Goal: Information Seeking & Learning: Learn about a topic

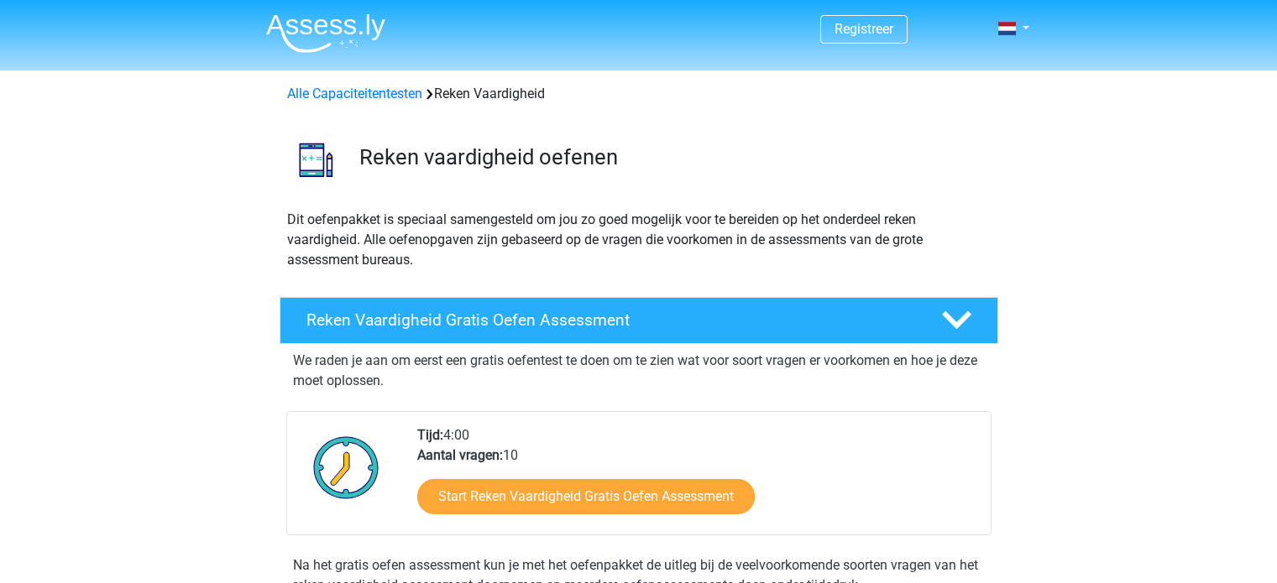
scroll to position [601, 0]
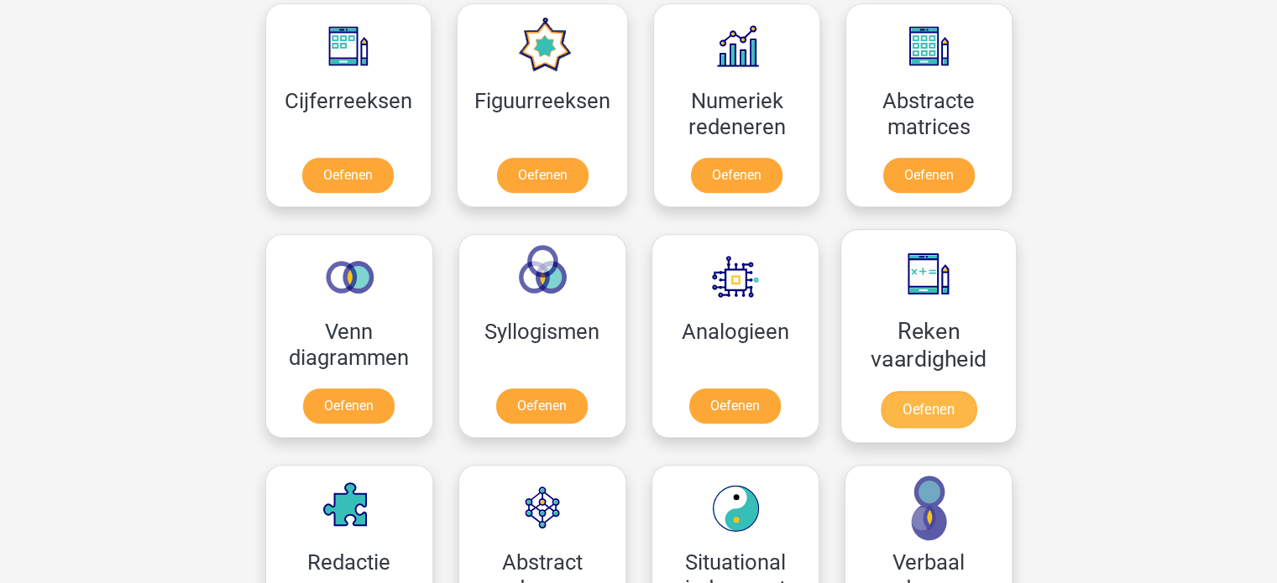
scroll to position [923, 0]
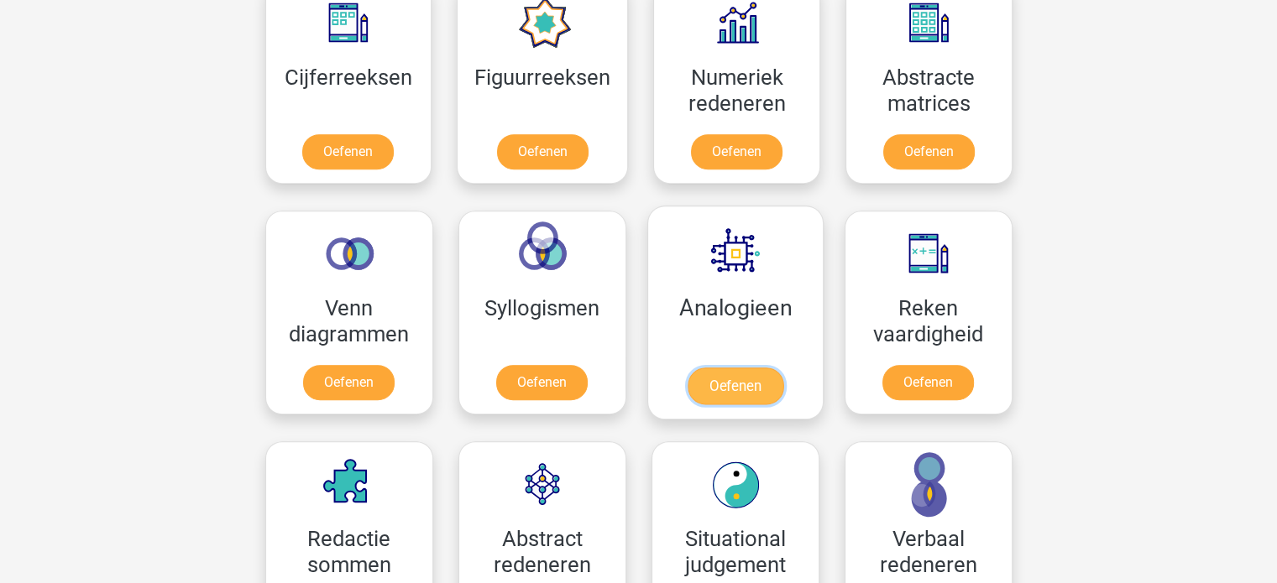
click at [739, 373] on link "Oefenen" at bounding box center [735, 386] width 96 height 37
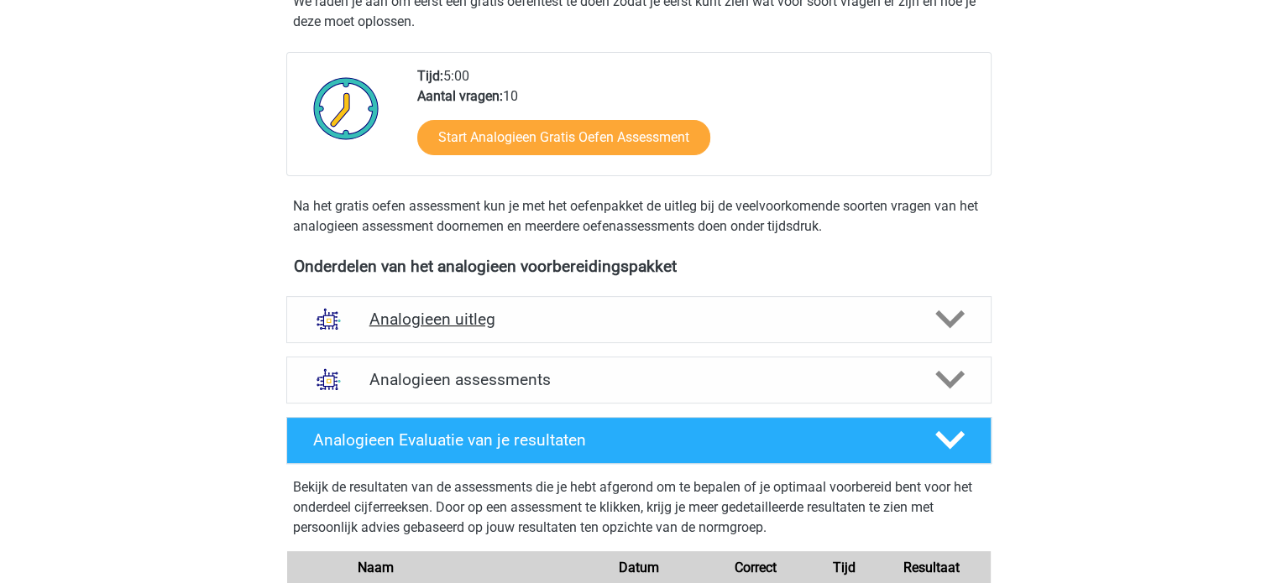
scroll to position [336, 0]
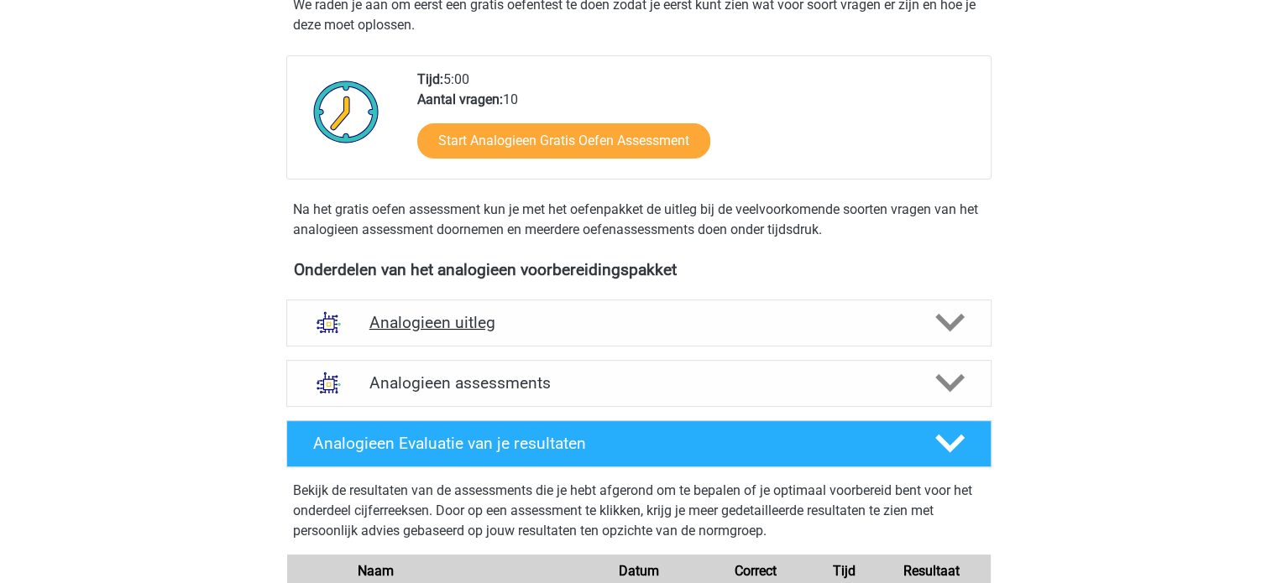
click at [635, 323] on h4 "Analogieen uitleg" at bounding box center [638, 322] width 539 height 19
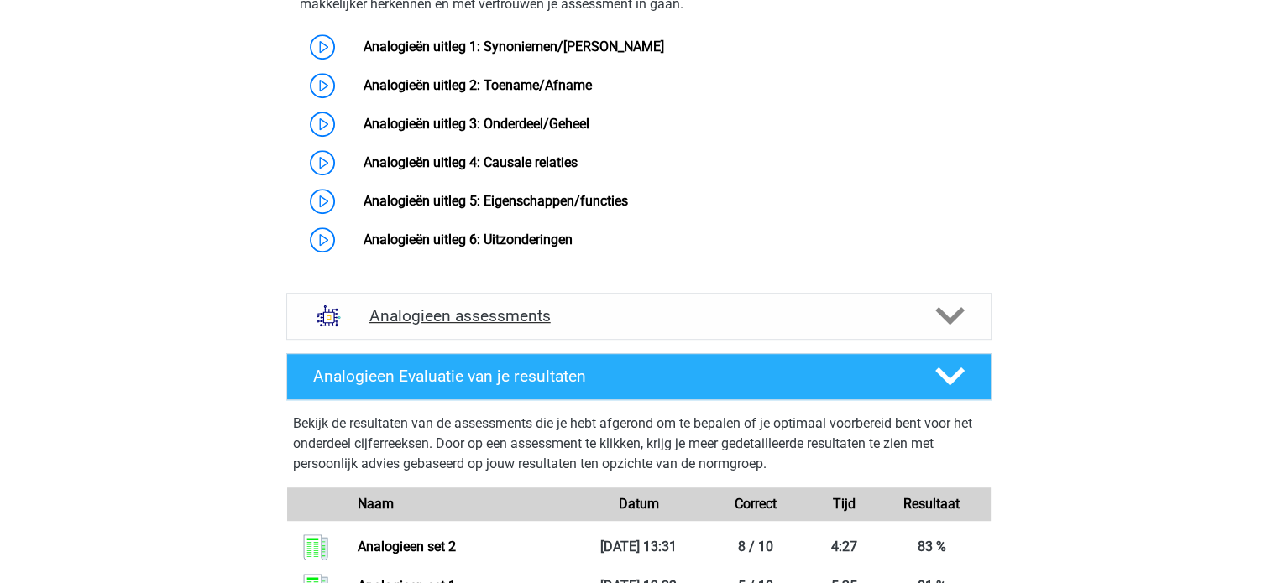
click at [638, 326] on h4 "Analogieen assessments" at bounding box center [638, 315] width 539 height 19
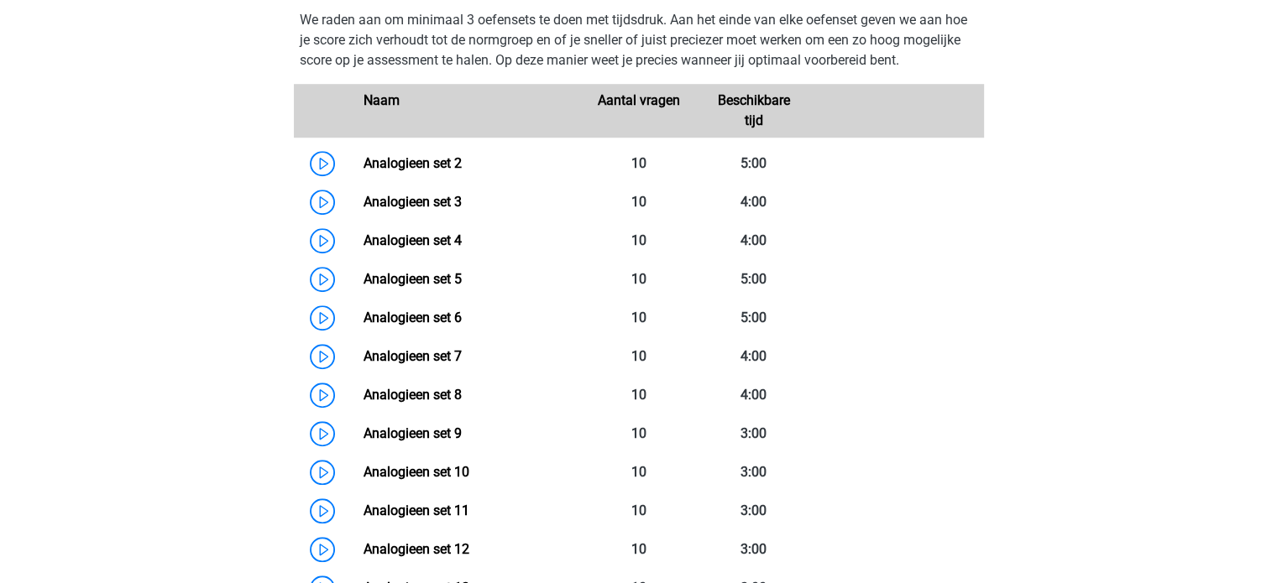
scroll to position [1259, 0]
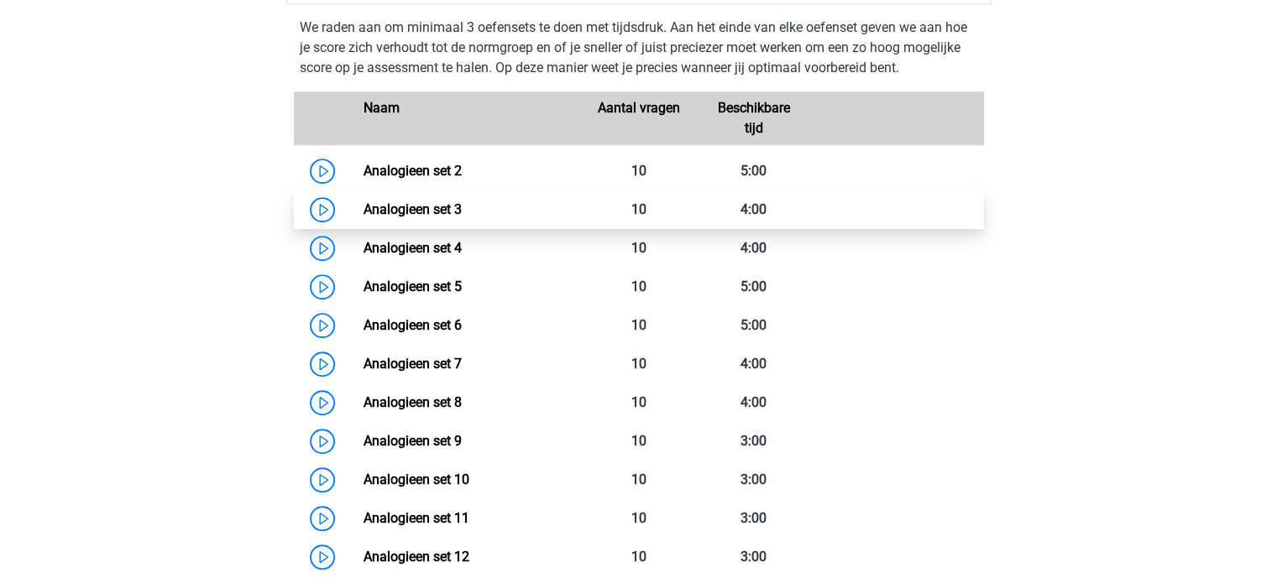
click at [462, 217] on link "Analogieen set 3" at bounding box center [412, 209] width 98 height 16
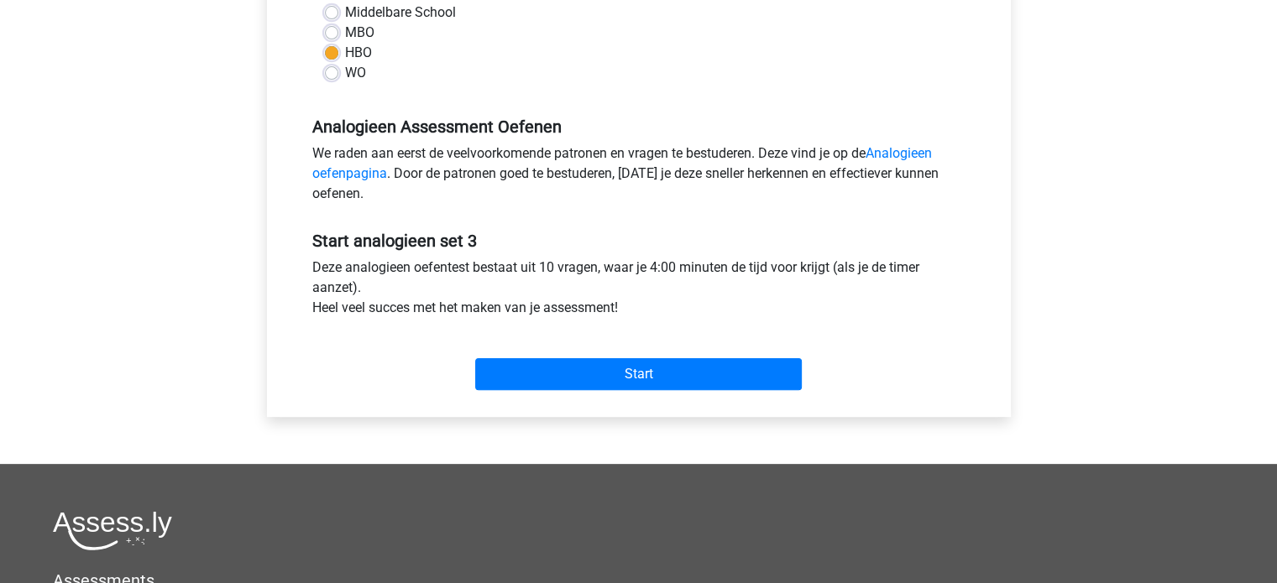
scroll to position [420, 0]
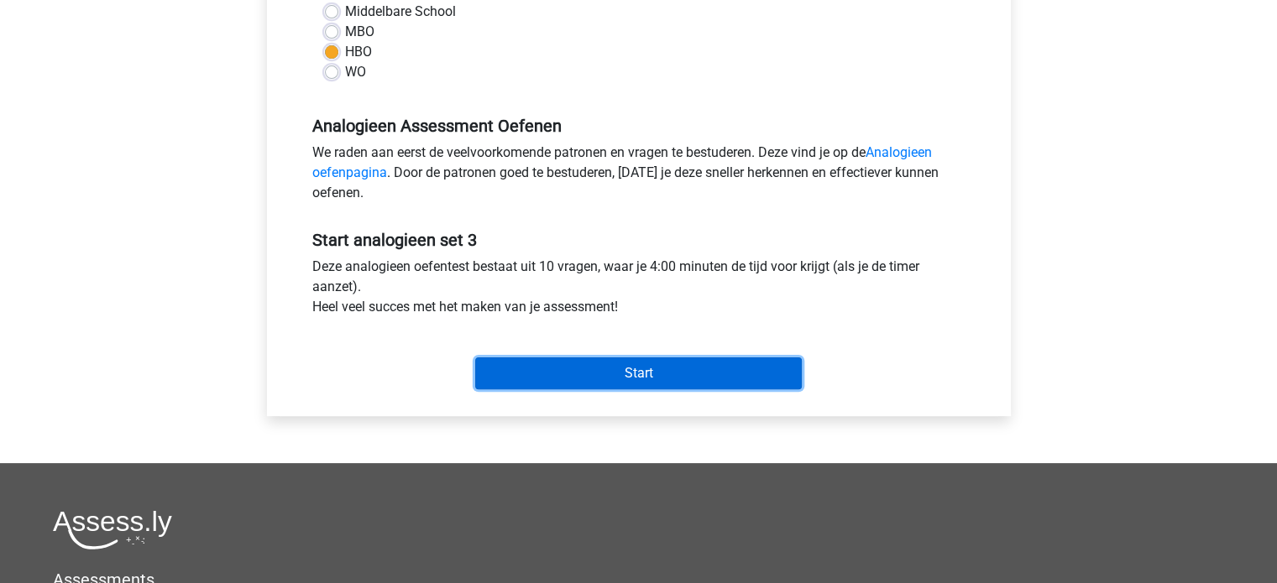
click at [704, 358] on input "Start" at bounding box center [638, 374] width 327 height 32
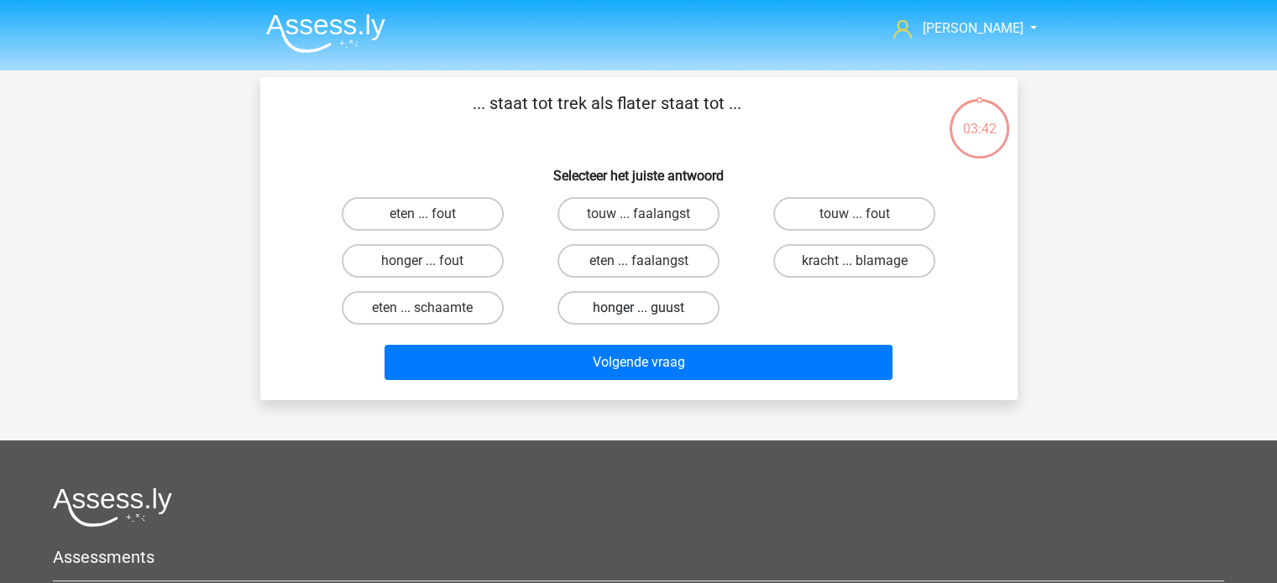
click at [642, 305] on label "honger ... guust" at bounding box center [638, 308] width 162 height 34
click at [642, 308] on input "honger ... guust" at bounding box center [643, 313] width 11 height 11
radio input "true"
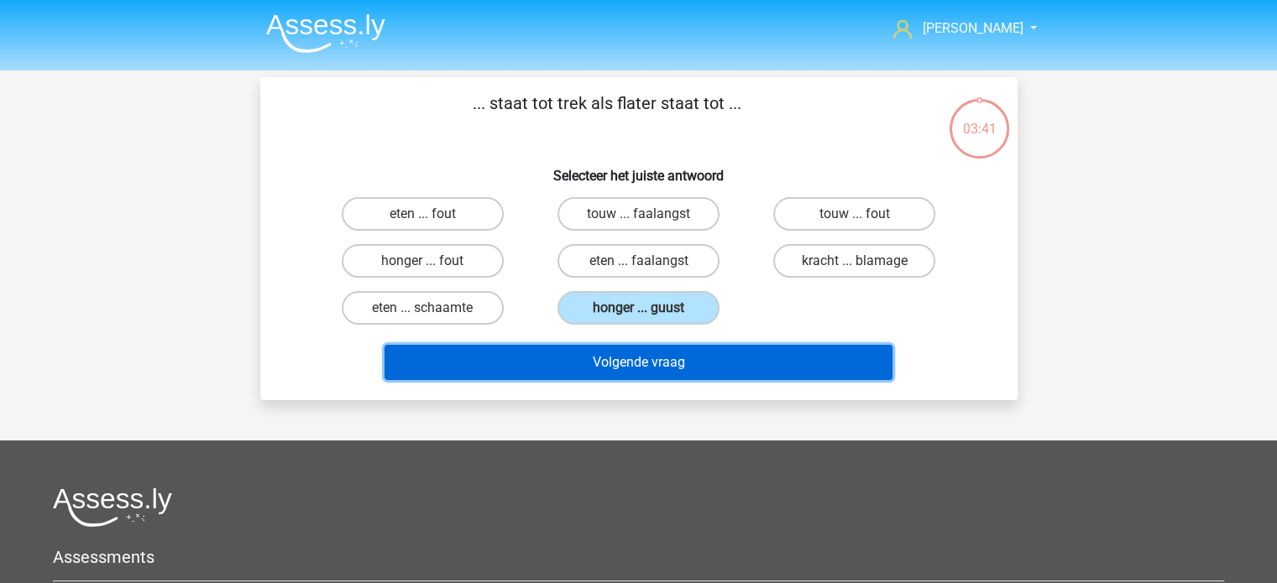
click at [641, 358] on button "Volgende vraag" at bounding box center [638, 362] width 508 height 35
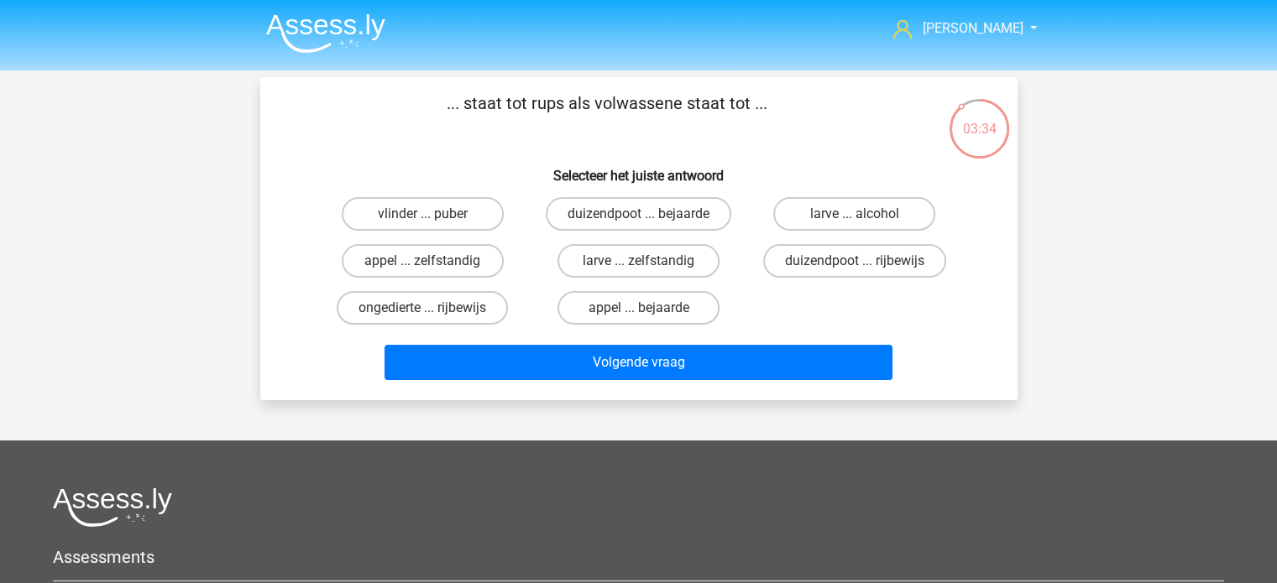
click at [430, 215] on input "vlinder ... puber" at bounding box center [427, 219] width 11 height 11
radio input "true"
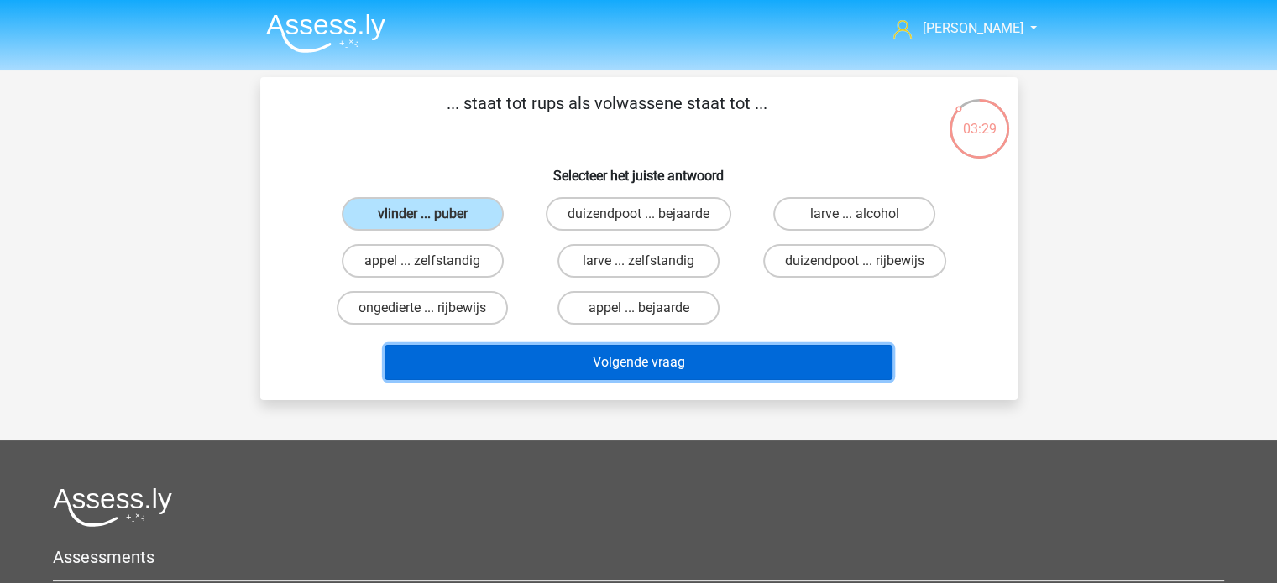
click at [647, 350] on button "Volgende vraag" at bounding box center [638, 362] width 508 height 35
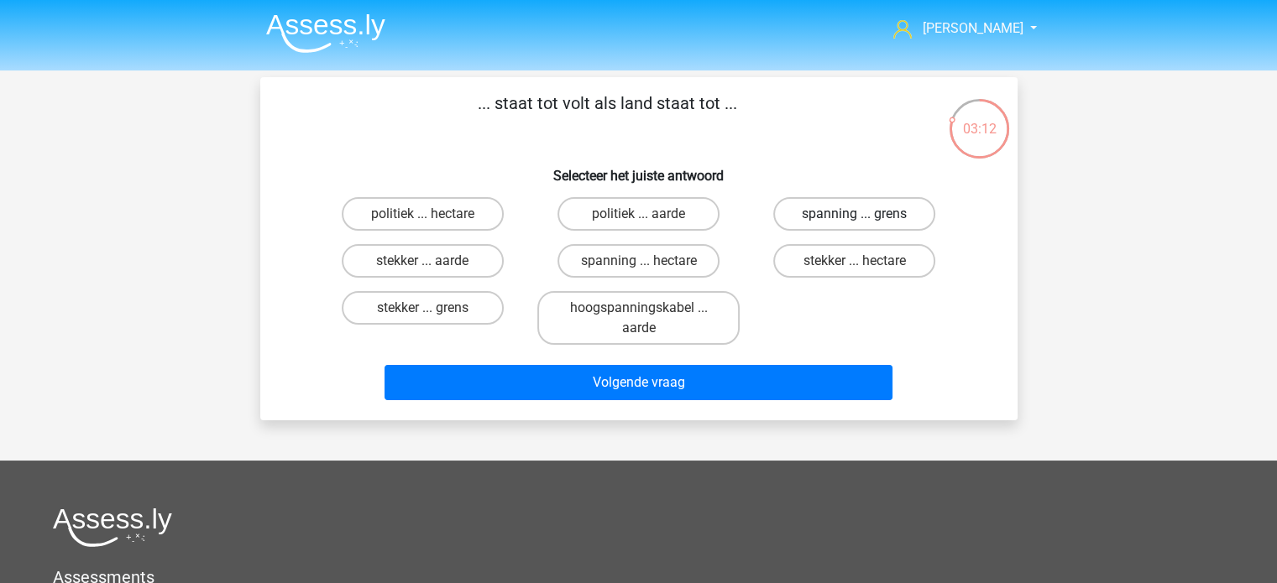
click at [848, 207] on label "spanning ... grens" at bounding box center [854, 214] width 162 height 34
click at [855, 214] on input "spanning ... grens" at bounding box center [860, 219] width 11 height 11
radio input "true"
click at [688, 260] on label "spanning ... hectare" at bounding box center [638, 261] width 162 height 34
click at [649, 261] on input "spanning ... hectare" at bounding box center [643, 266] width 11 height 11
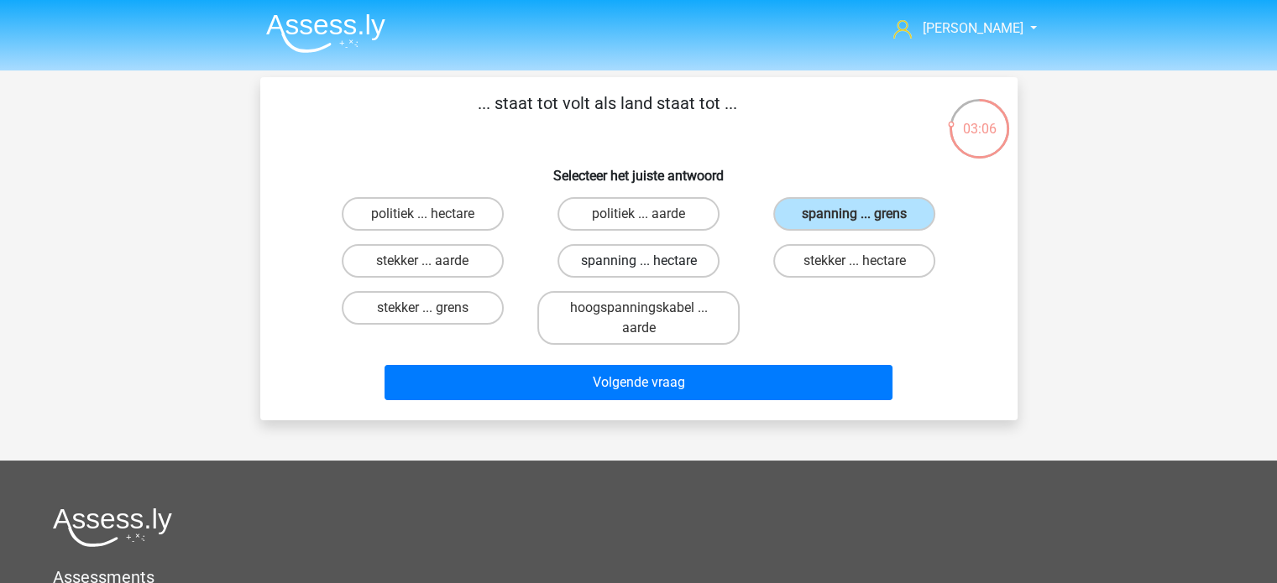
radio input "true"
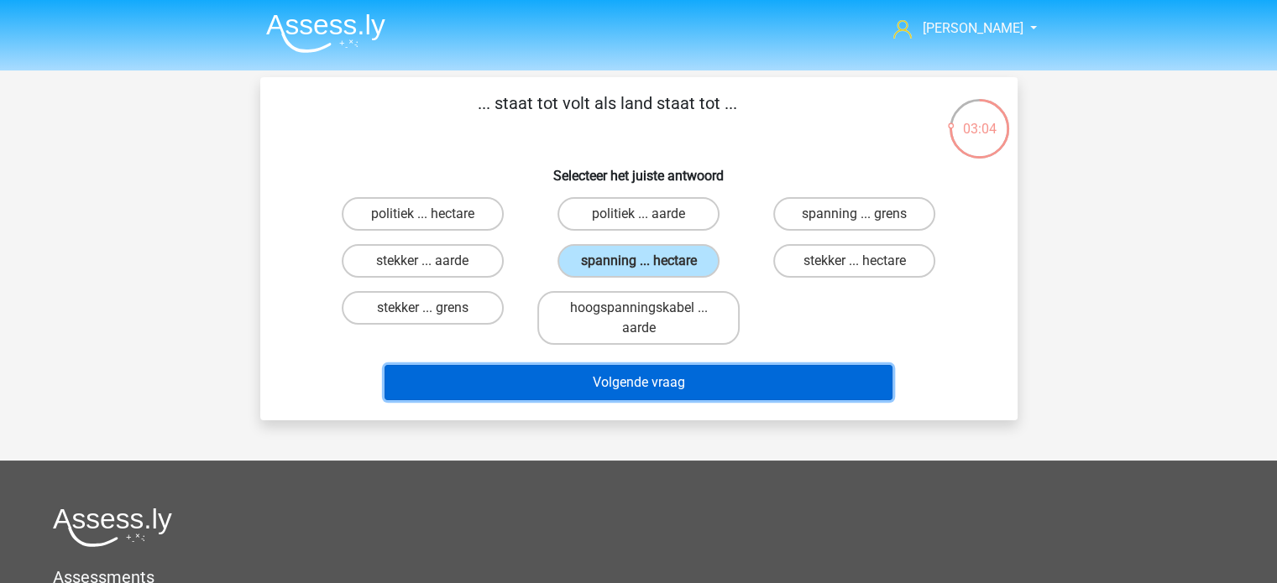
click at [668, 389] on button "Volgende vraag" at bounding box center [638, 382] width 508 height 35
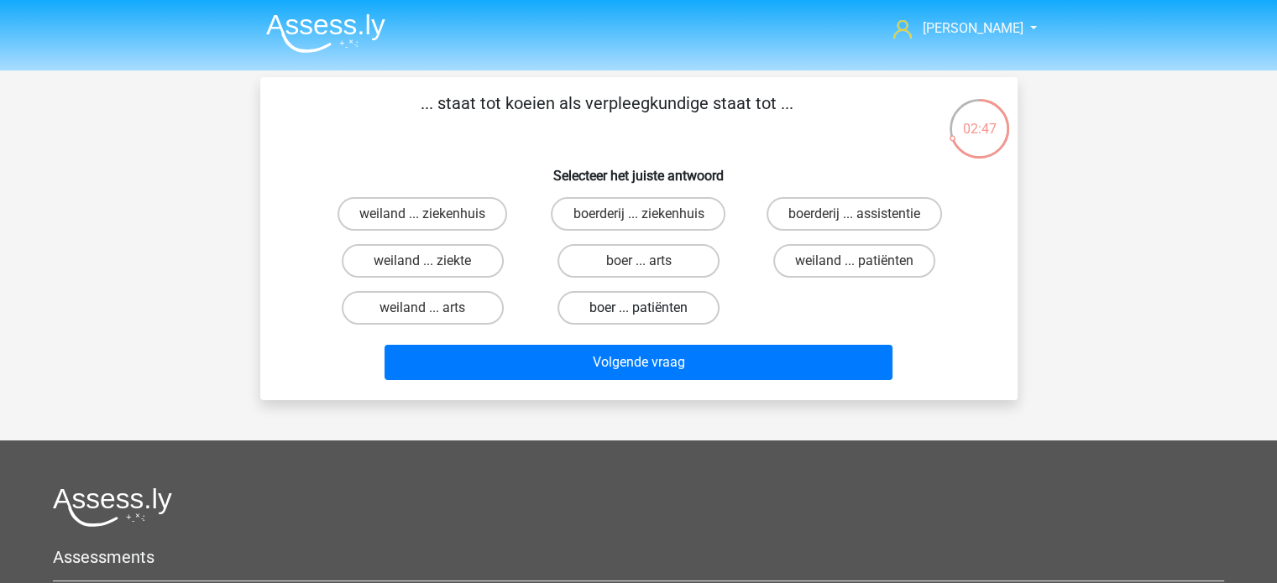
click at [645, 305] on label "boer ... patiënten" at bounding box center [638, 308] width 162 height 34
click at [645, 308] on input "boer ... patiënten" at bounding box center [643, 313] width 11 height 11
radio input "true"
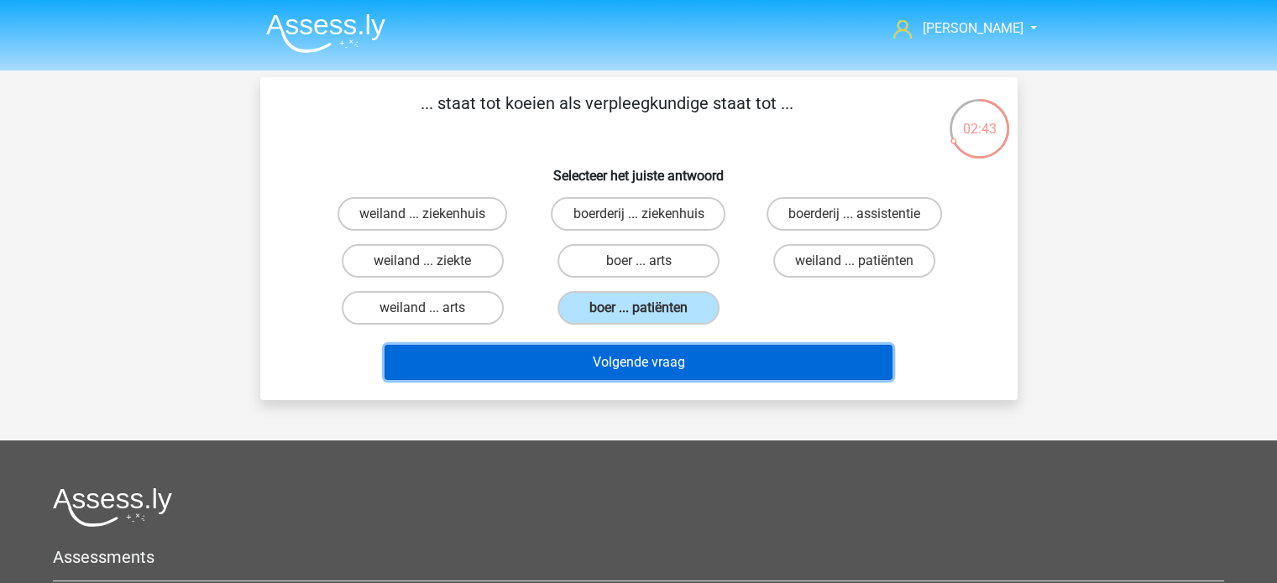
click at [662, 358] on button "Volgende vraag" at bounding box center [638, 362] width 508 height 35
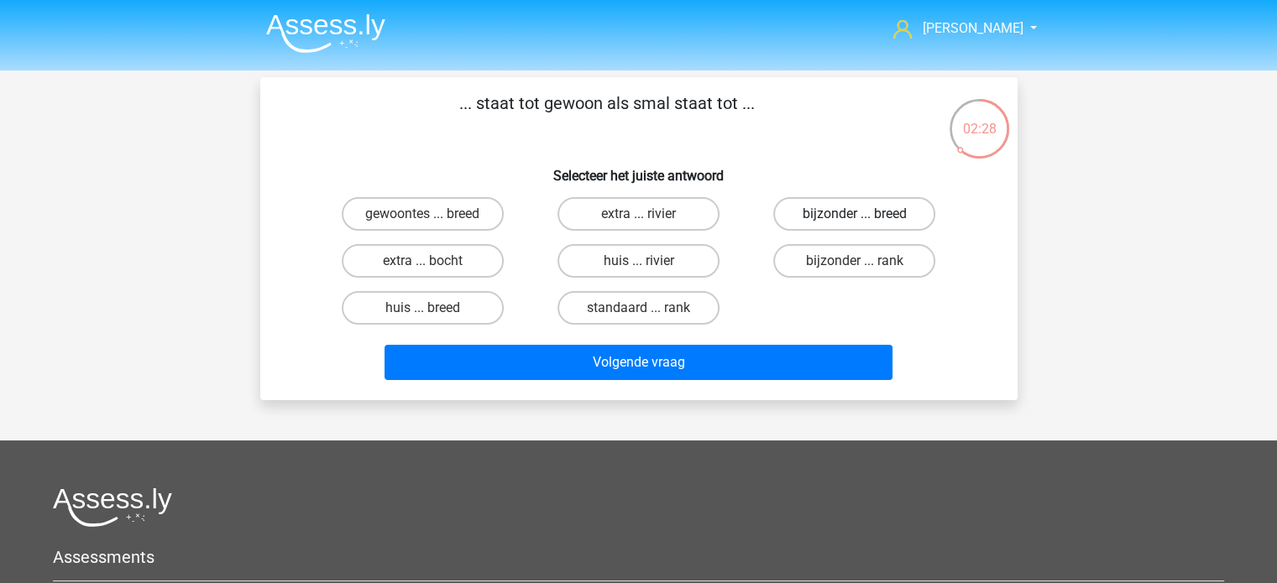
click at [874, 216] on label "bijzonder ... breed" at bounding box center [854, 214] width 162 height 34
click at [866, 216] on input "bijzonder ... breed" at bounding box center [860, 219] width 11 height 11
radio input "true"
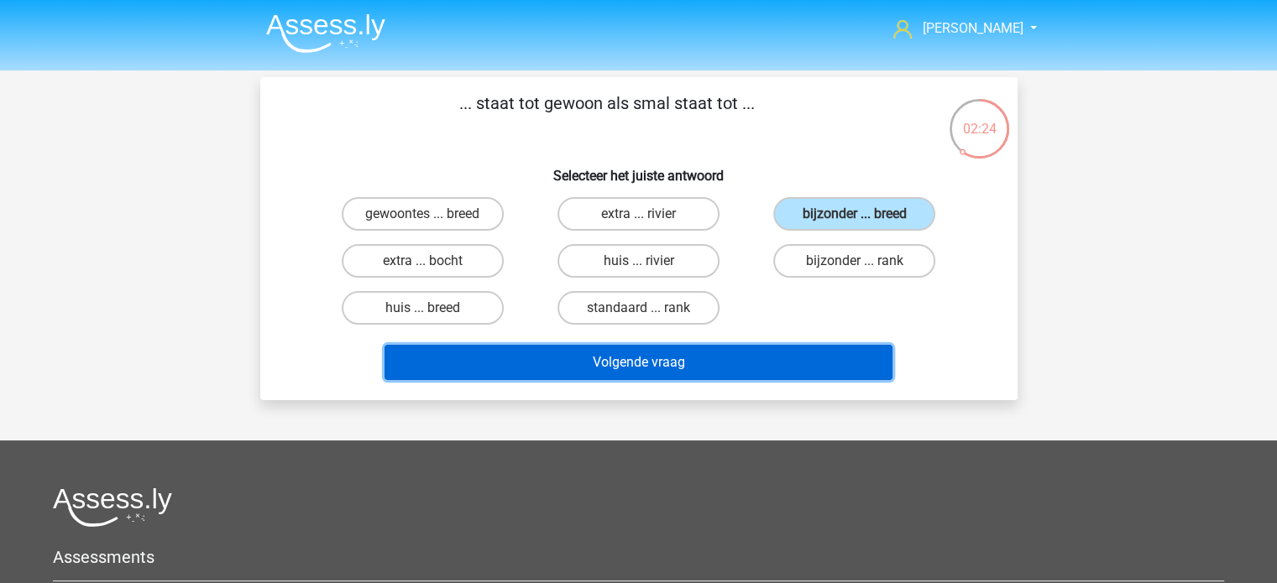
click at [665, 363] on button "Volgende vraag" at bounding box center [638, 362] width 508 height 35
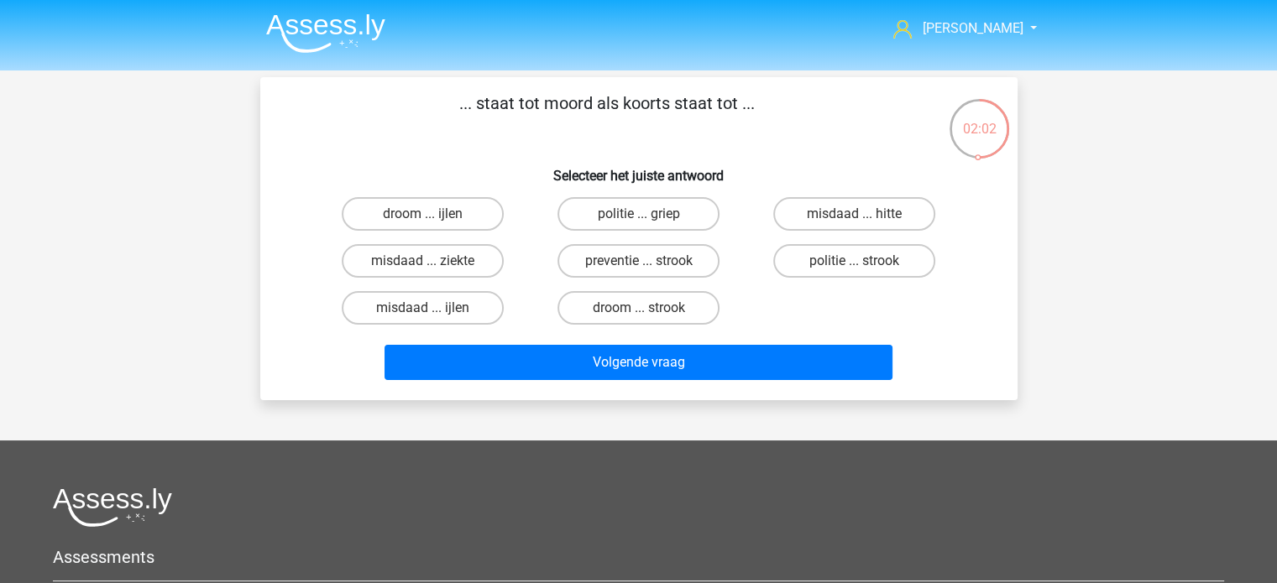
click at [645, 308] on input "droom ... strook" at bounding box center [643, 313] width 11 height 11
radio input "true"
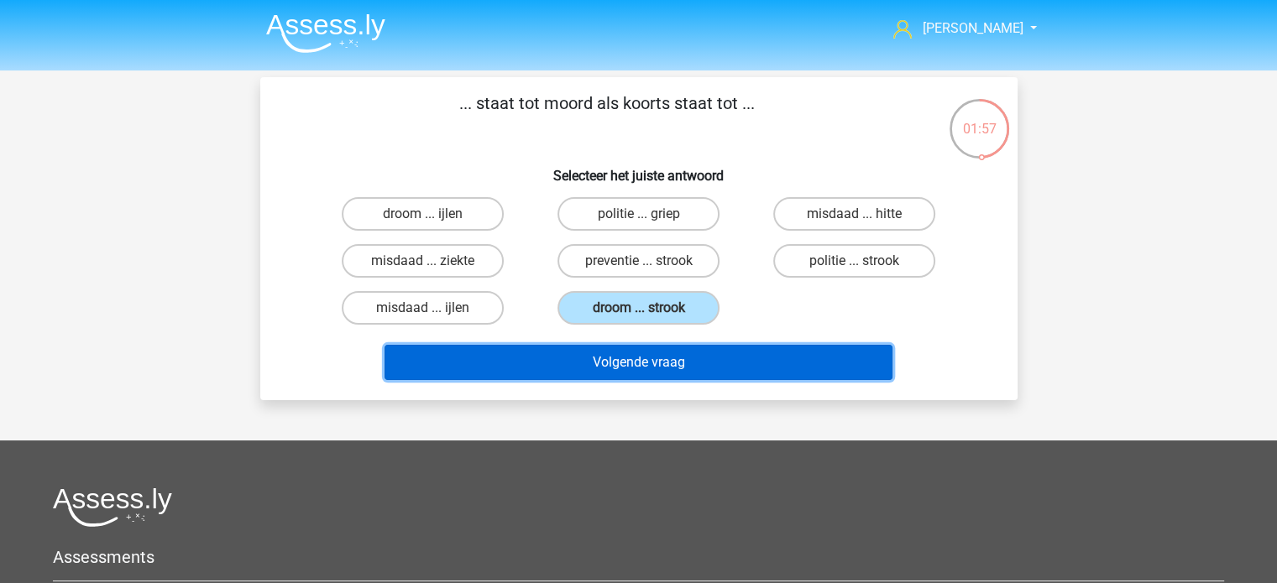
click at [640, 363] on button "Volgende vraag" at bounding box center [638, 362] width 508 height 35
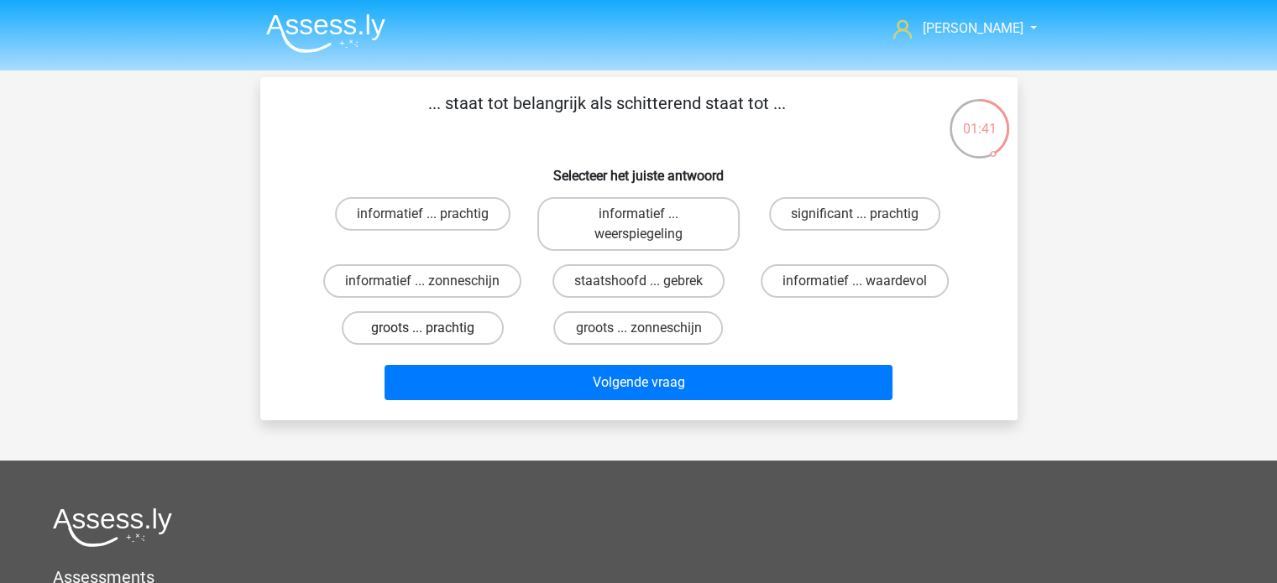
click at [448, 328] on label "groots ... prachtig" at bounding box center [423, 328] width 162 height 34
click at [433, 328] on input "groots ... prachtig" at bounding box center [427, 333] width 11 height 11
radio input "true"
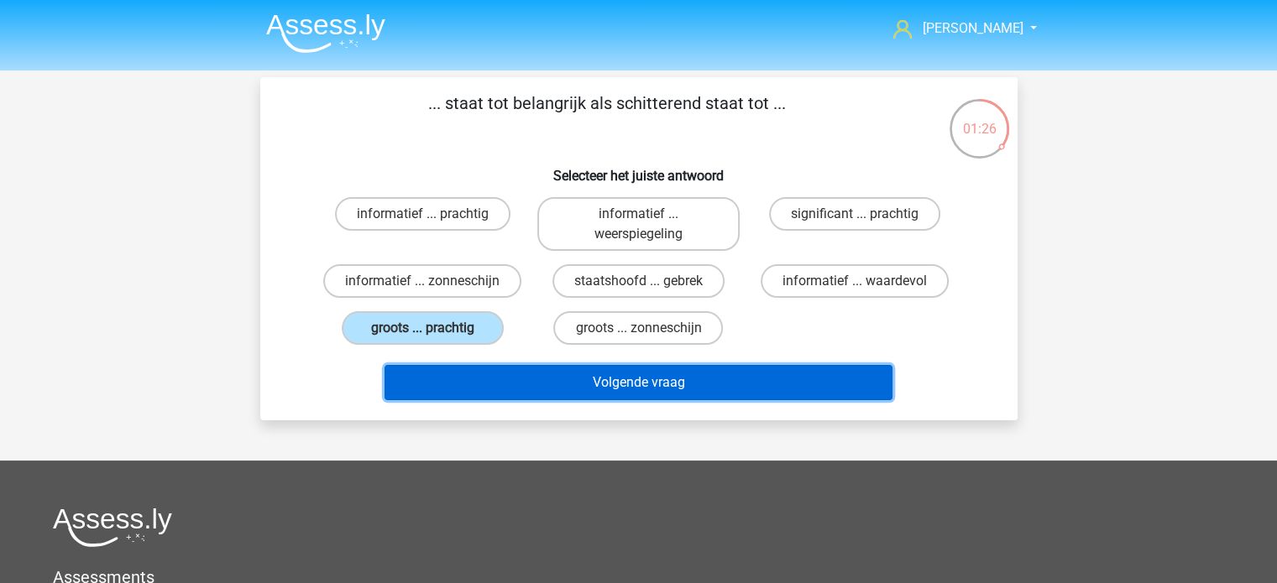
click at [649, 376] on button "Volgende vraag" at bounding box center [638, 382] width 508 height 35
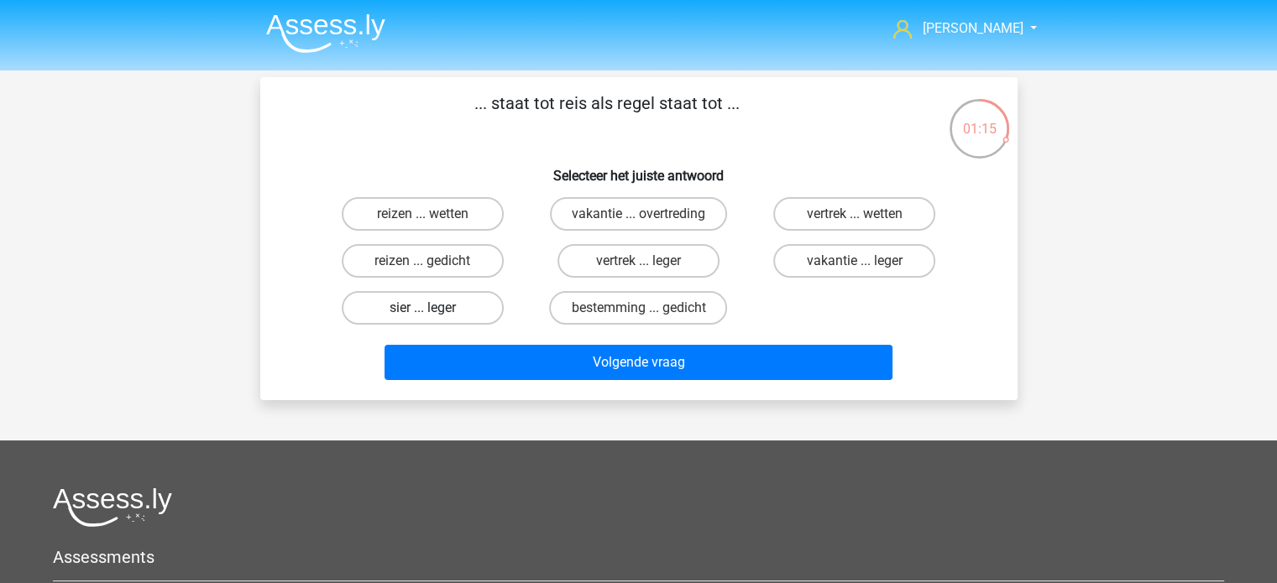
click at [436, 308] on label "sier ... leger" at bounding box center [423, 308] width 162 height 34
click at [433, 308] on input "sier ... leger" at bounding box center [427, 313] width 11 height 11
radio input "true"
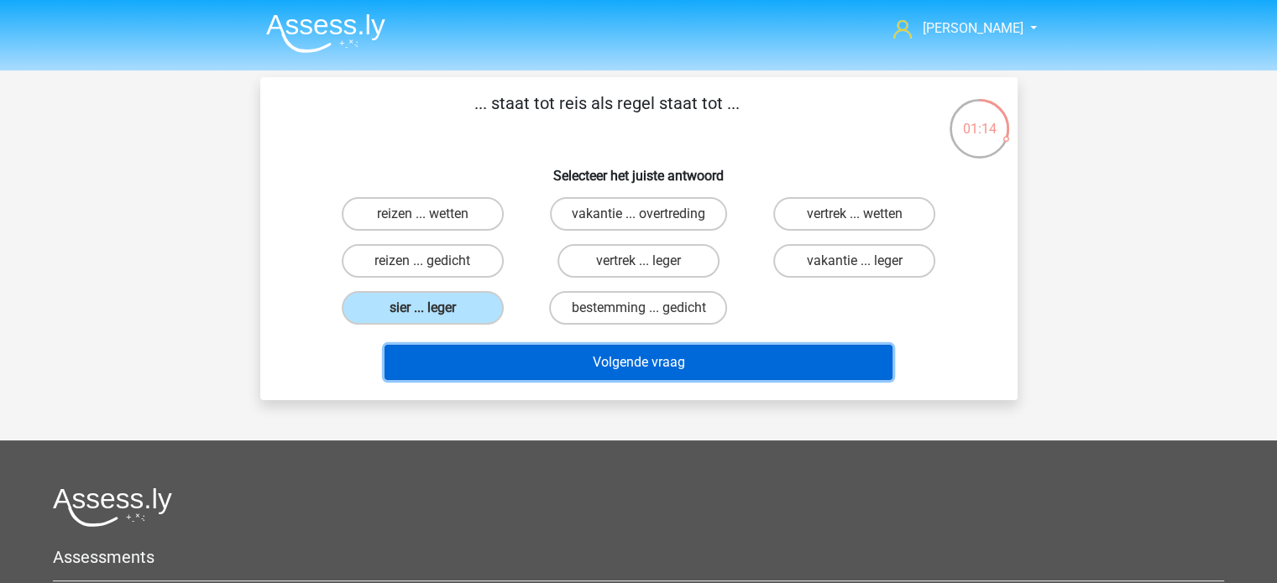
click at [622, 358] on button "Volgende vraag" at bounding box center [638, 362] width 508 height 35
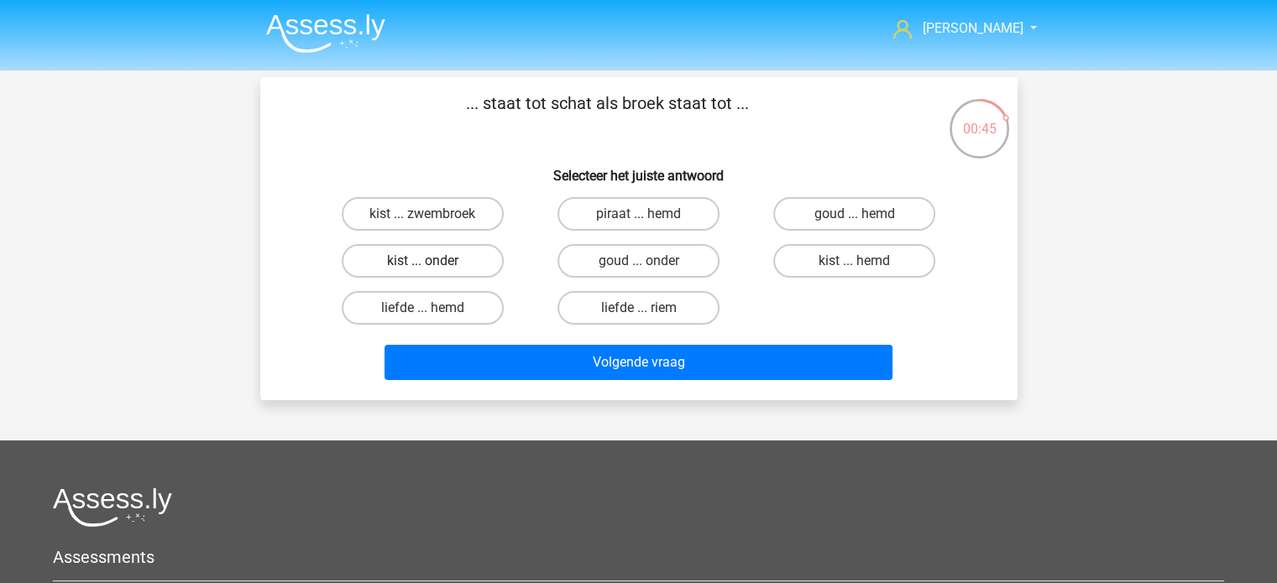
click at [458, 258] on label "kist ... onder" at bounding box center [423, 261] width 162 height 34
click at [433, 261] on input "kist ... onder" at bounding box center [427, 266] width 11 height 11
radio input "true"
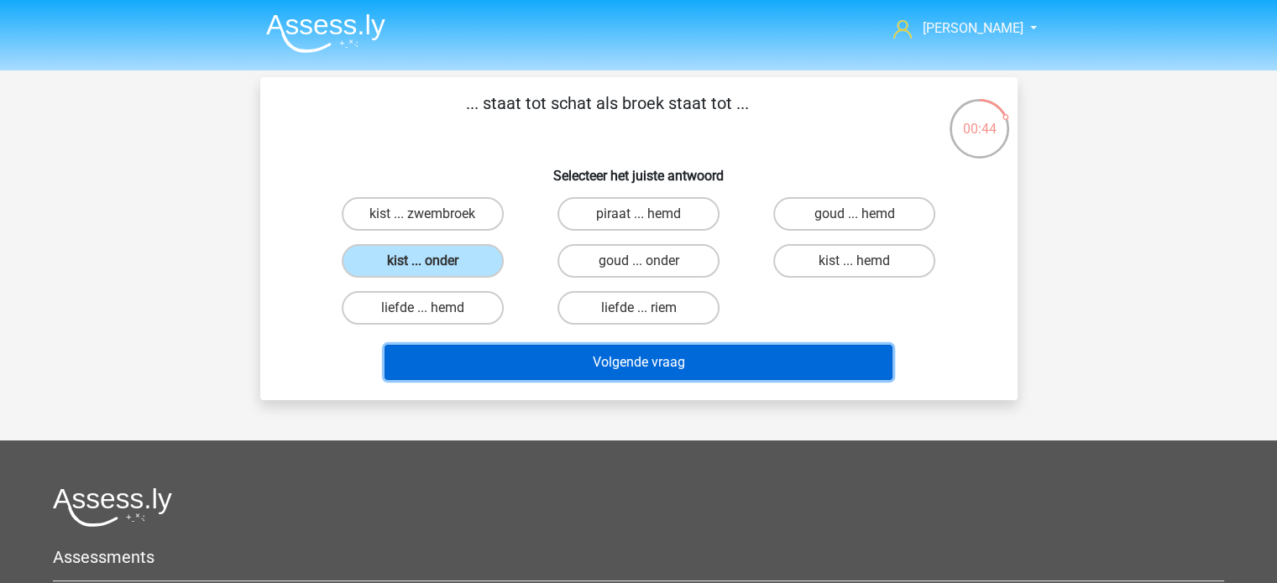
click at [629, 358] on button "Volgende vraag" at bounding box center [638, 362] width 508 height 35
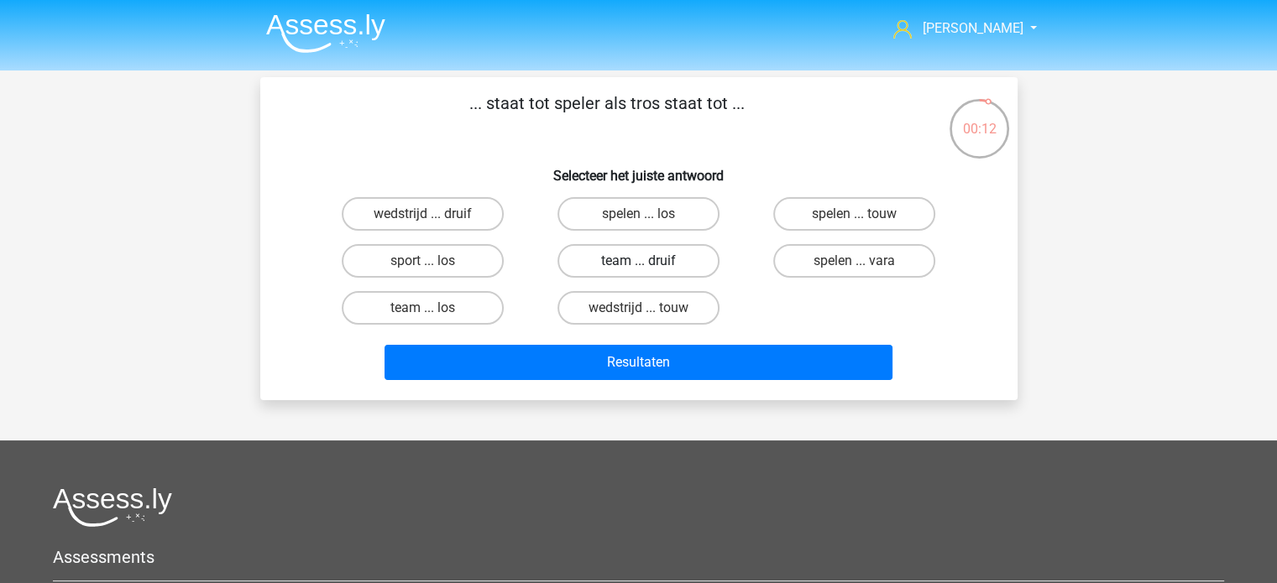
click at [651, 259] on label "team ... druif" at bounding box center [638, 261] width 162 height 34
click at [649, 261] on input "team ... druif" at bounding box center [643, 266] width 11 height 11
radio input "true"
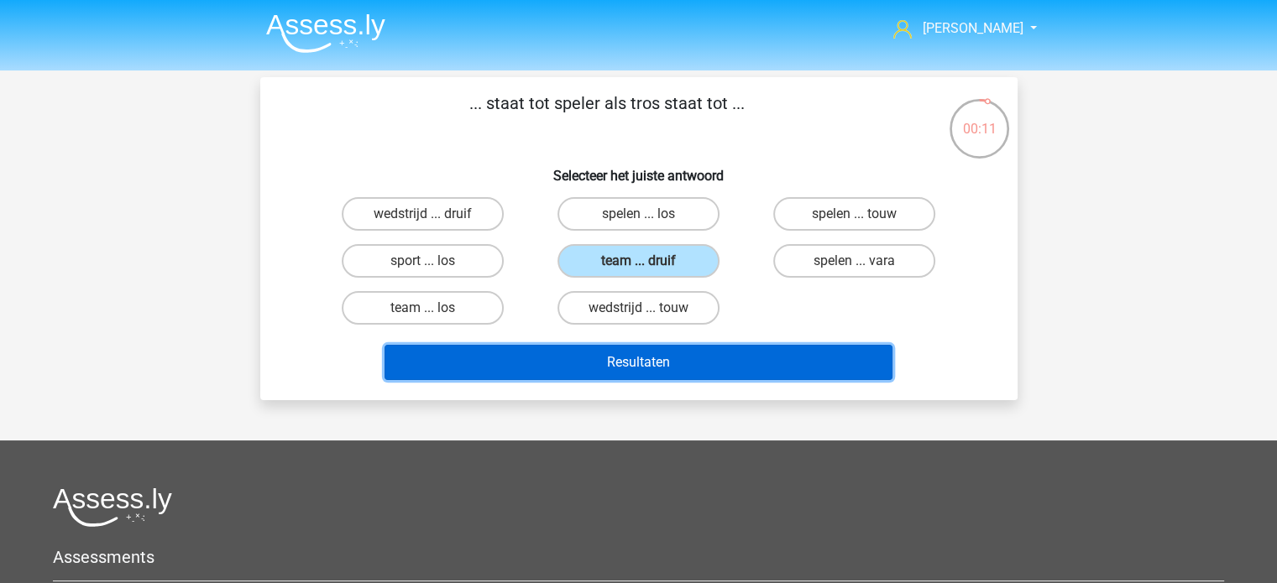
click at [648, 360] on button "Resultaten" at bounding box center [638, 362] width 508 height 35
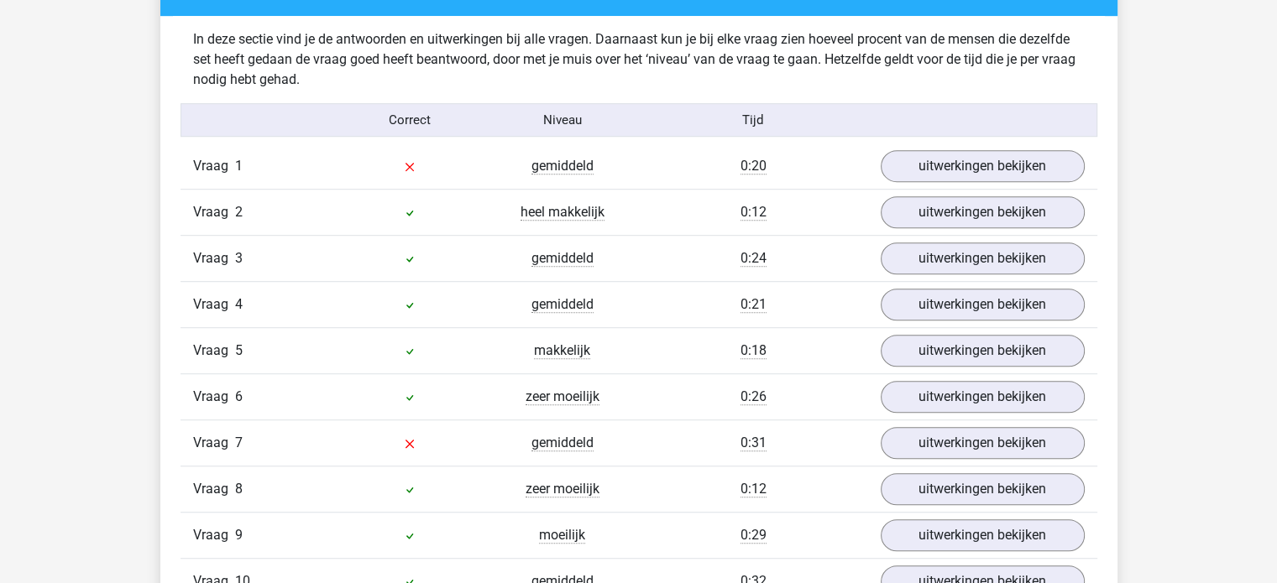
scroll to position [1007, 0]
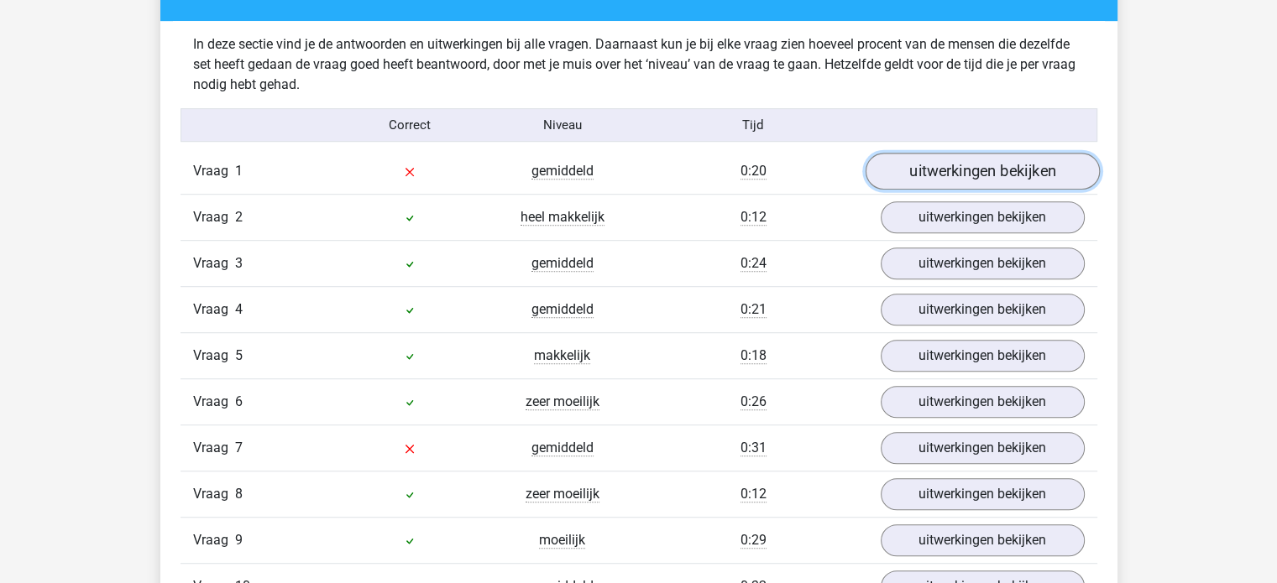
click at [937, 179] on link "uitwerkingen bekijken" at bounding box center [982, 172] width 234 height 37
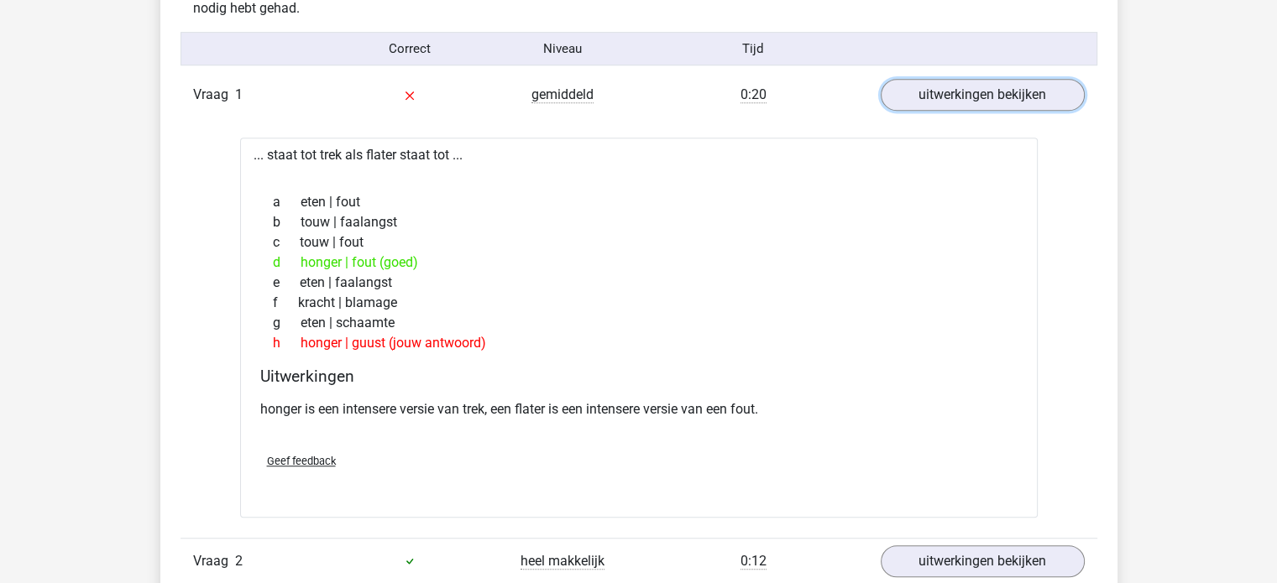
scroll to position [1091, 0]
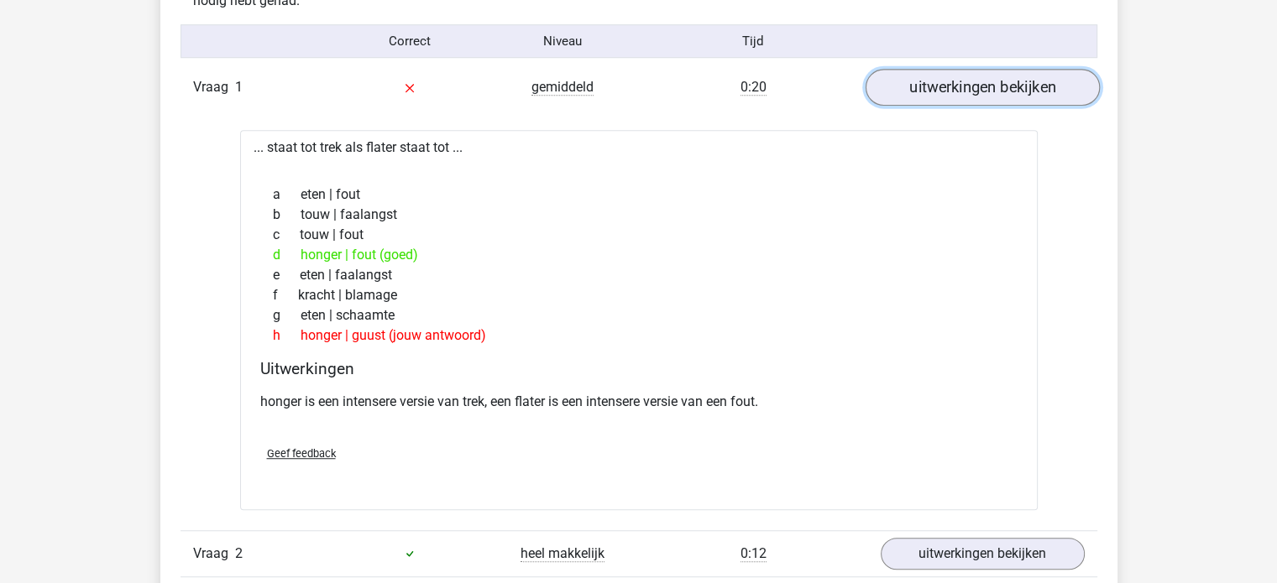
click at [928, 94] on link "uitwerkingen bekijken" at bounding box center [982, 88] width 234 height 37
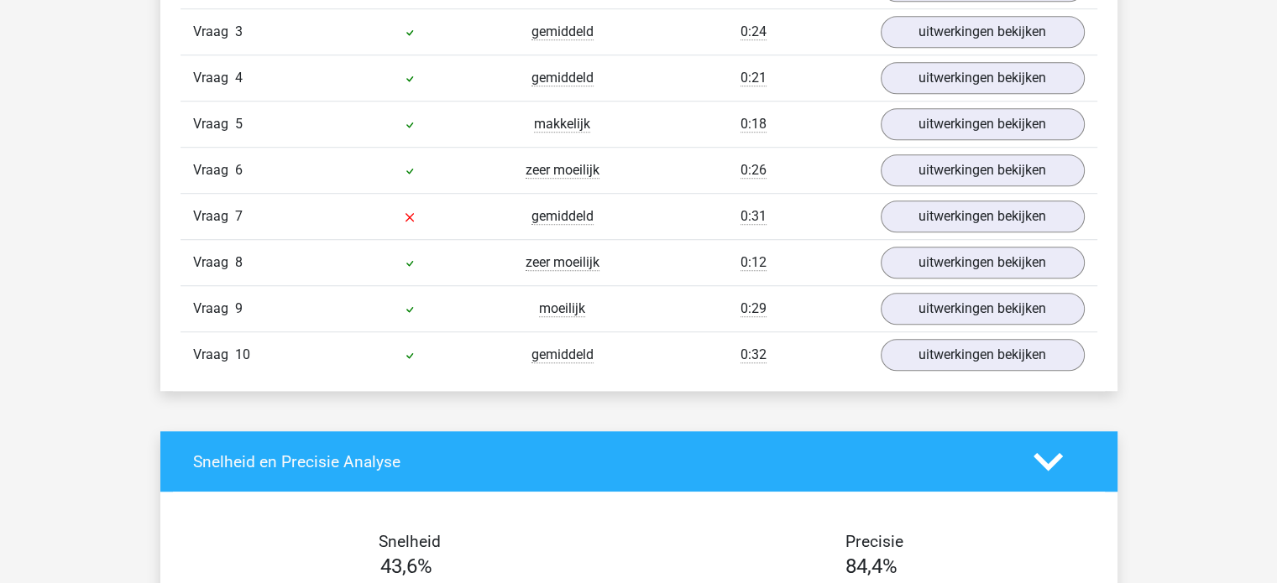
scroll to position [1259, 0]
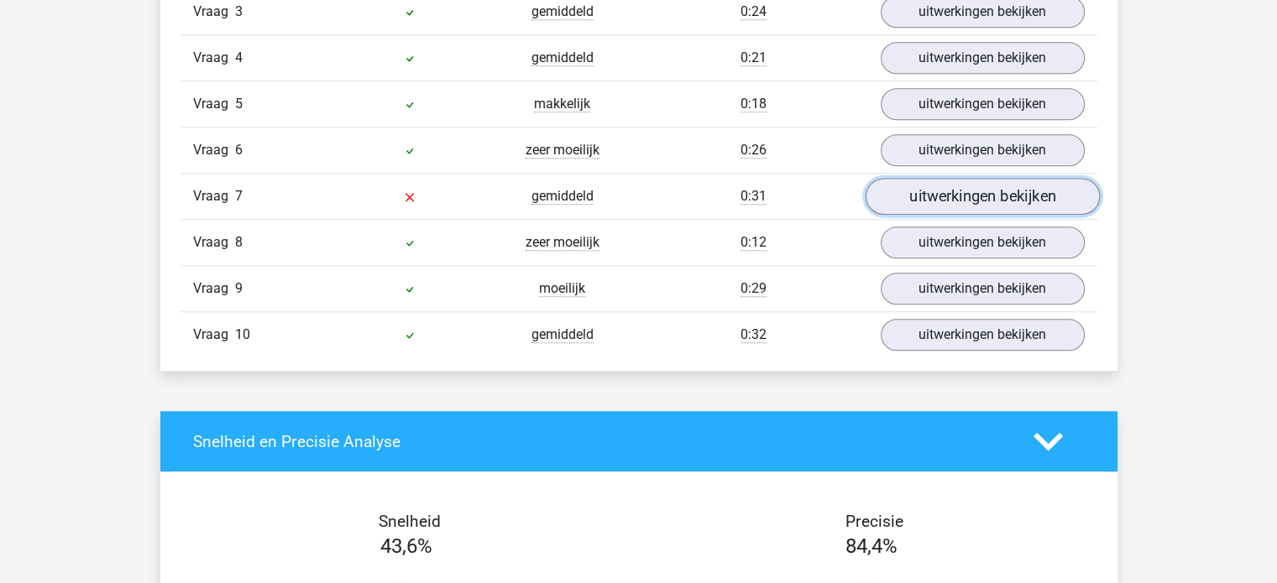
click at [955, 199] on link "uitwerkingen bekijken" at bounding box center [982, 197] width 234 height 37
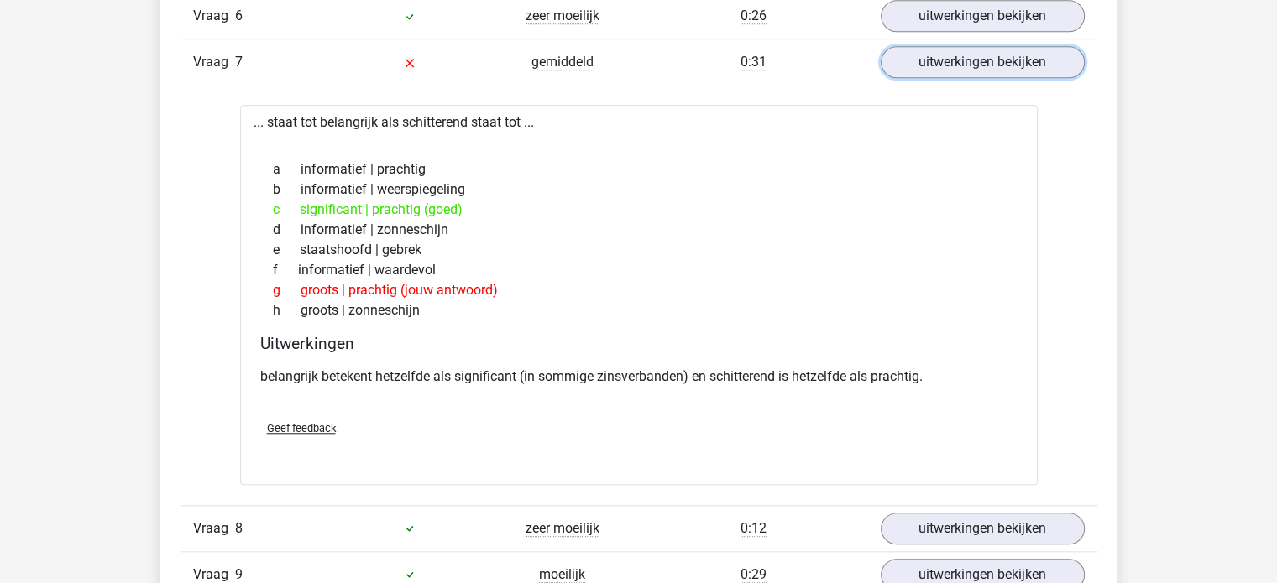
scroll to position [1343, 0]
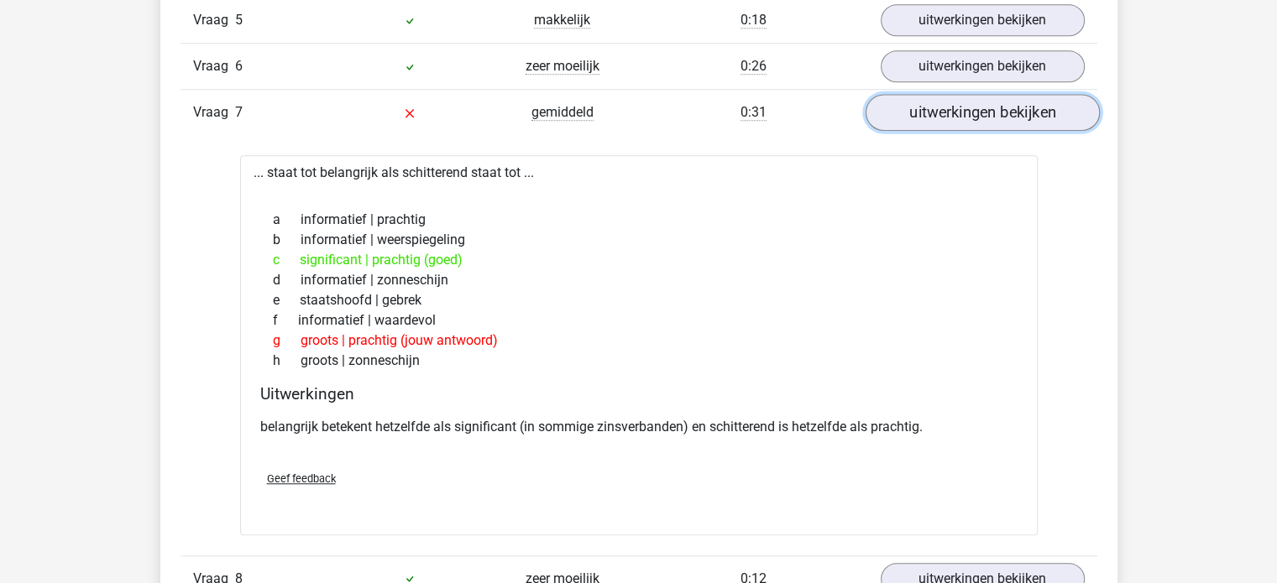
click at [933, 115] on link "uitwerkingen bekijken" at bounding box center [982, 113] width 234 height 37
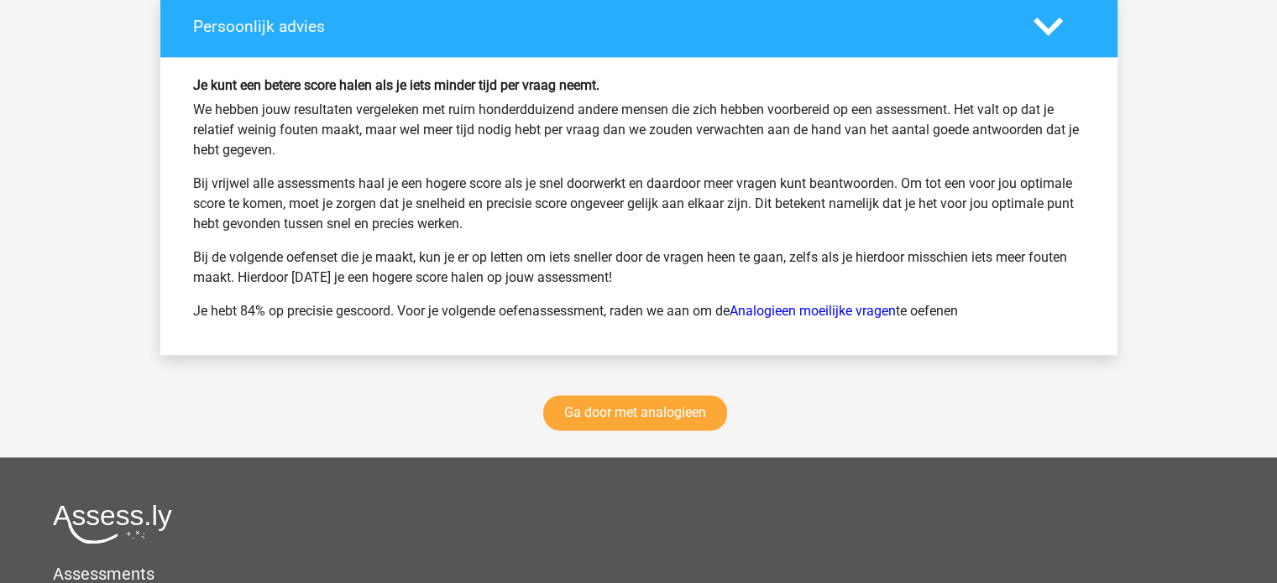
scroll to position [2183, 0]
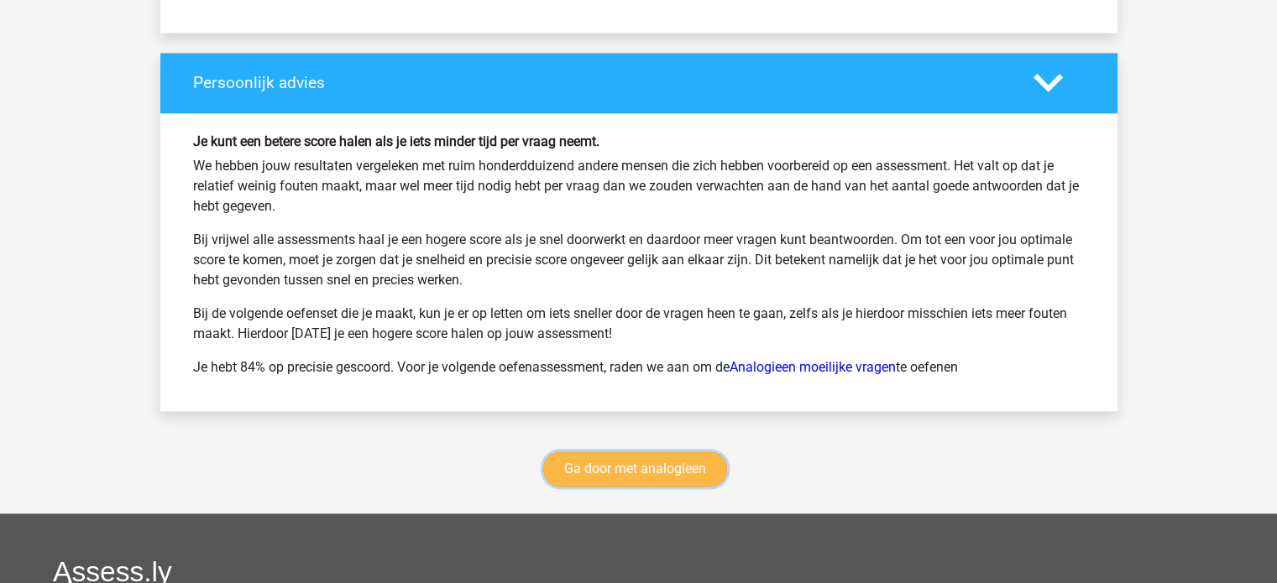
click at [615, 458] on link "Ga door met analogieen" at bounding box center [635, 469] width 184 height 35
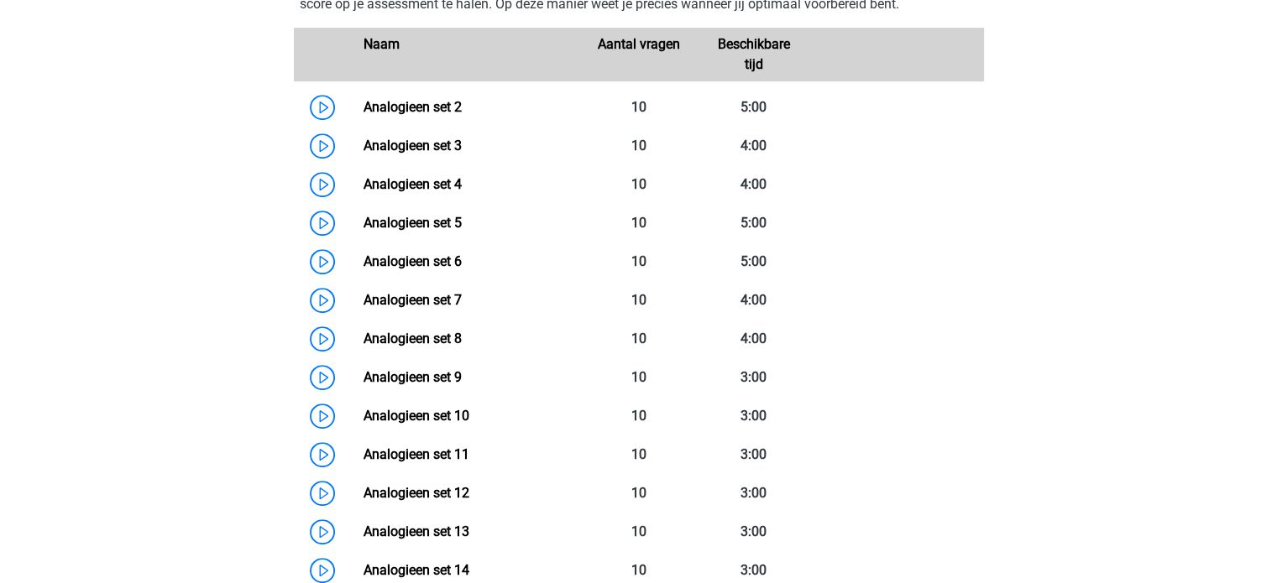
scroll to position [772, 0]
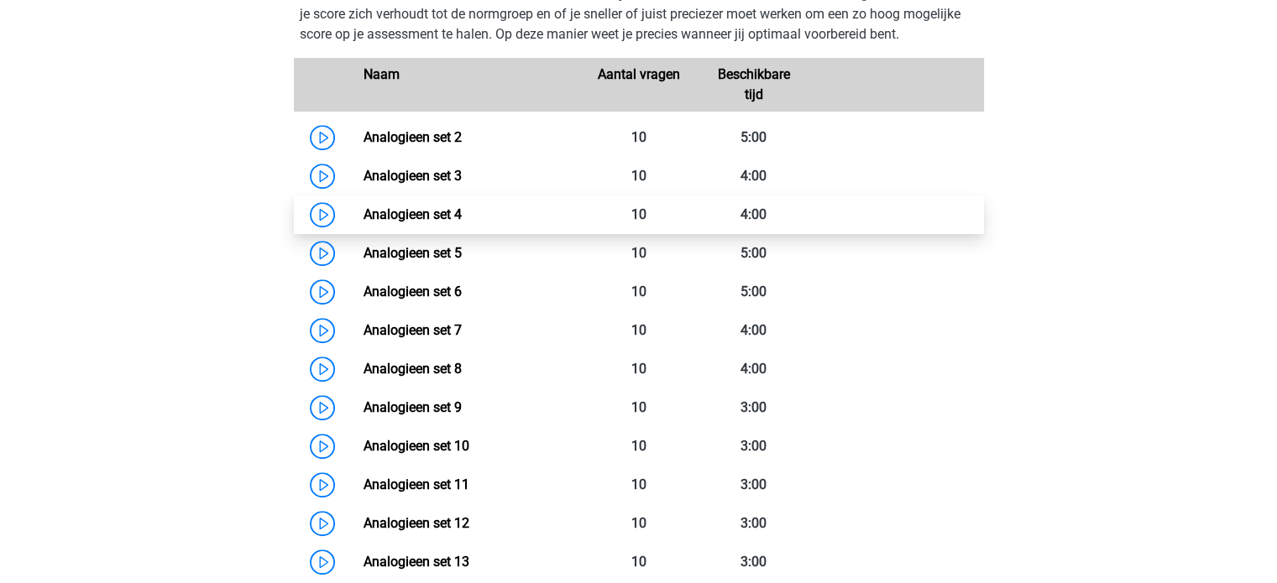
click at [462, 222] on link "Analogieen set 4" at bounding box center [412, 215] width 98 height 16
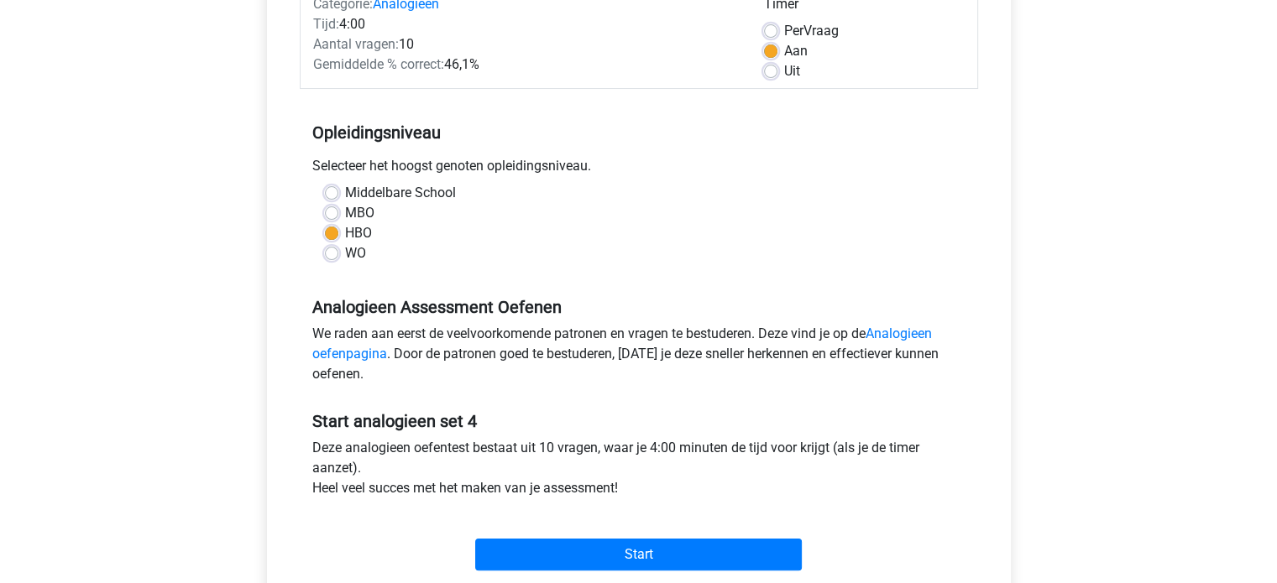
scroll to position [420, 0]
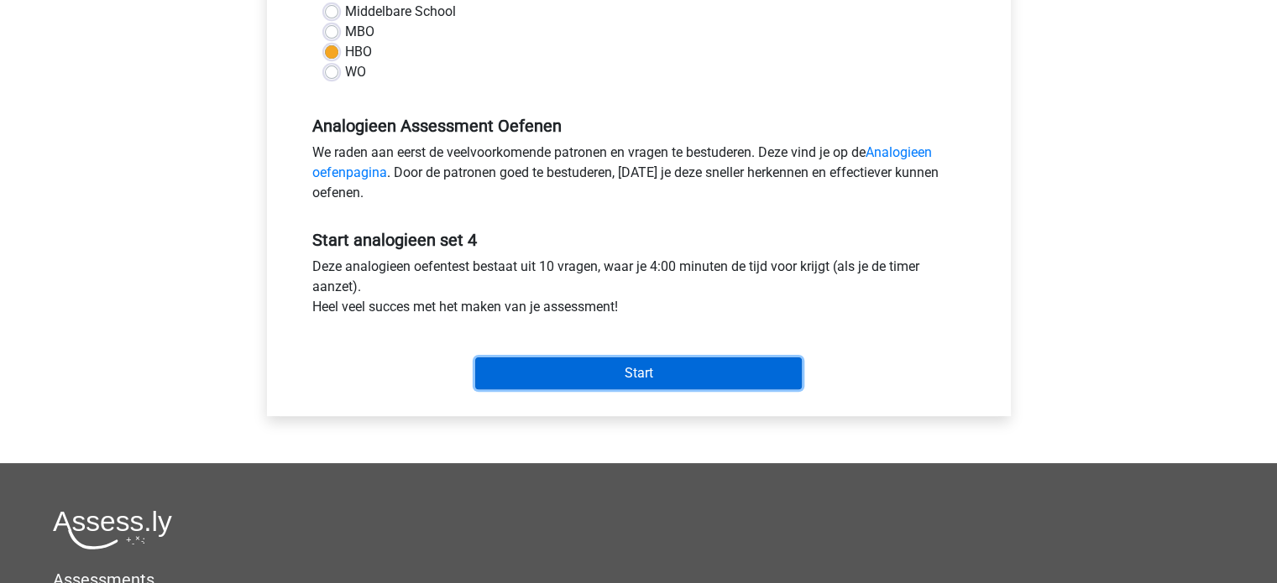
click at [690, 379] on input "Start" at bounding box center [638, 374] width 327 height 32
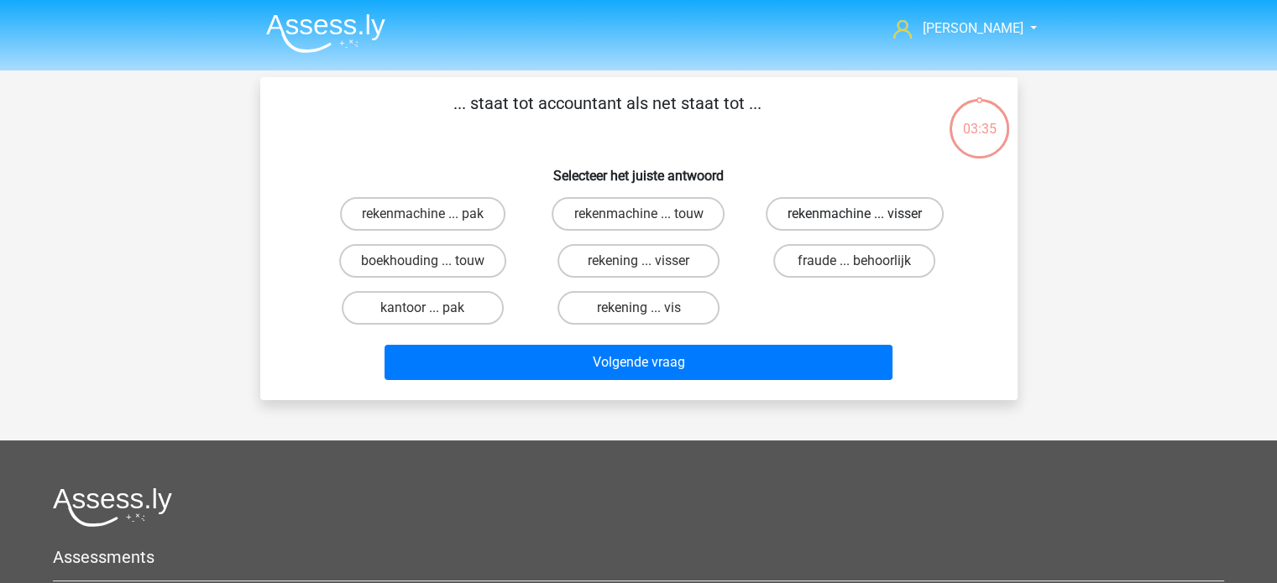
click at [848, 211] on label "rekenmachine ... visser" at bounding box center [855, 214] width 178 height 34
click at [855, 214] on input "rekenmachine ... visser" at bounding box center [860, 219] width 11 height 11
radio input "true"
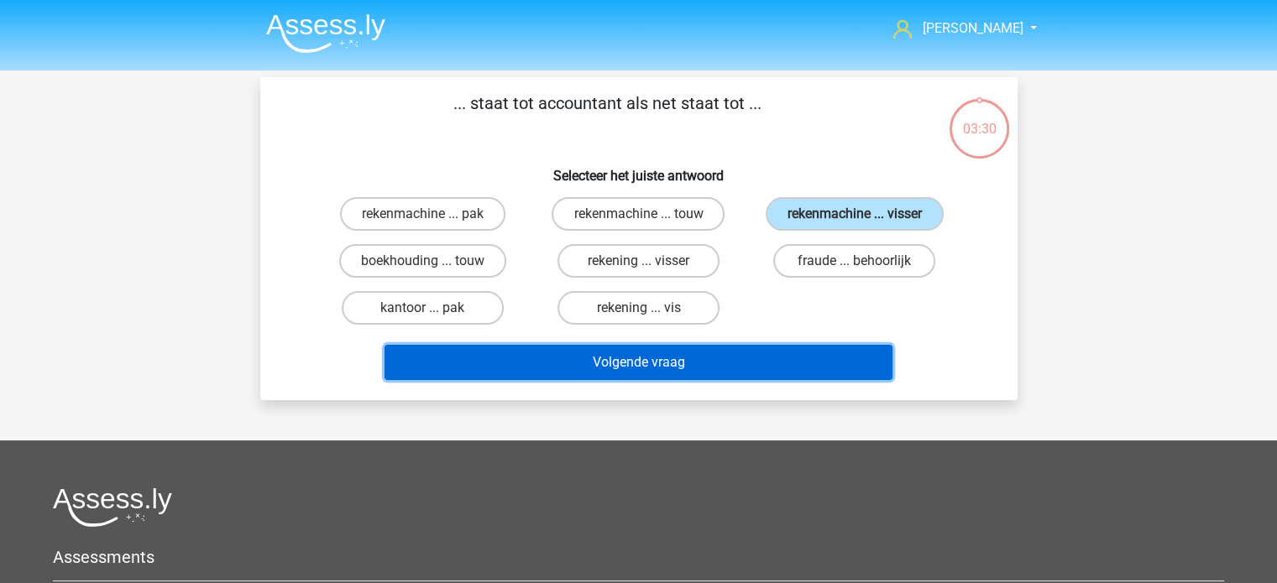
click at [637, 349] on button "Volgende vraag" at bounding box center [638, 362] width 508 height 35
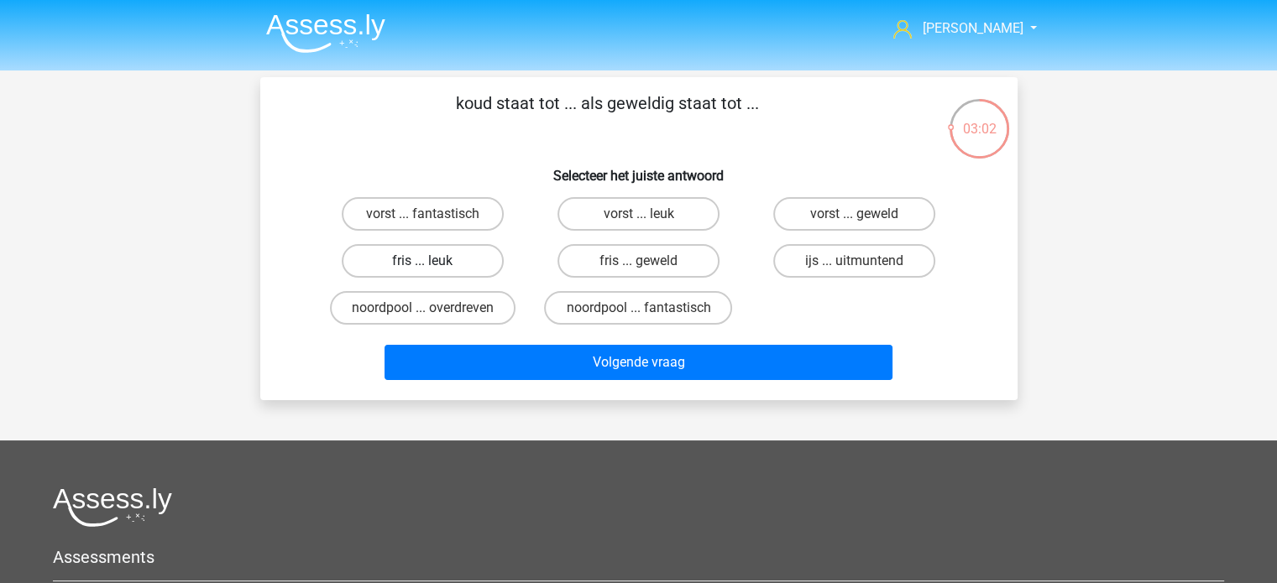
click at [470, 253] on label "fris ... leuk" at bounding box center [423, 261] width 162 height 34
click at [433, 261] on input "fris ... leuk" at bounding box center [427, 266] width 11 height 11
radio input "true"
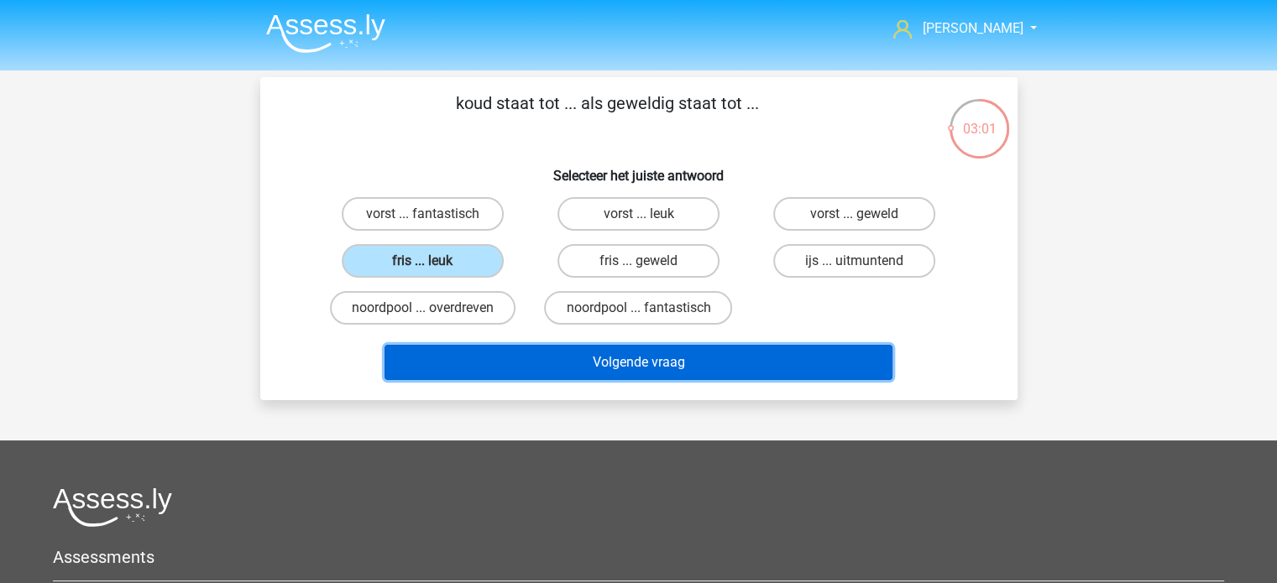
click at [679, 362] on button "Volgende vraag" at bounding box center [638, 362] width 508 height 35
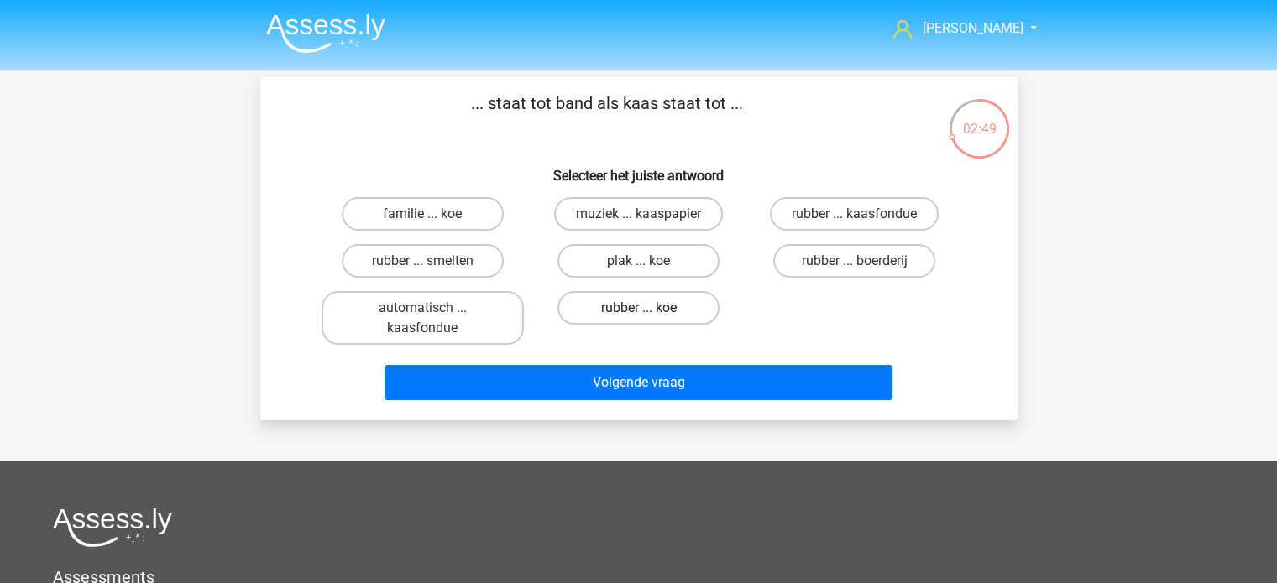
click at [630, 311] on label "rubber ... koe" at bounding box center [638, 308] width 162 height 34
click at [638, 311] on input "rubber ... koe" at bounding box center [643, 313] width 11 height 11
radio input "true"
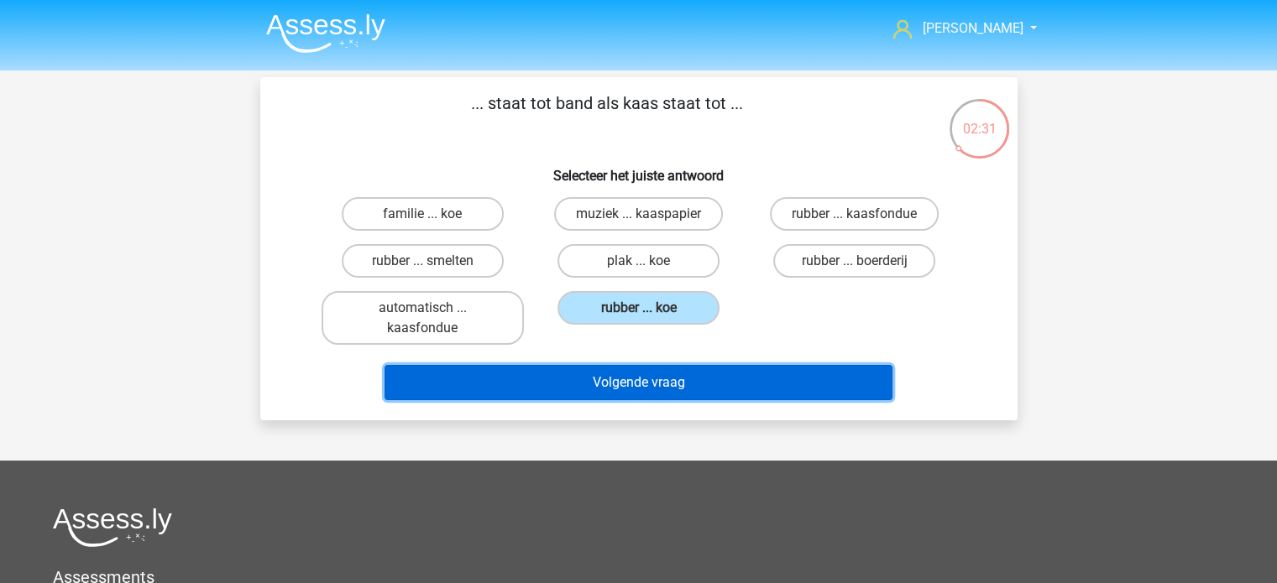
click at [629, 375] on button "Volgende vraag" at bounding box center [638, 382] width 508 height 35
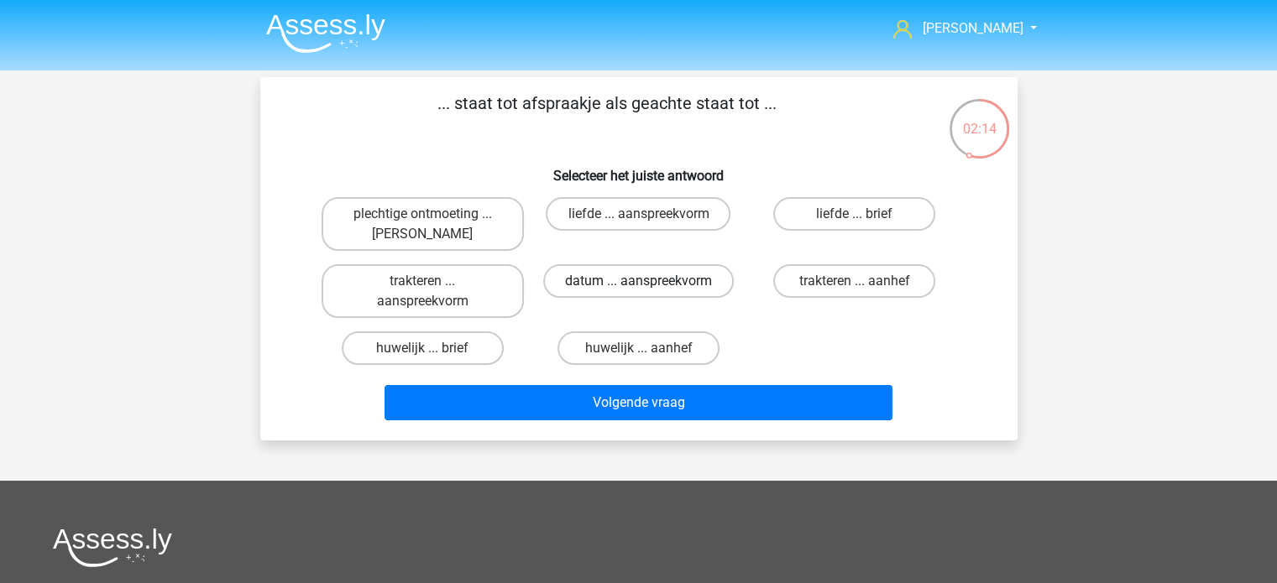
click at [662, 280] on label "datum ... aanspreekvorm" at bounding box center [638, 281] width 191 height 34
click at [649, 281] on input "datum ... aanspreekvorm" at bounding box center [643, 286] width 11 height 11
radio input "true"
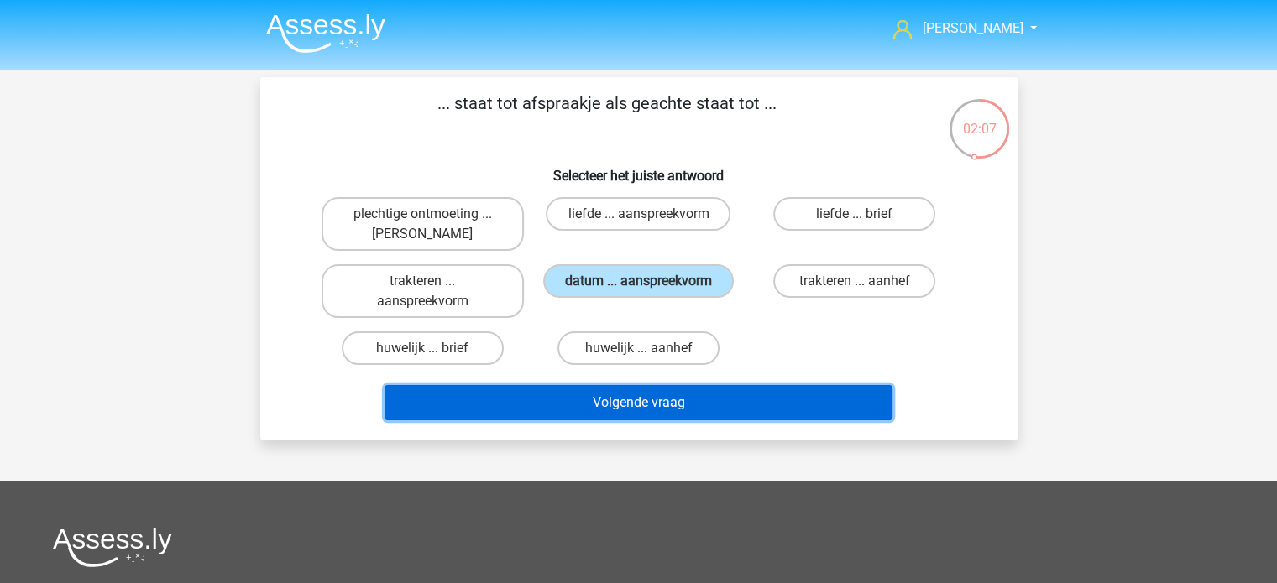
click at [653, 401] on button "Volgende vraag" at bounding box center [638, 402] width 508 height 35
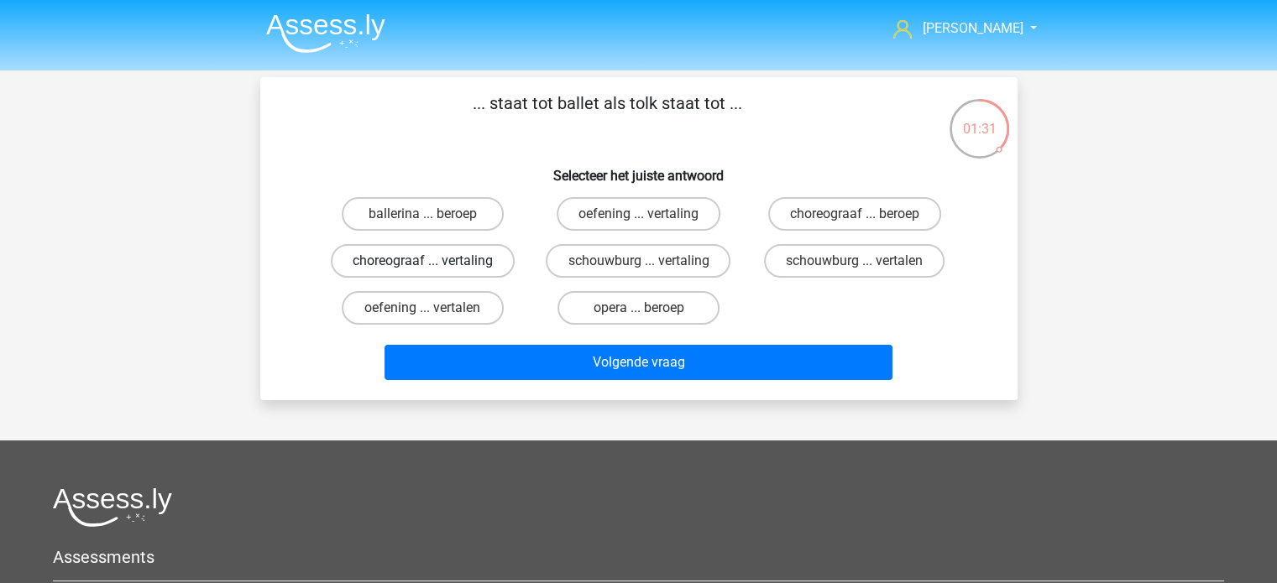
click at [433, 259] on label "choreograaf ... vertaling" at bounding box center [423, 261] width 184 height 34
click at [433, 261] on input "choreograaf ... vertaling" at bounding box center [427, 266] width 11 height 11
radio input "true"
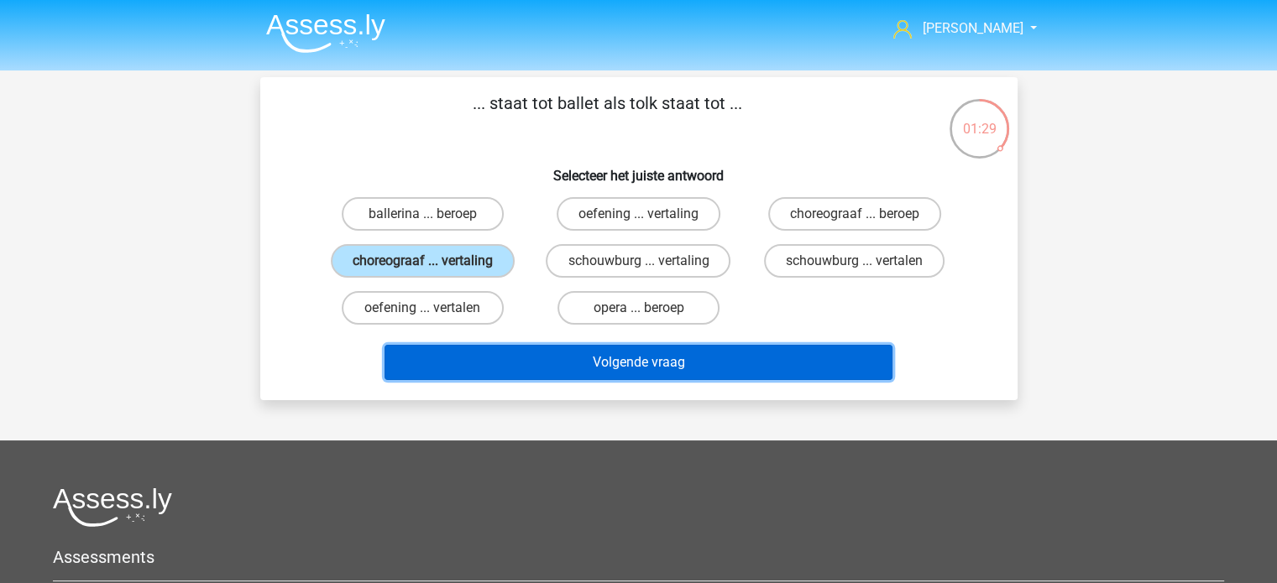
click at [647, 369] on button "Volgende vraag" at bounding box center [638, 362] width 508 height 35
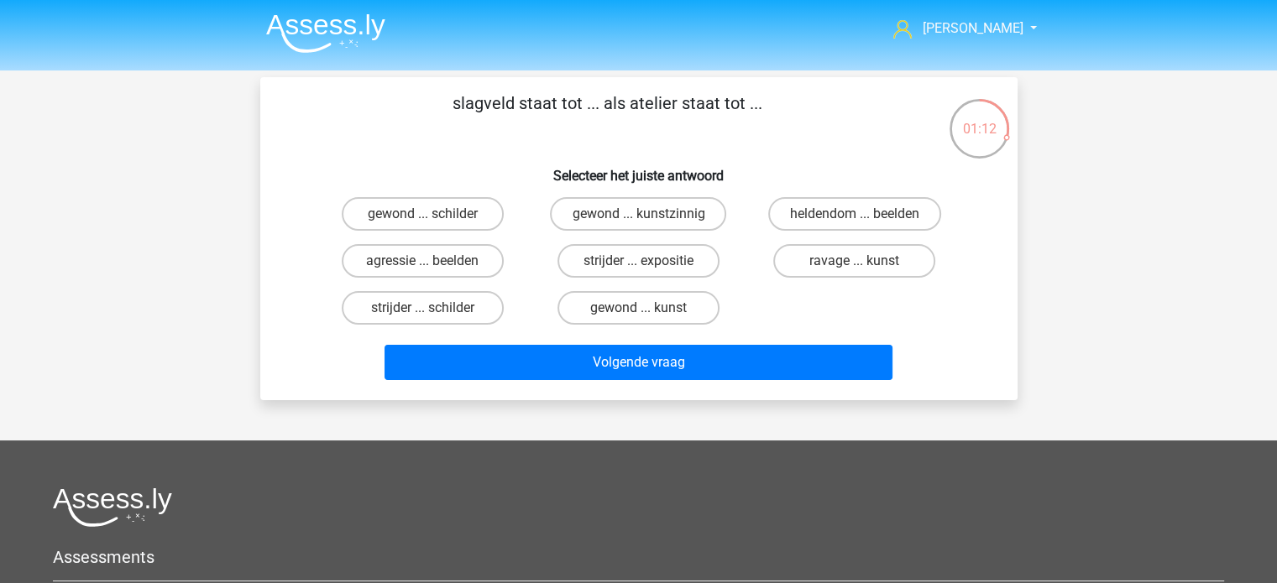
click at [428, 308] on input "strijder ... schilder" at bounding box center [427, 313] width 11 height 11
radio input "true"
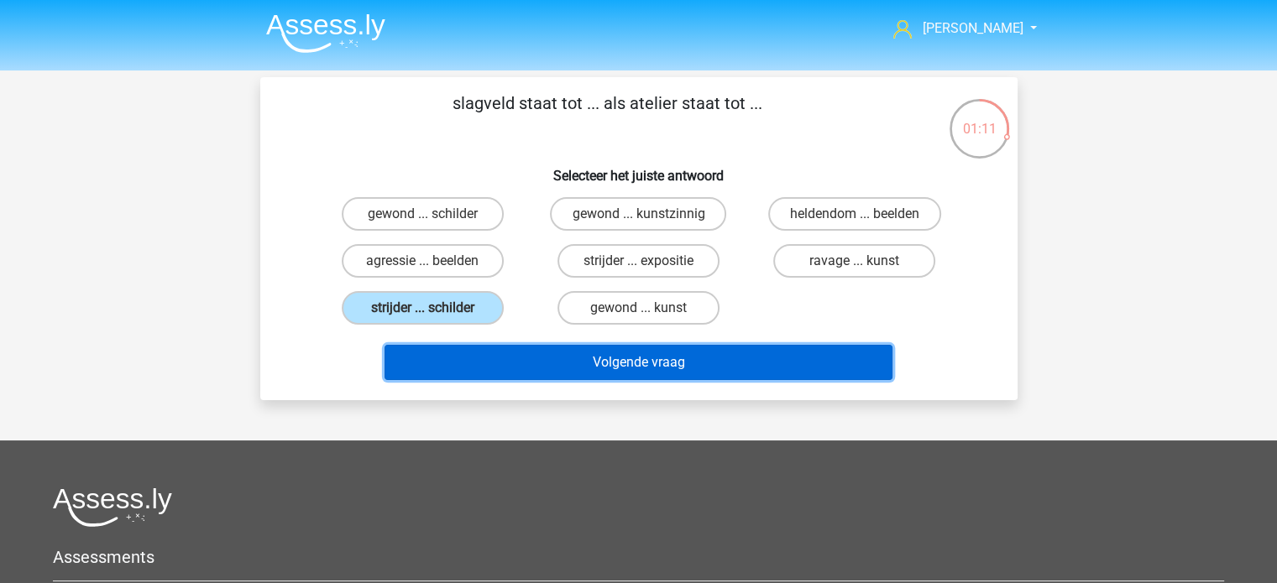
click at [576, 365] on button "Volgende vraag" at bounding box center [638, 362] width 508 height 35
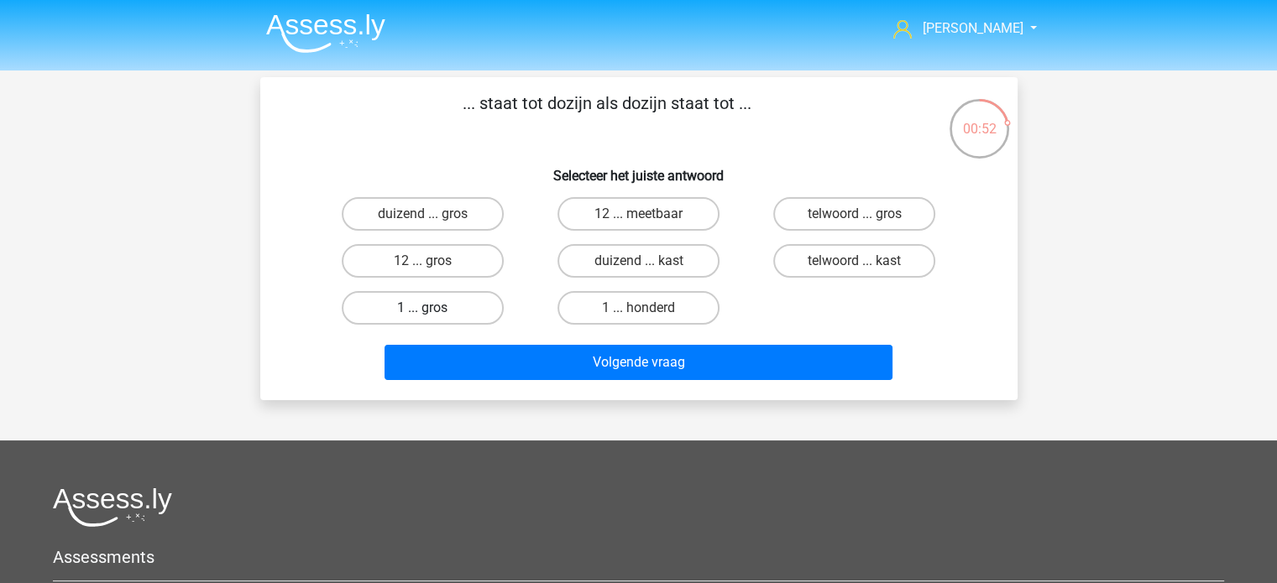
click at [454, 305] on label "1 ... gros" at bounding box center [423, 308] width 162 height 34
click at [433, 308] on input "1 ... gros" at bounding box center [427, 313] width 11 height 11
radio input "true"
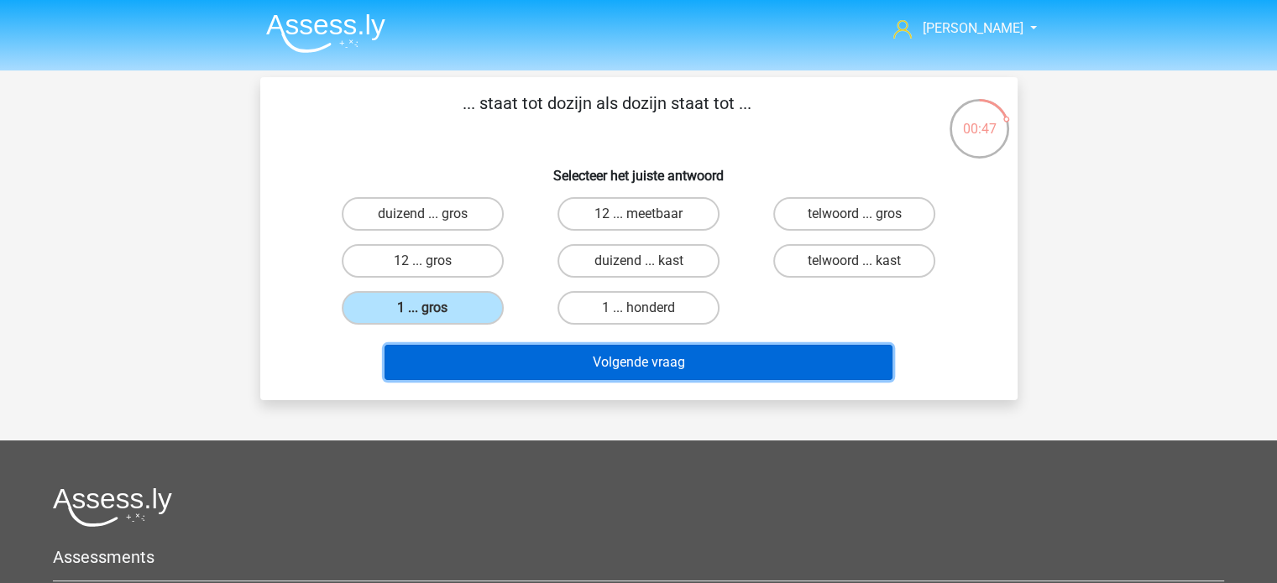
click at [646, 363] on button "Volgende vraag" at bounding box center [638, 362] width 508 height 35
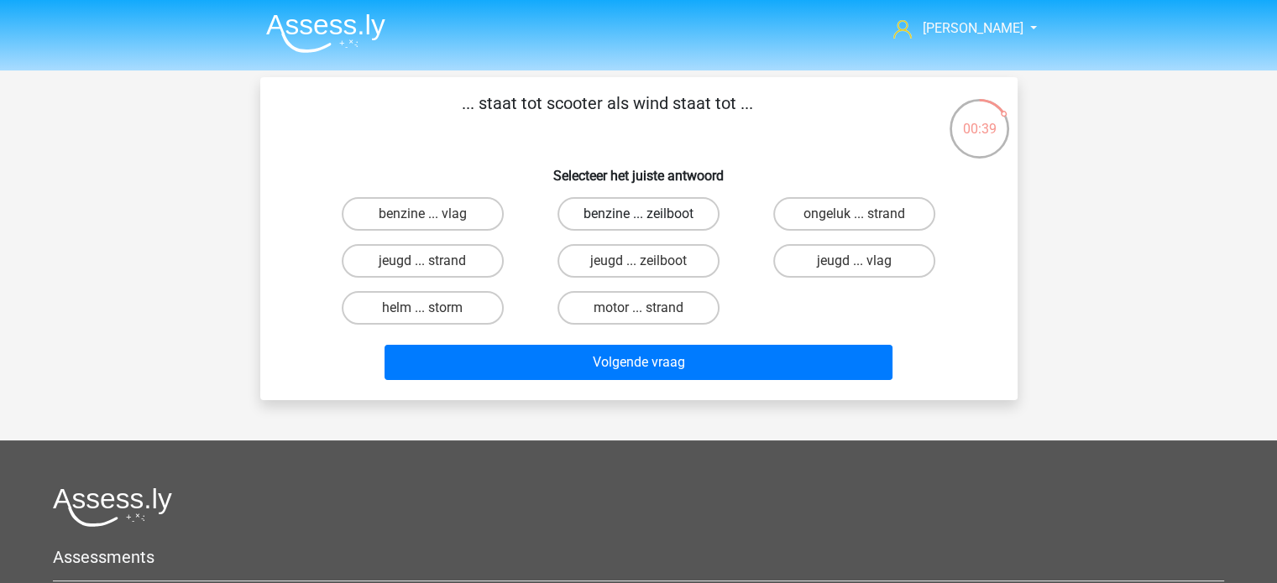
drag, startPoint x: 662, startPoint y: 211, endPoint x: 665, endPoint y: 220, distance: 9.8
click at [662, 211] on label "benzine ... zeilboot" at bounding box center [638, 214] width 162 height 34
click at [649, 214] on input "benzine ... zeilboot" at bounding box center [643, 219] width 11 height 11
radio input "true"
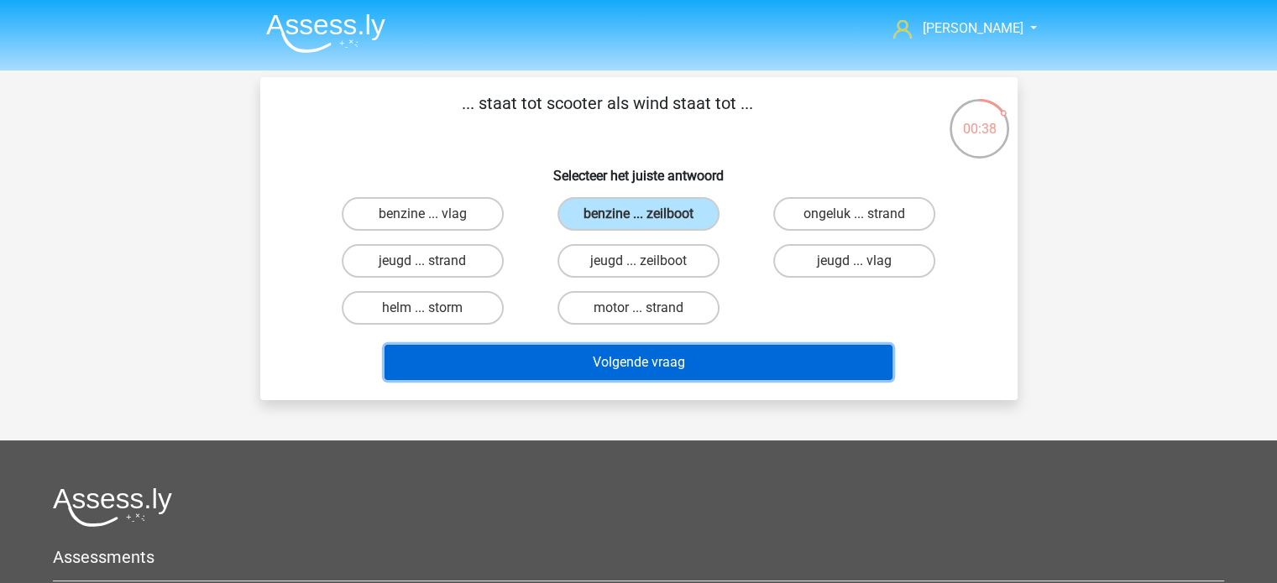
click at [638, 356] on button "Volgende vraag" at bounding box center [638, 362] width 508 height 35
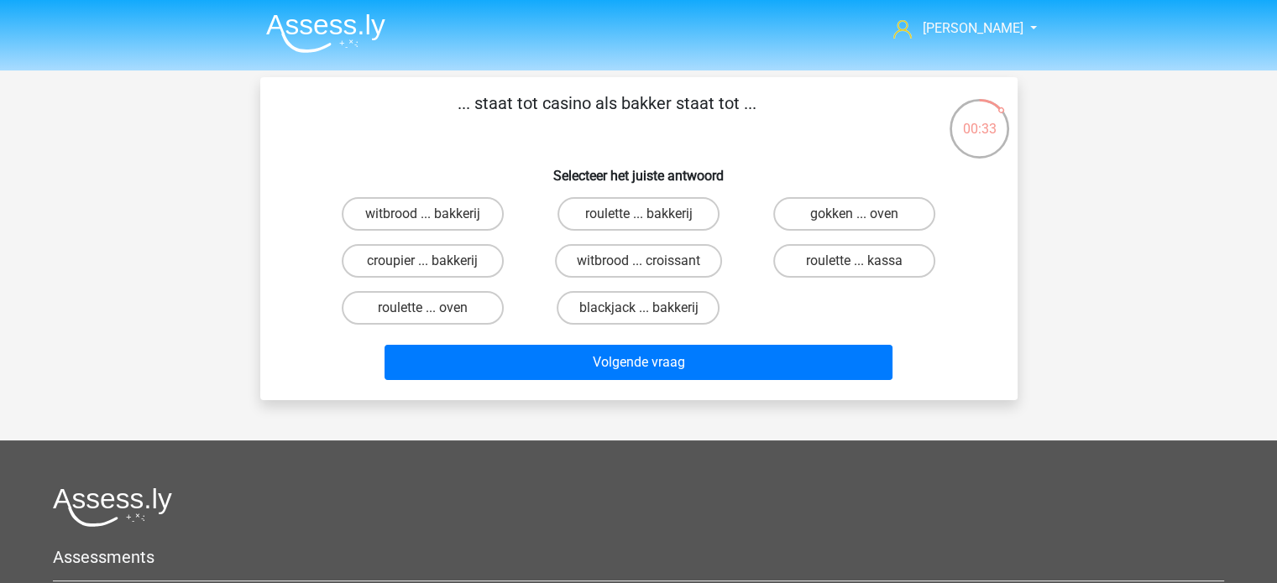
click at [422, 261] on input "croupier ... bakkerij" at bounding box center [427, 266] width 11 height 11
radio input "true"
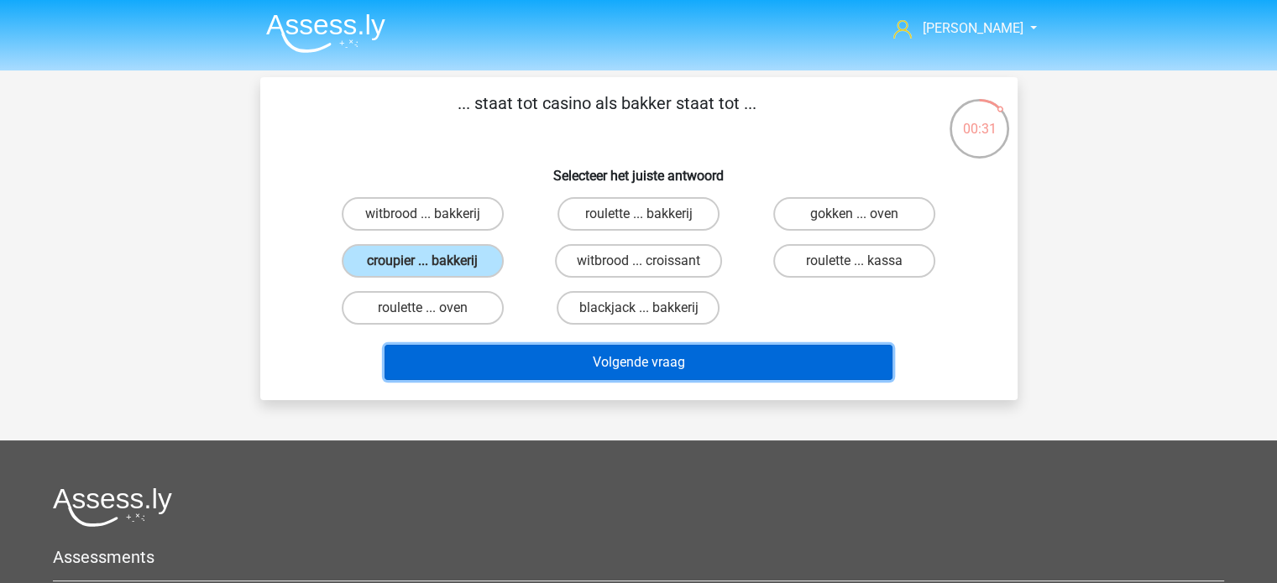
click at [638, 365] on button "Volgende vraag" at bounding box center [638, 362] width 508 height 35
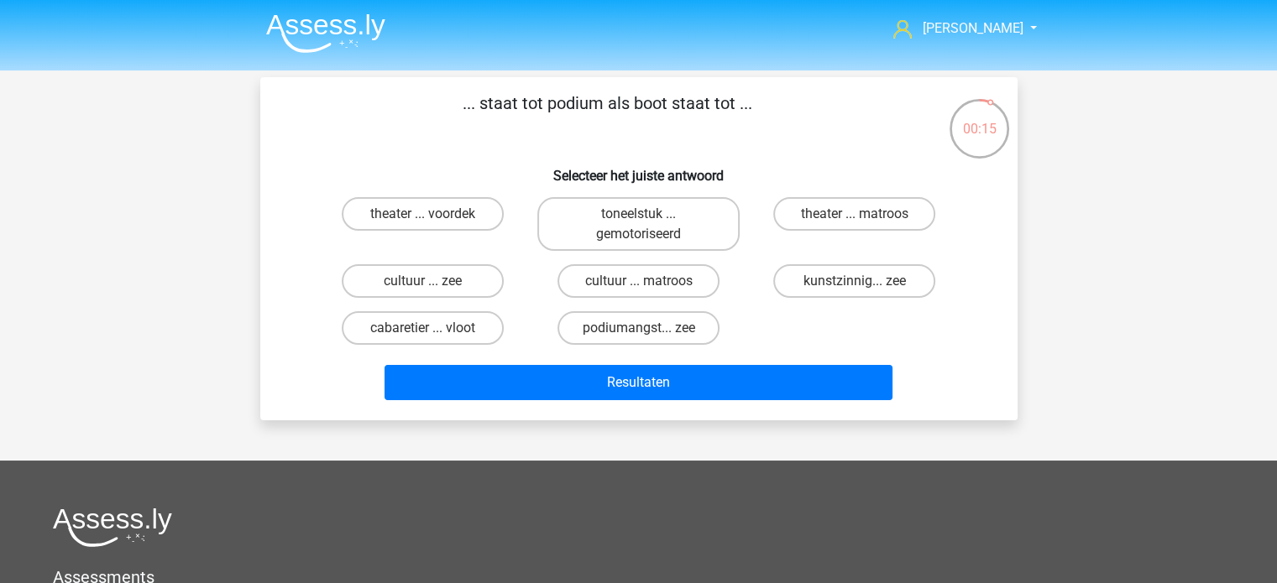
click at [426, 217] on input "theater ... voordek" at bounding box center [427, 219] width 11 height 11
radio input "true"
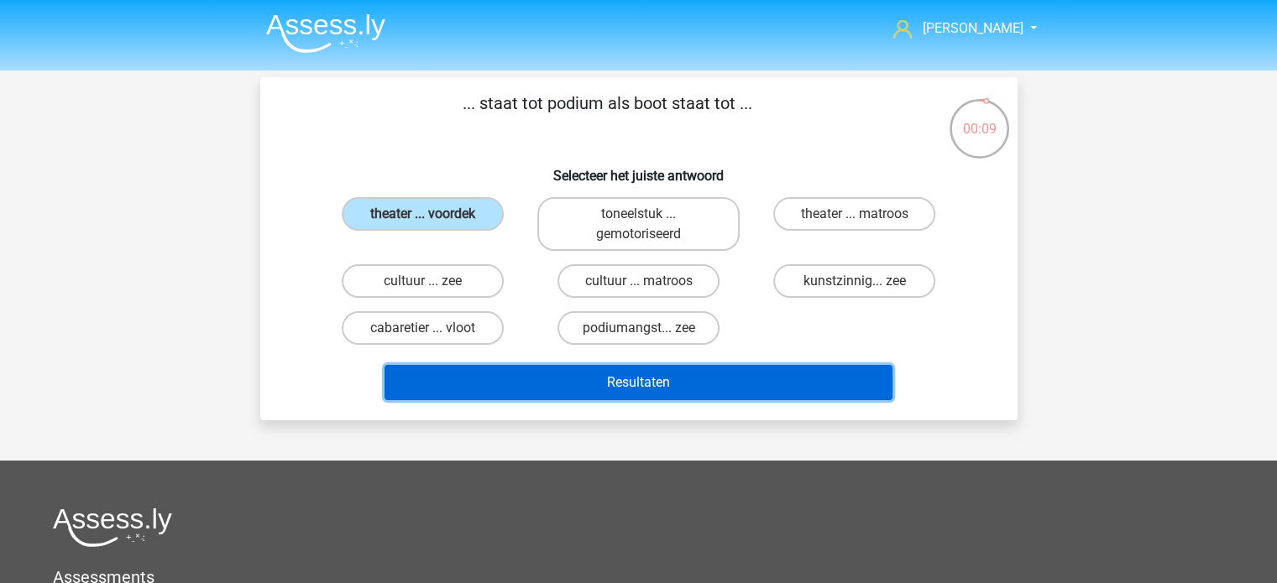
click at [627, 377] on button "Resultaten" at bounding box center [638, 382] width 508 height 35
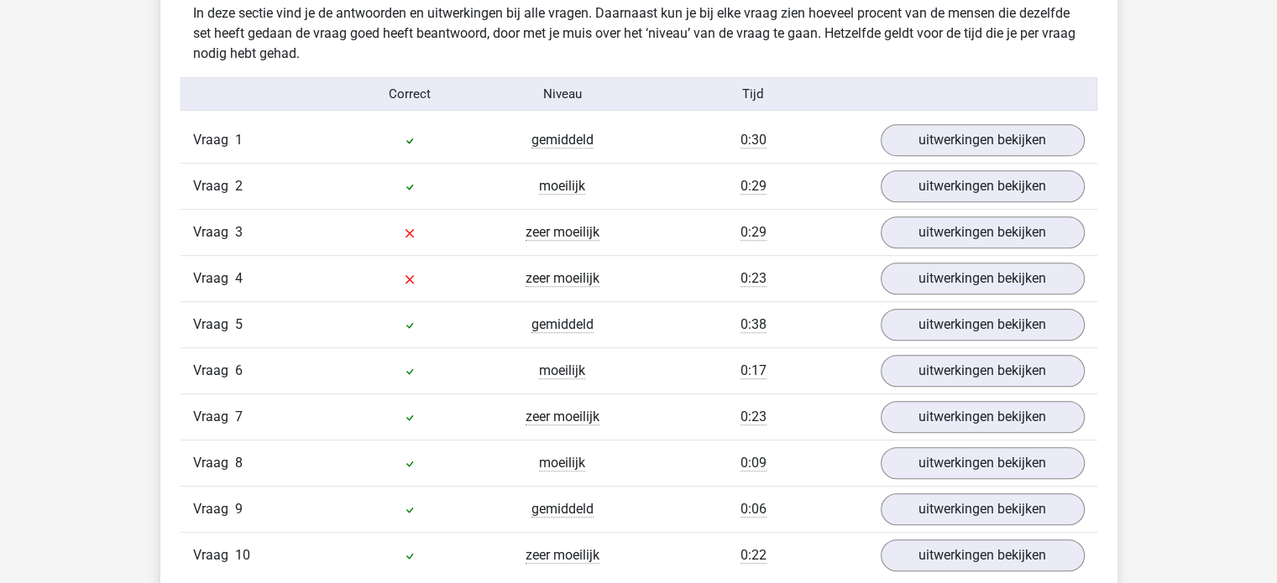
scroll to position [1091, 0]
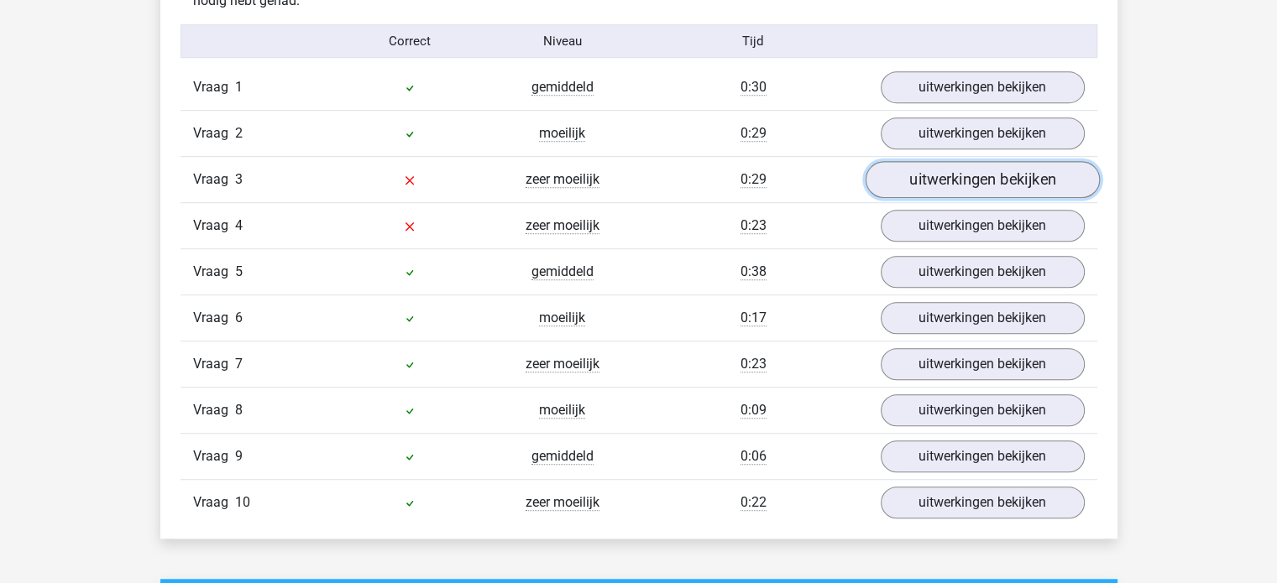
click at [965, 187] on link "uitwerkingen bekijken" at bounding box center [982, 180] width 234 height 37
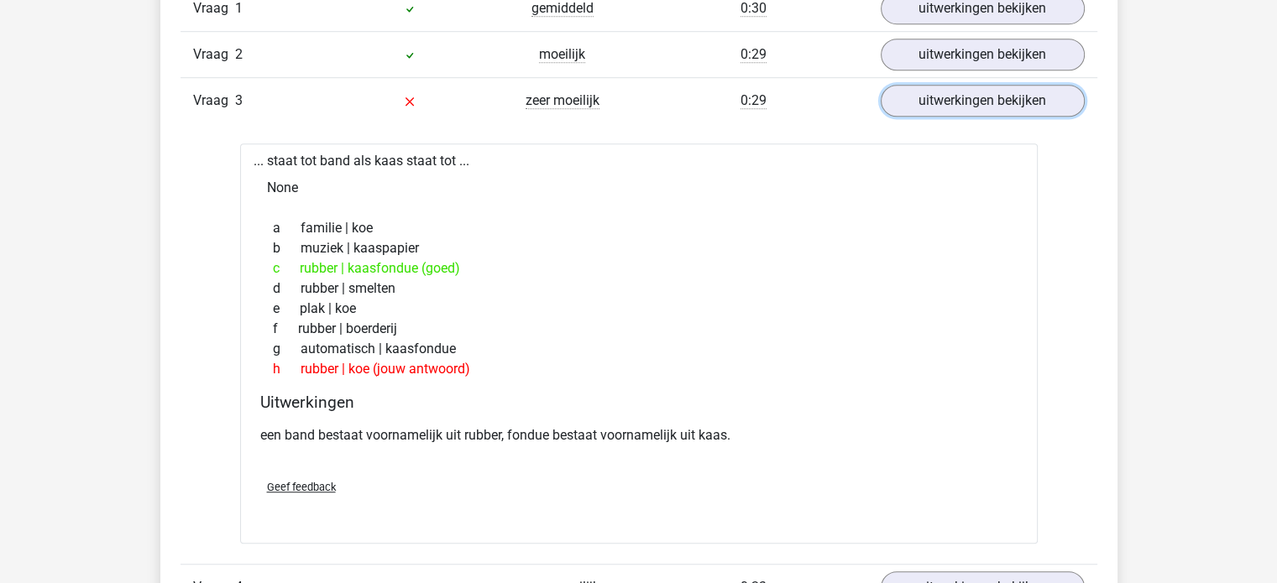
scroll to position [1175, 0]
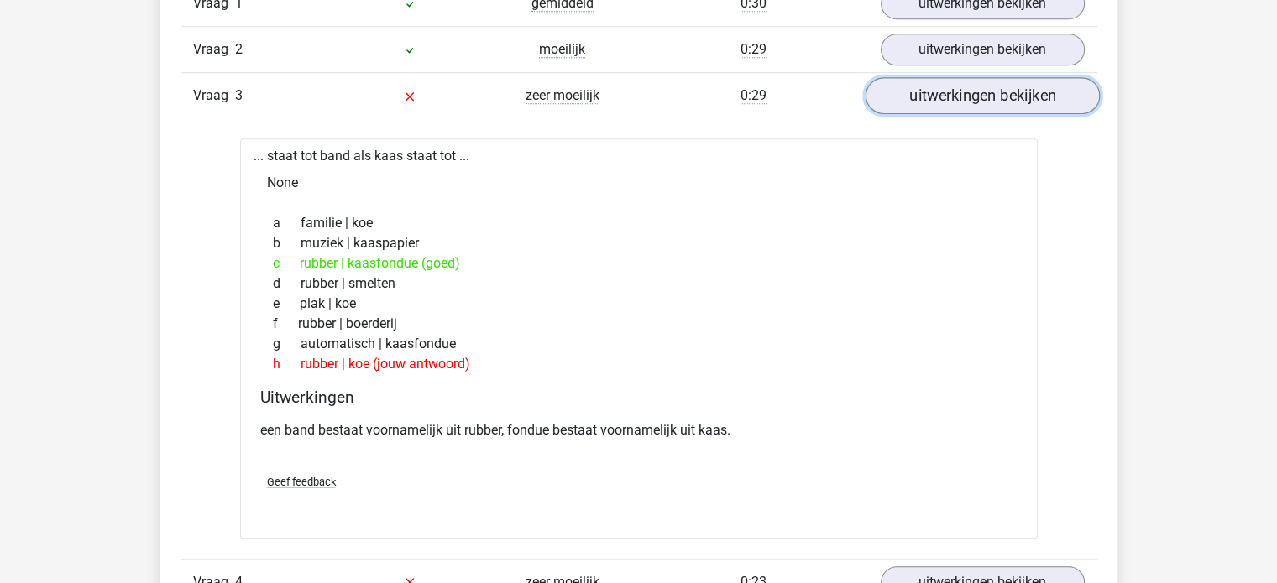
click at [931, 83] on link "uitwerkingen bekijken" at bounding box center [982, 96] width 234 height 37
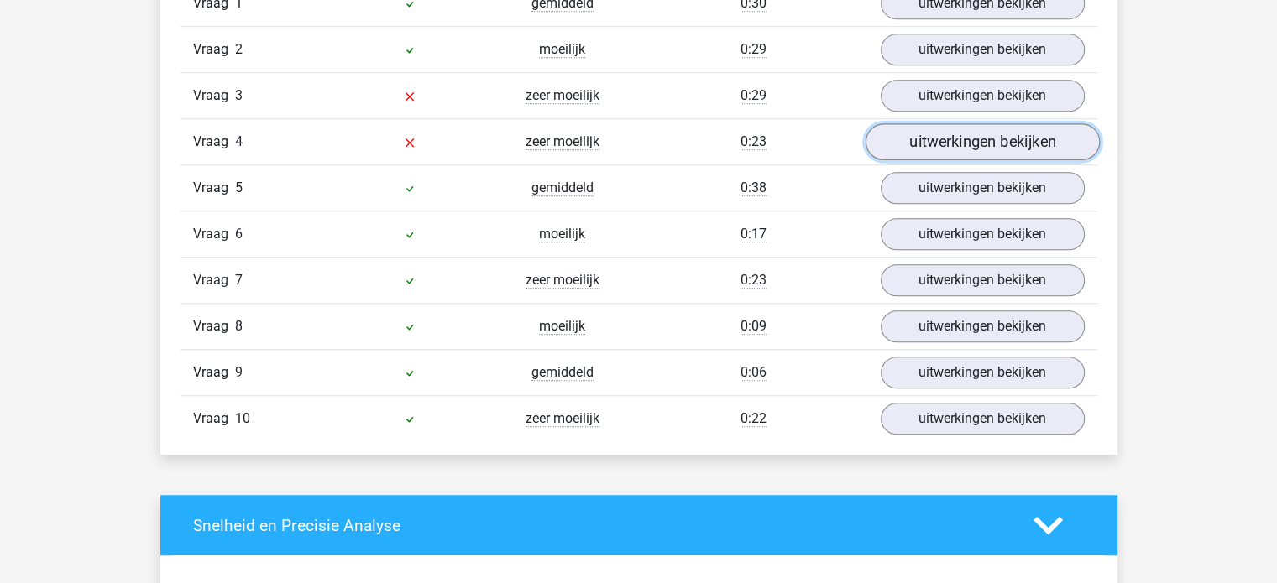
click at [944, 127] on link "uitwerkingen bekijken" at bounding box center [982, 142] width 234 height 37
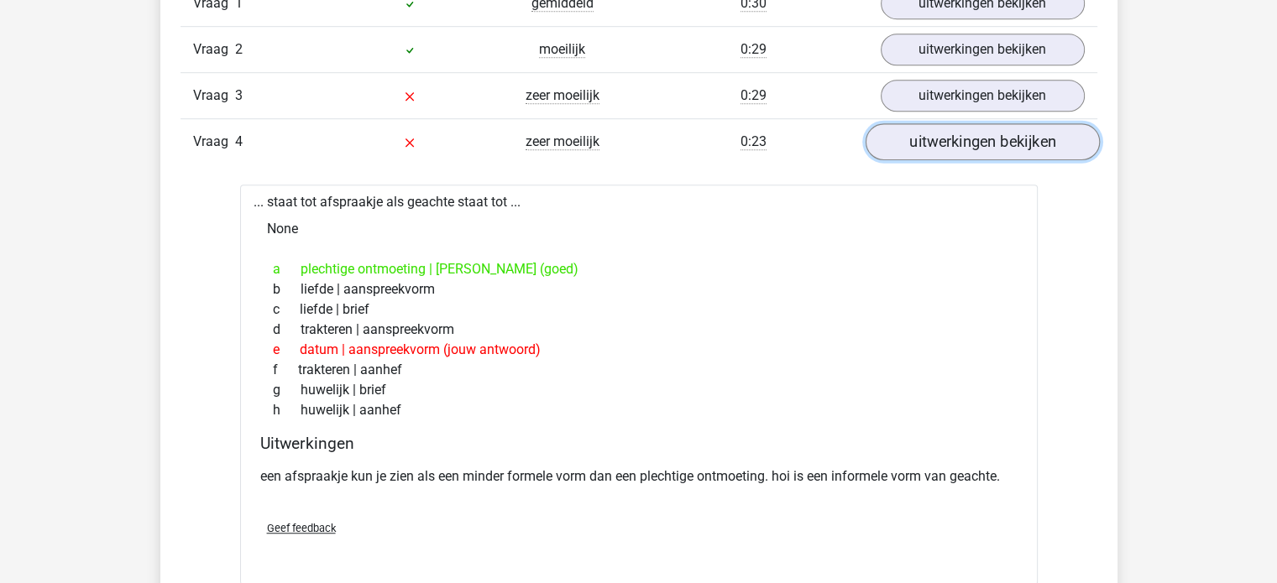
click at [946, 140] on link "uitwerkingen bekijken" at bounding box center [982, 142] width 234 height 37
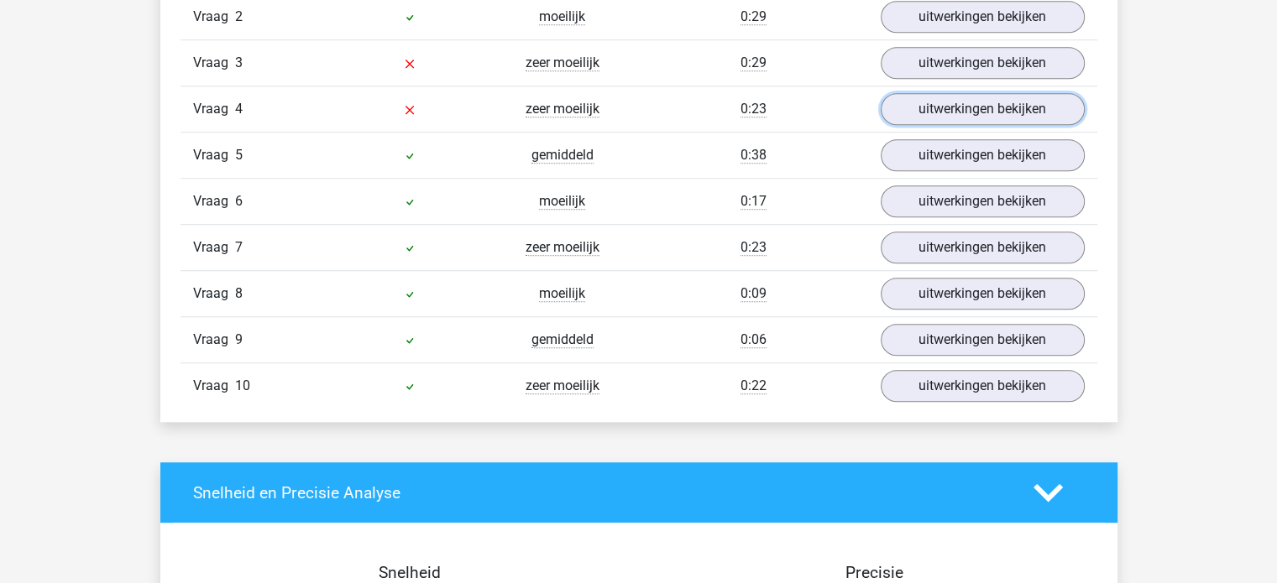
scroll to position [1259, 0]
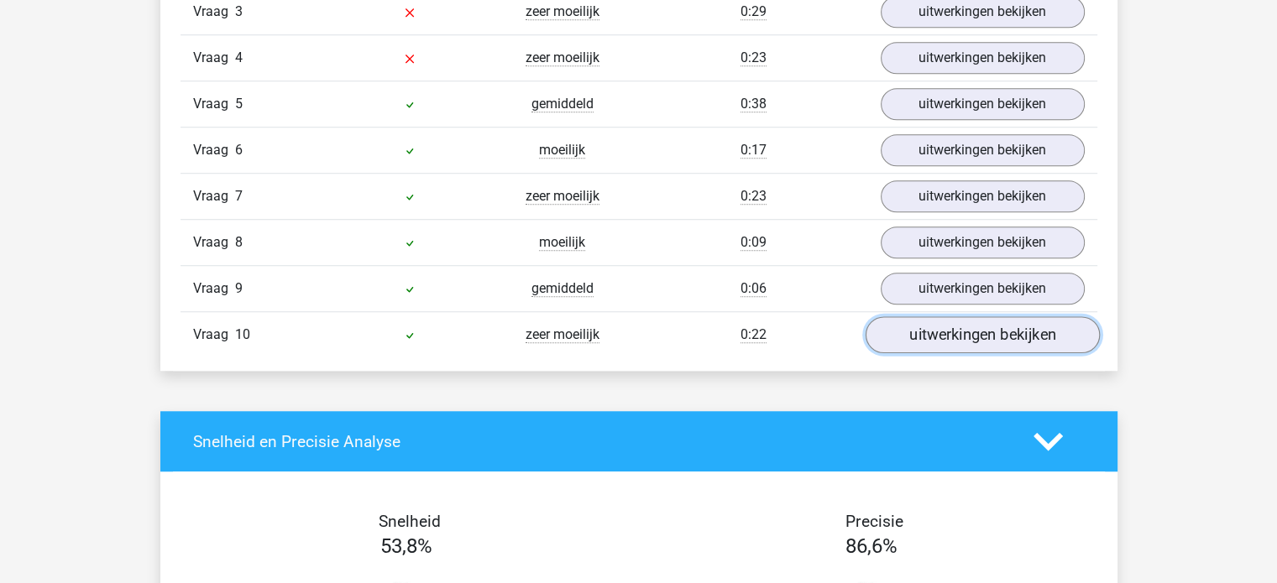
click at [975, 341] on link "uitwerkingen bekijken" at bounding box center [982, 335] width 234 height 37
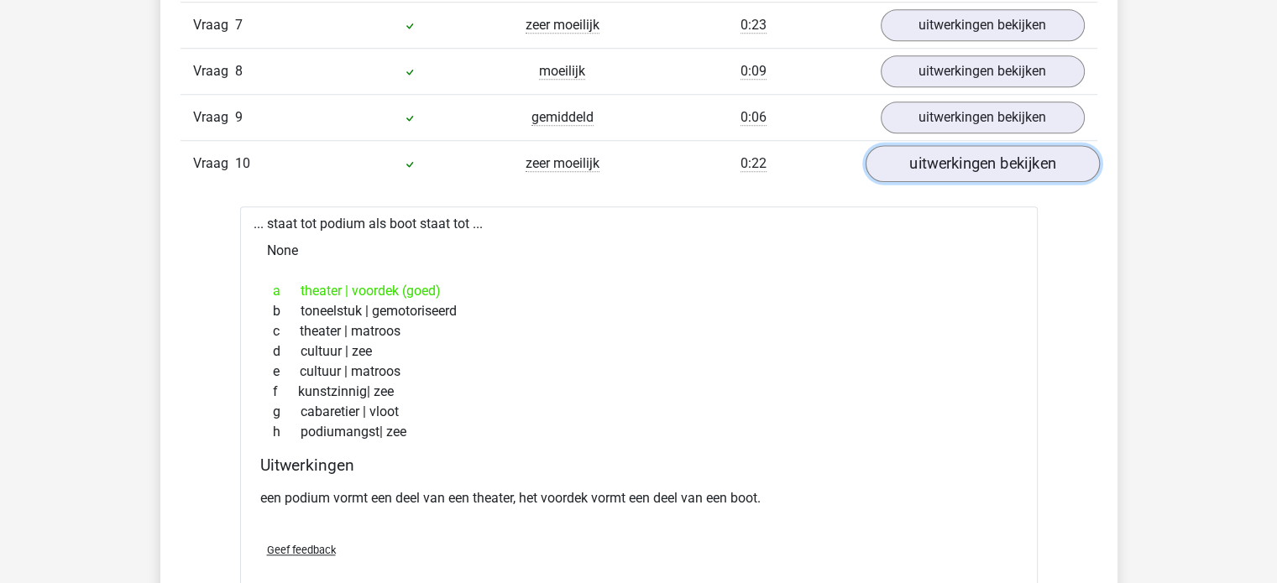
scroll to position [1427, 0]
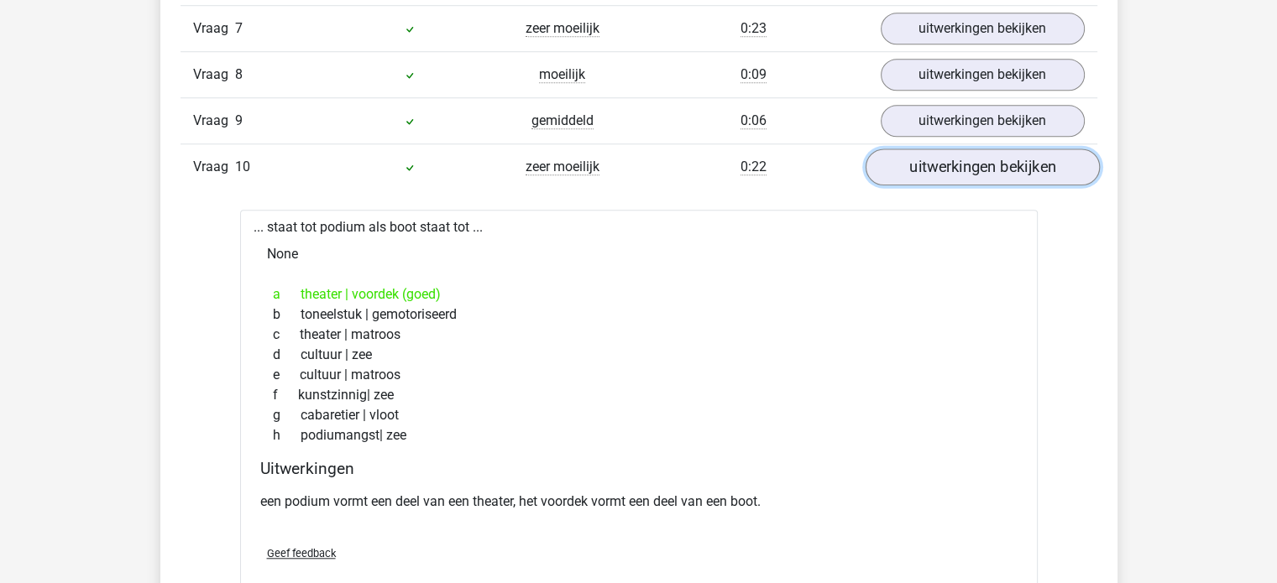
click at [960, 165] on link "uitwerkingen bekijken" at bounding box center [982, 167] width 234 height 37
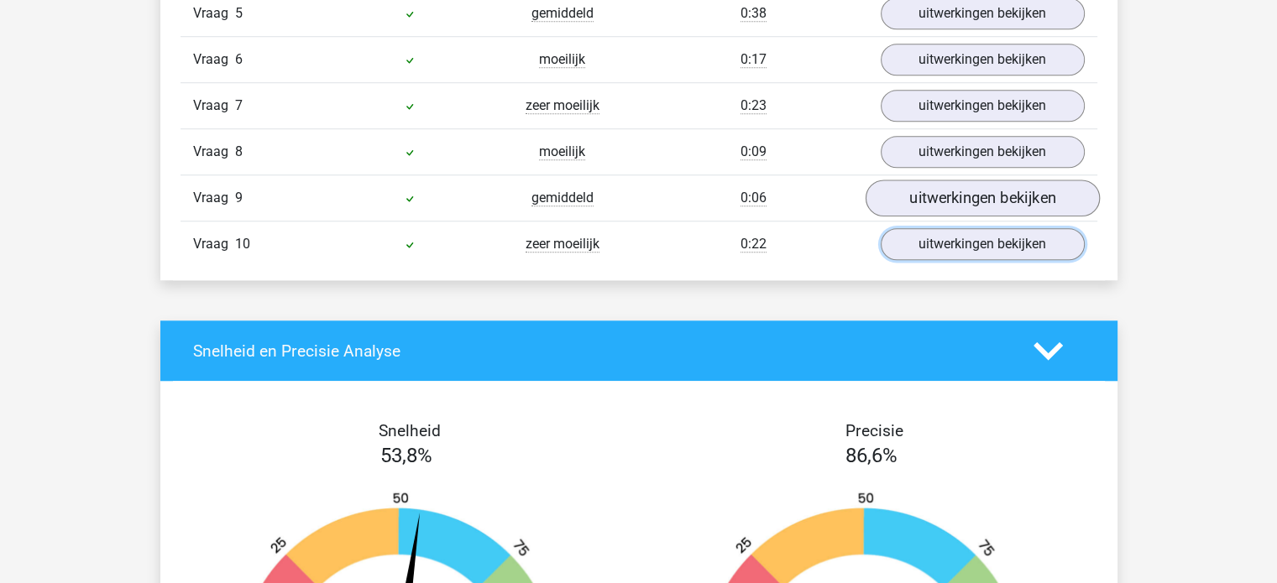
scroll to position [1343, 0]
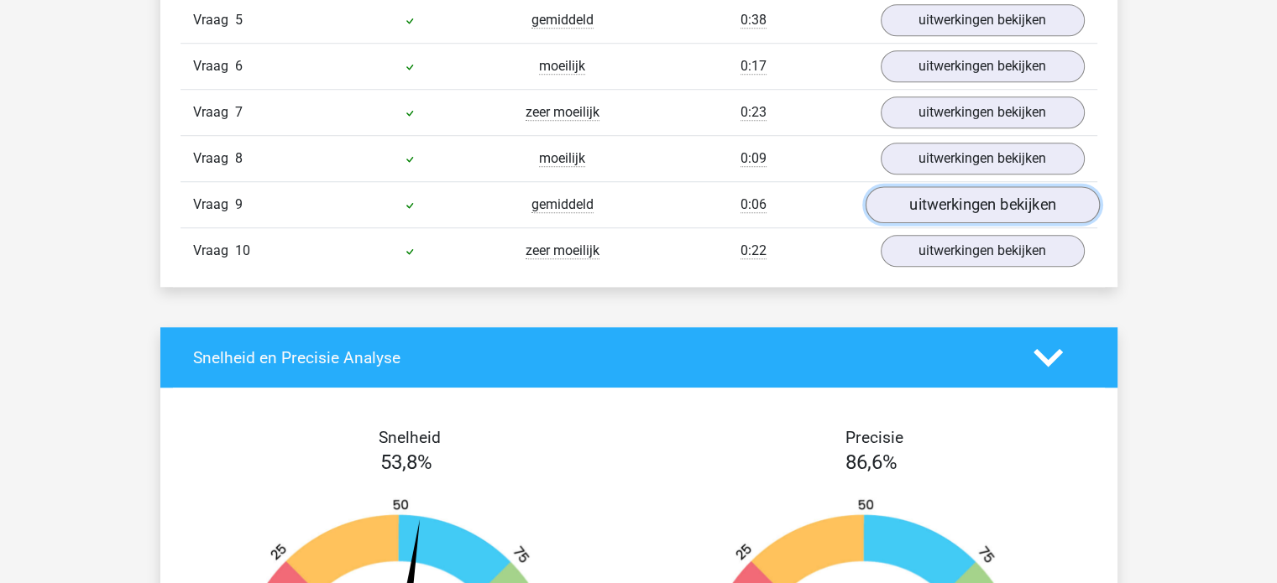
click at [933, 200] on link "uitwerkingen bekijken" at bounding box center [982, 205] width 234 height 37
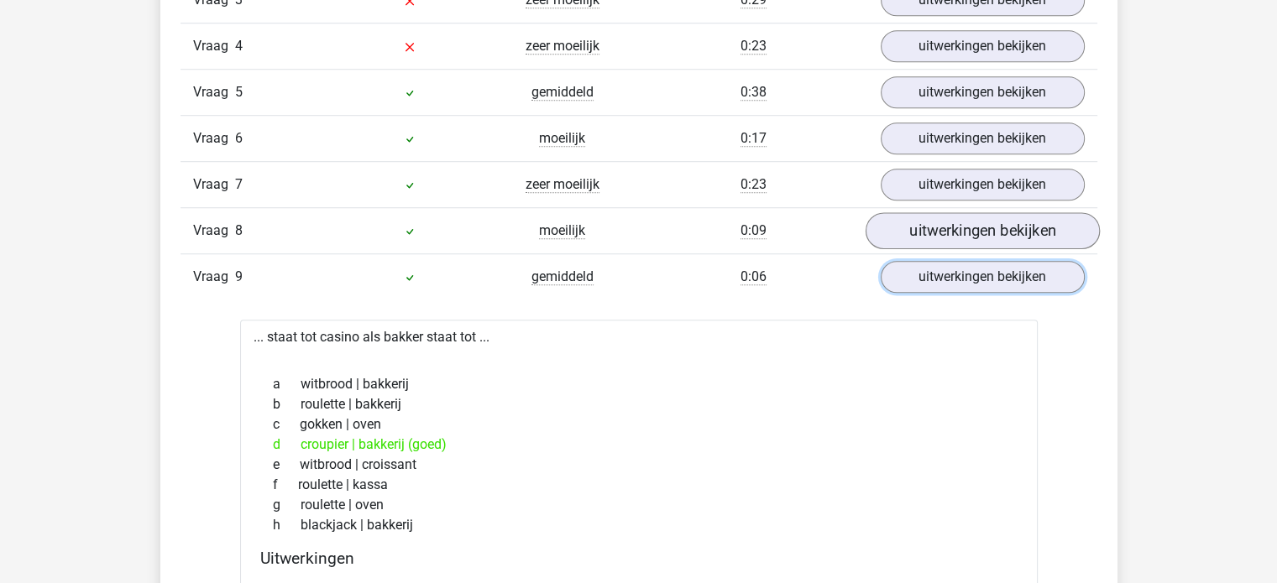
scroll to position [1259, 0]
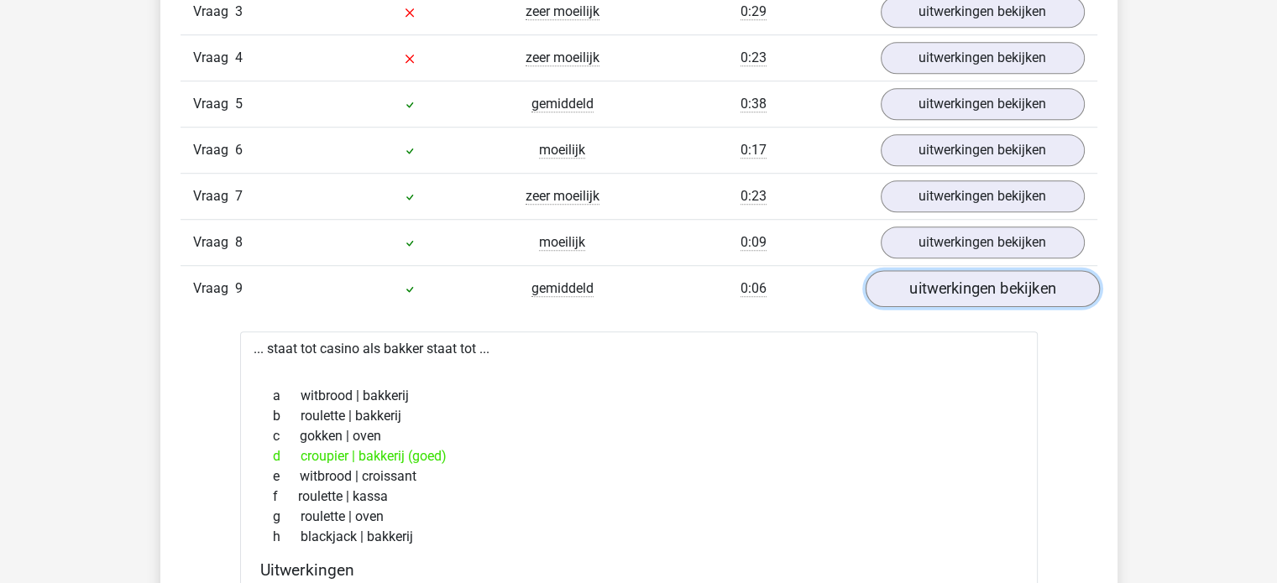
click at [950, 275] on link "uitwerkingen bekijken" at bounding box center [982, 289] width 234 height 37
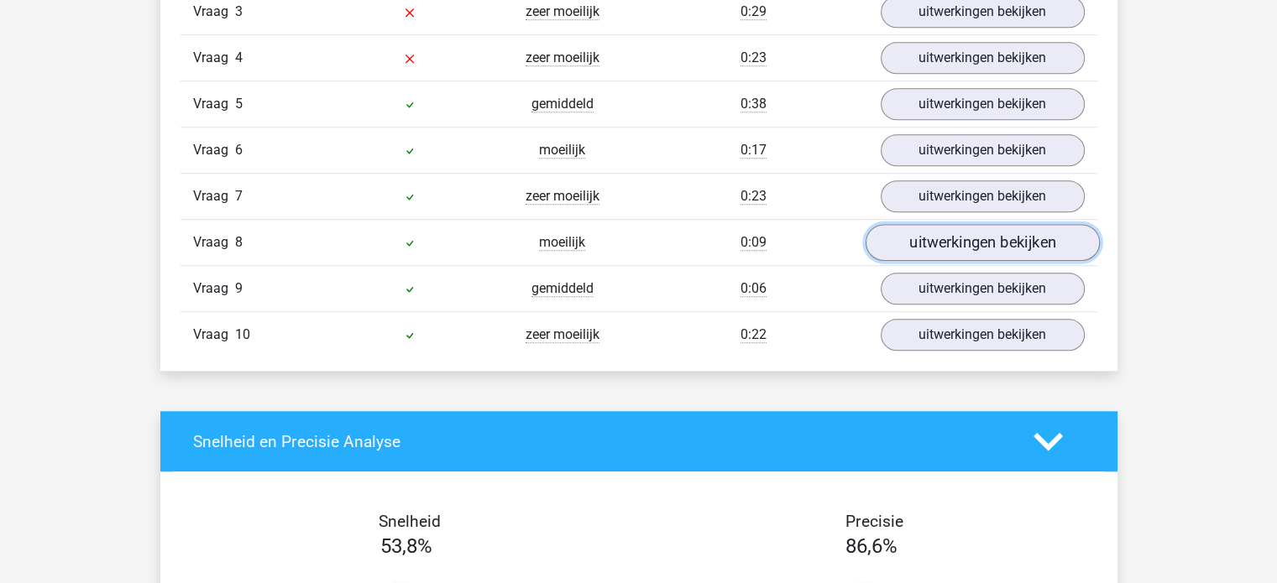
click at [939, 244] on link "uitwerkingen bekijken" at bounding box center [982, 243] width 234 height 37
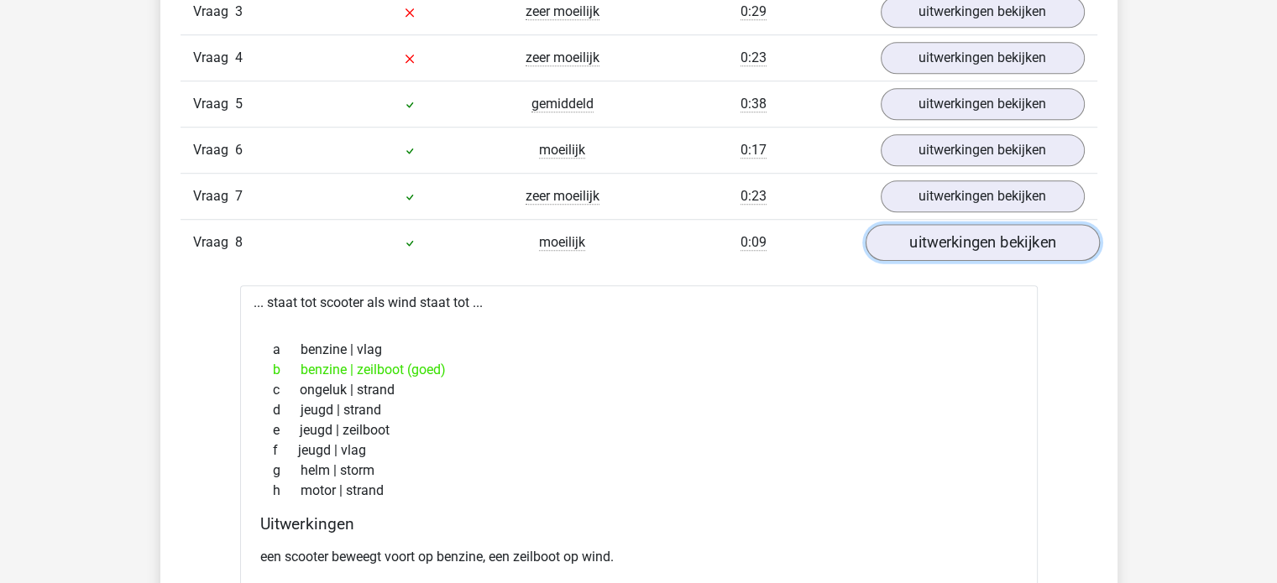
click at [939, 244] on link "uitwerkingen bekijken" at bounding box center [982, 243] width 234 height 37
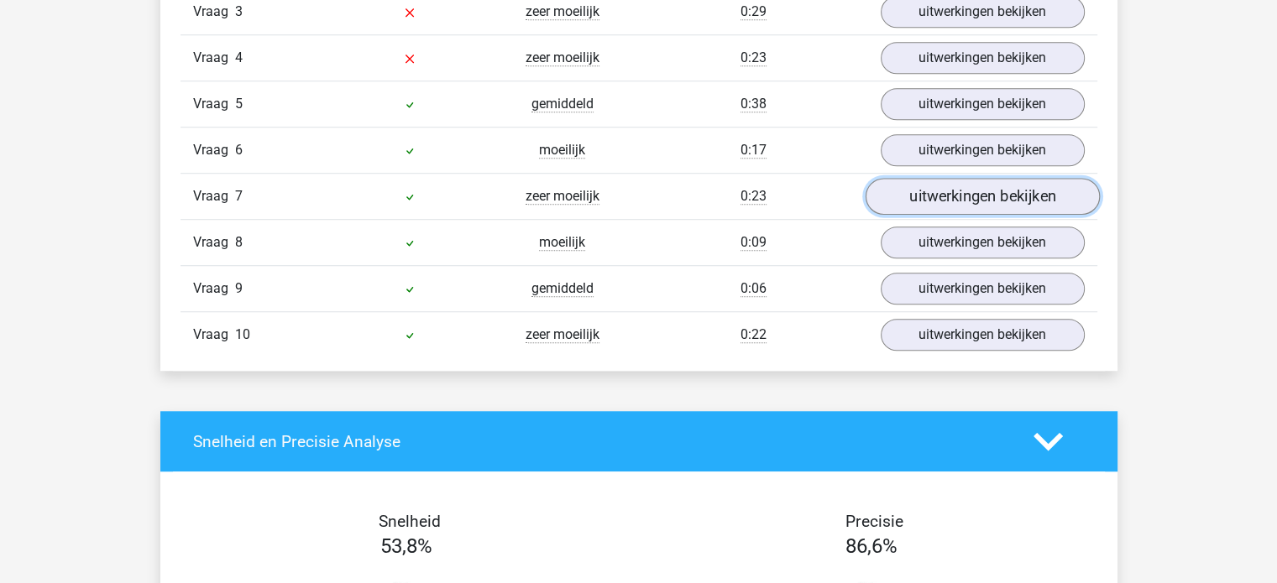
click at [944, 192] on link "uitwerkingen bekijken" at bounding box center [982, 197] width 234 height 37
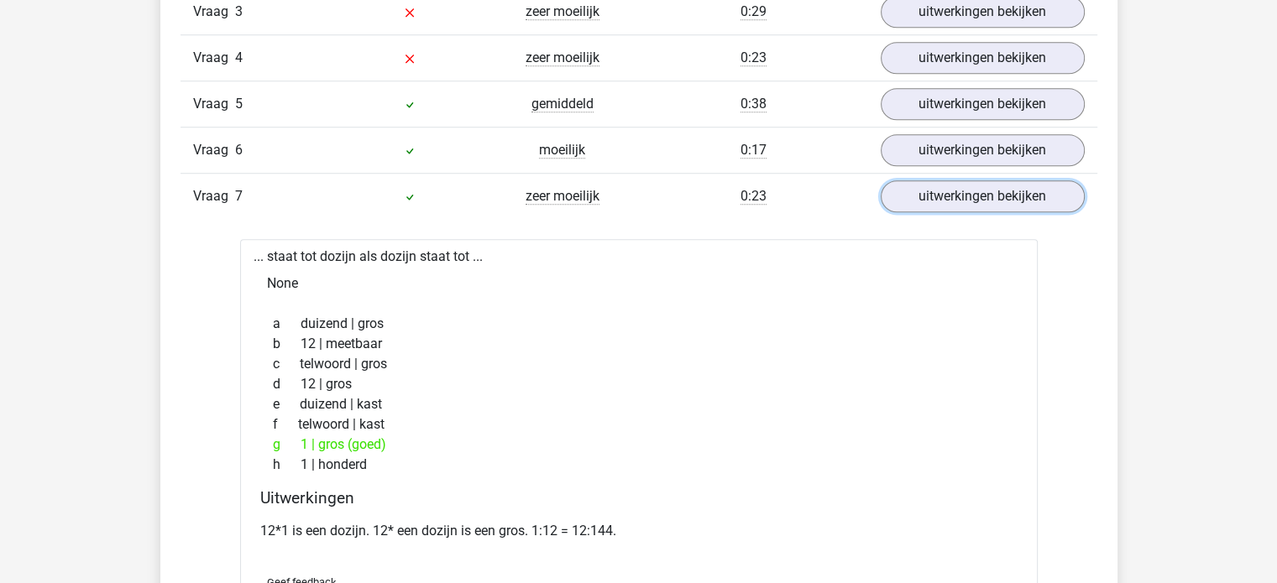
scroll to position [1343, 0]
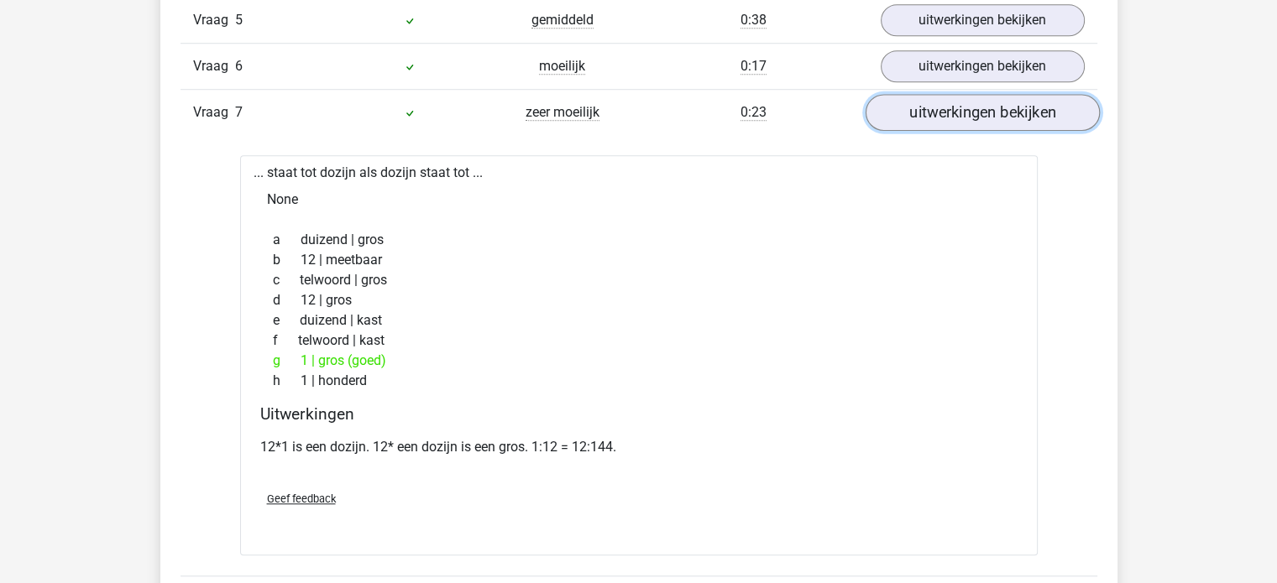
click at [983, 120] on link "uitwerkingen bekijken" at bounding box center [982, 113] width 234 height 37
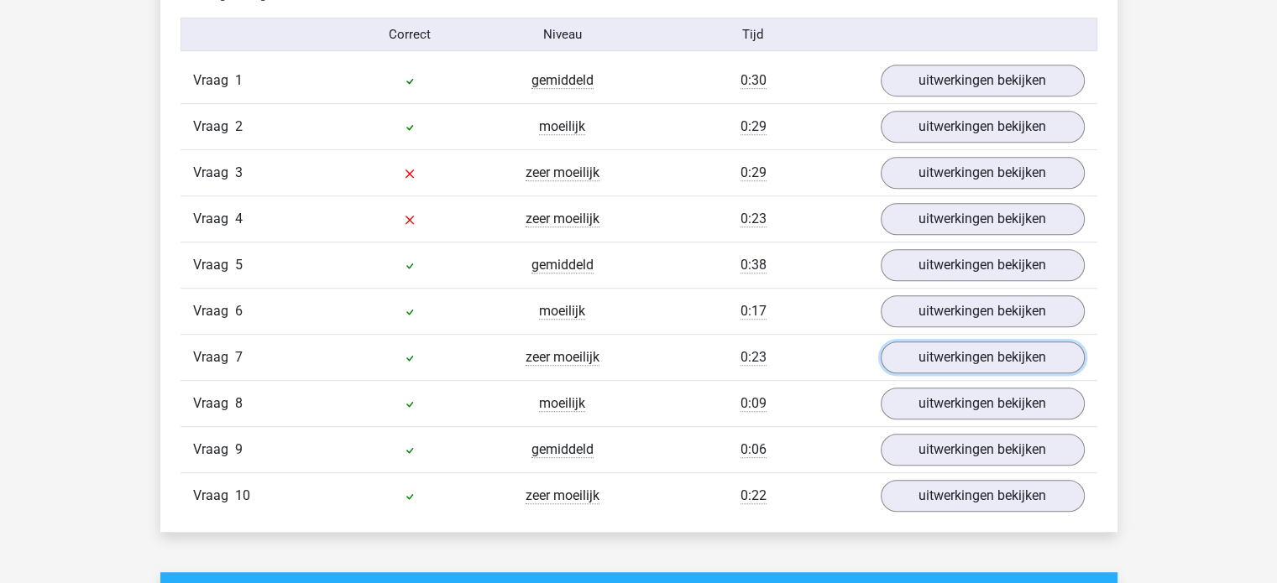
scroll to position [1091, 0]
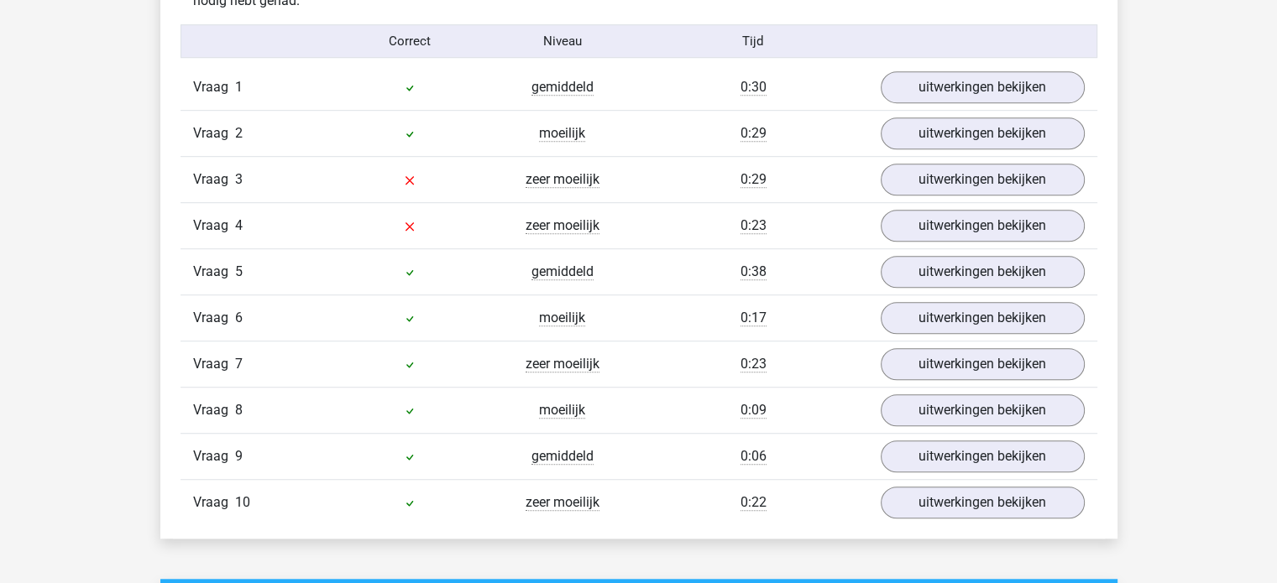
click at [635, 234] on div "Vraag 4 zeer moeilijk 0:23 uitwerkingen bekijken" at bounding box center [638, 225] width 917 height 46
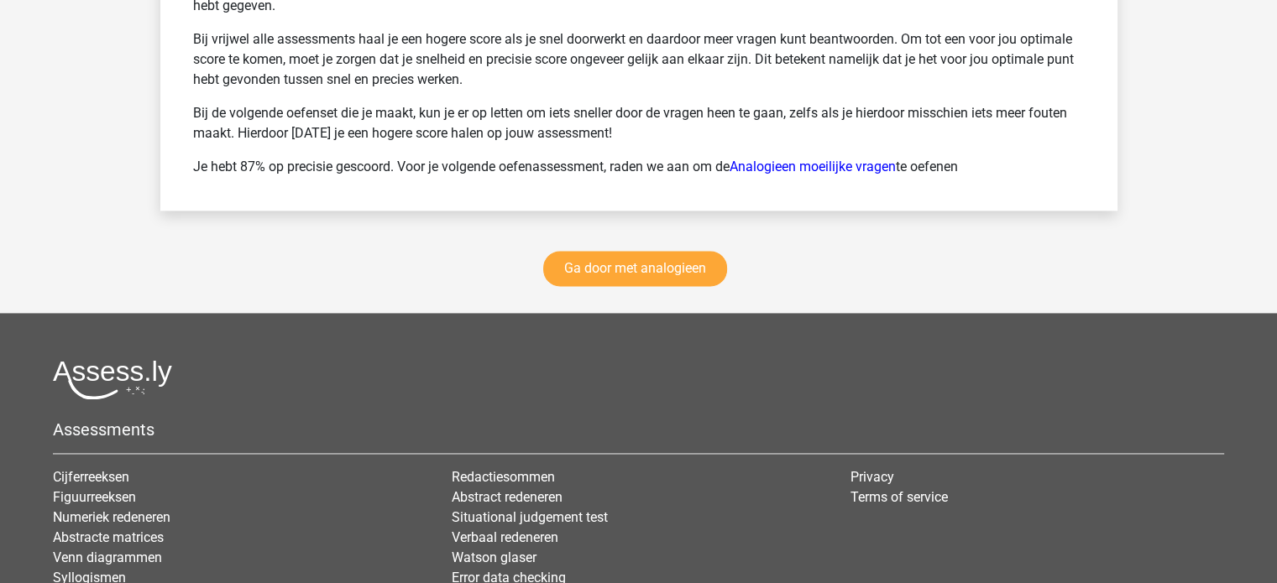
scroll to position [2549, 0]
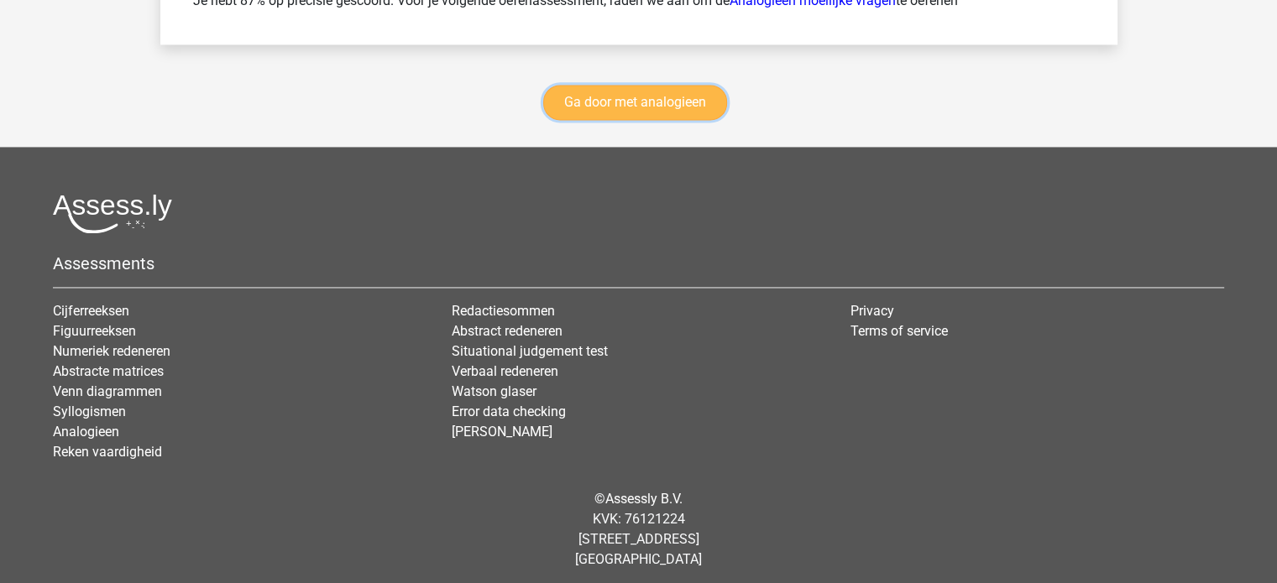
click at [656, 105] on link "Ga door met analogieen" at bounding box center [635, 102] width 184 height 35
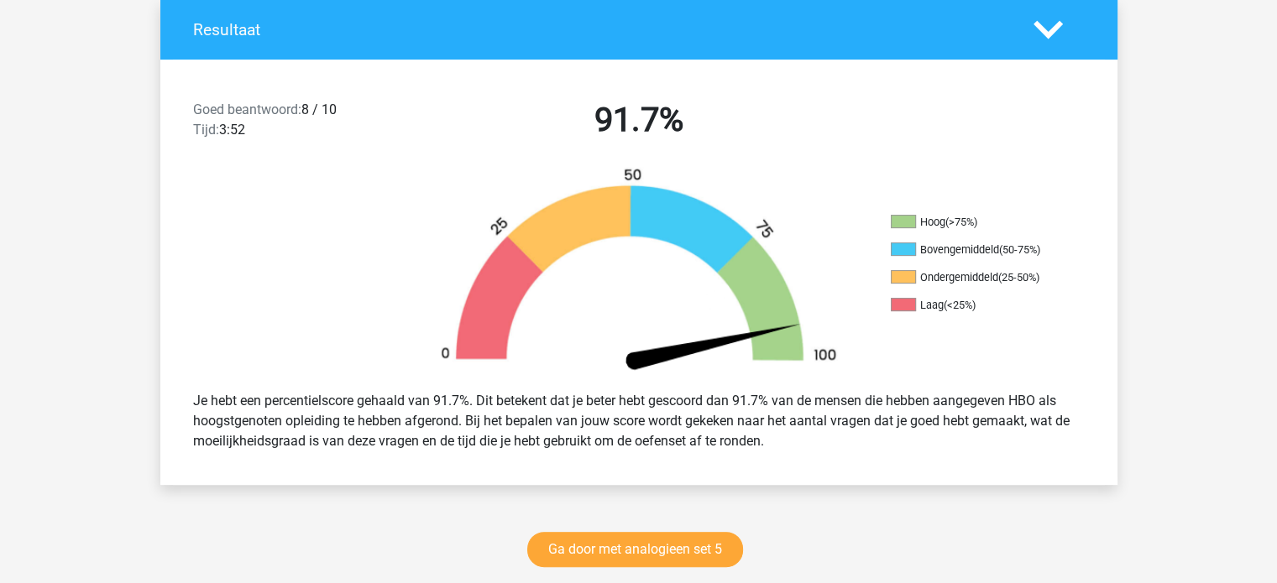
scroll to position [0, 0]
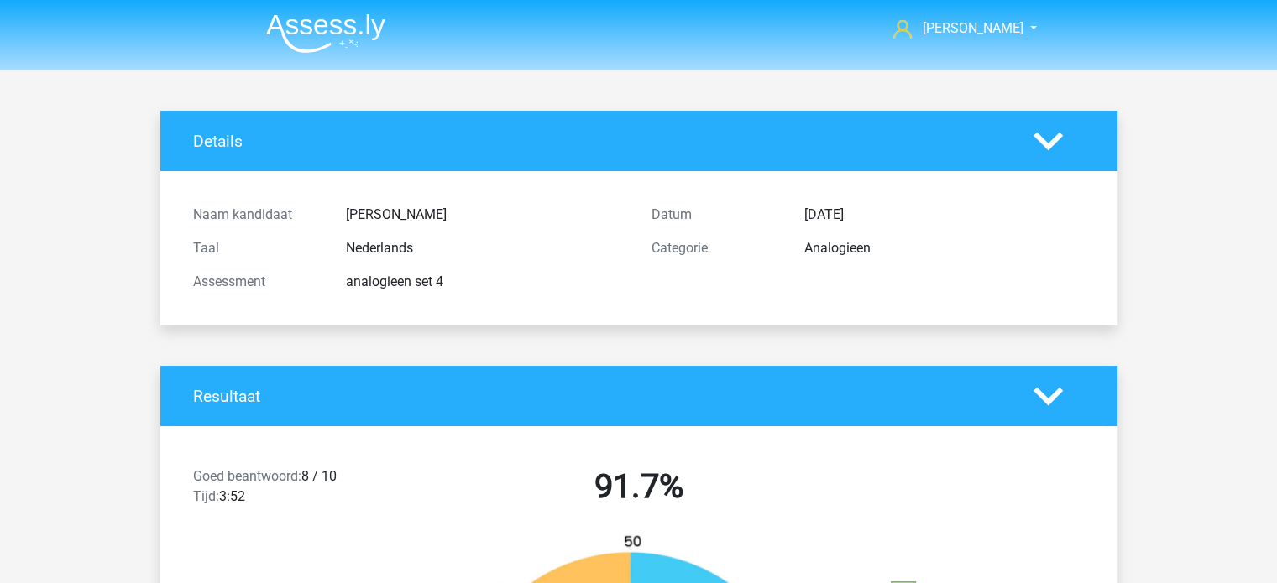
click at [307, 29] on img at bounding box center [325, 32] width 119 height 39
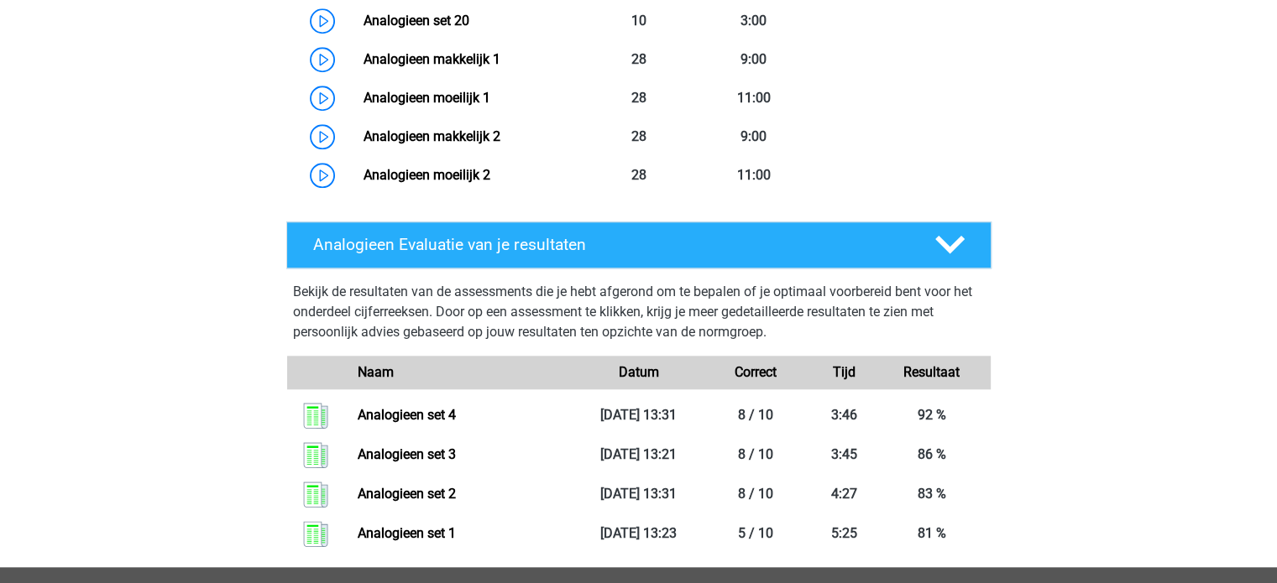
scroll to position [1696, 0]
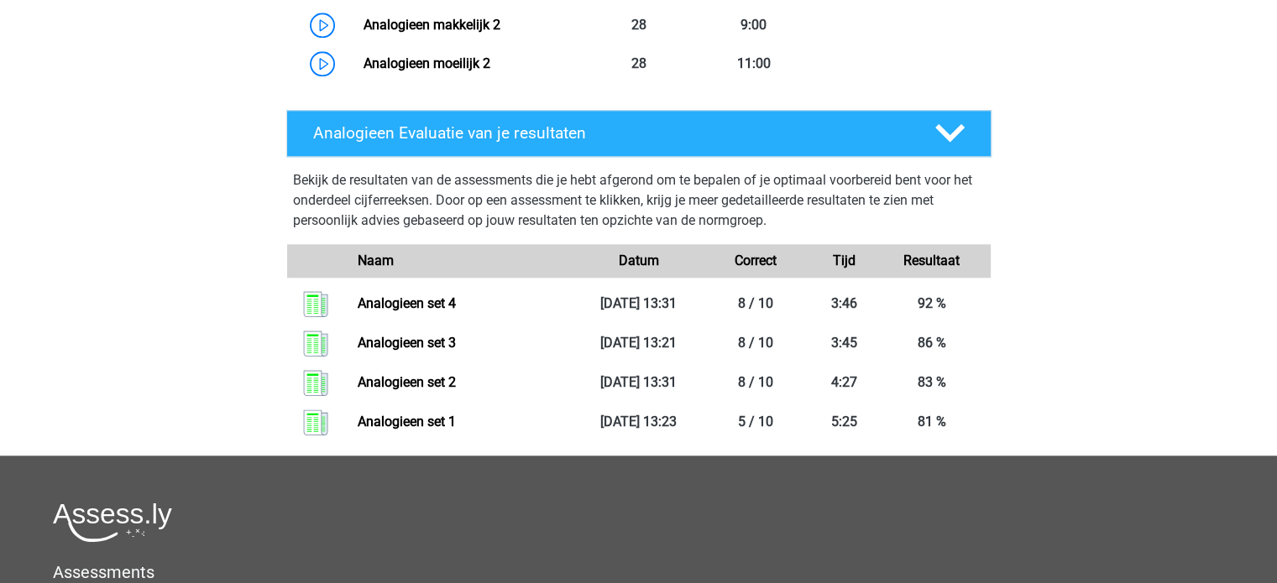
drag, startPoint x: 893, startPoint y: 338, endPoint x: 1006, endPoint y: 285, distance: 124.3
click at [1007, 275] on div "Analogieen Evaluatie van je resultaten Bekijk de resultaten van de assessments …" at bounding box center [639, 279] width 744 height 339
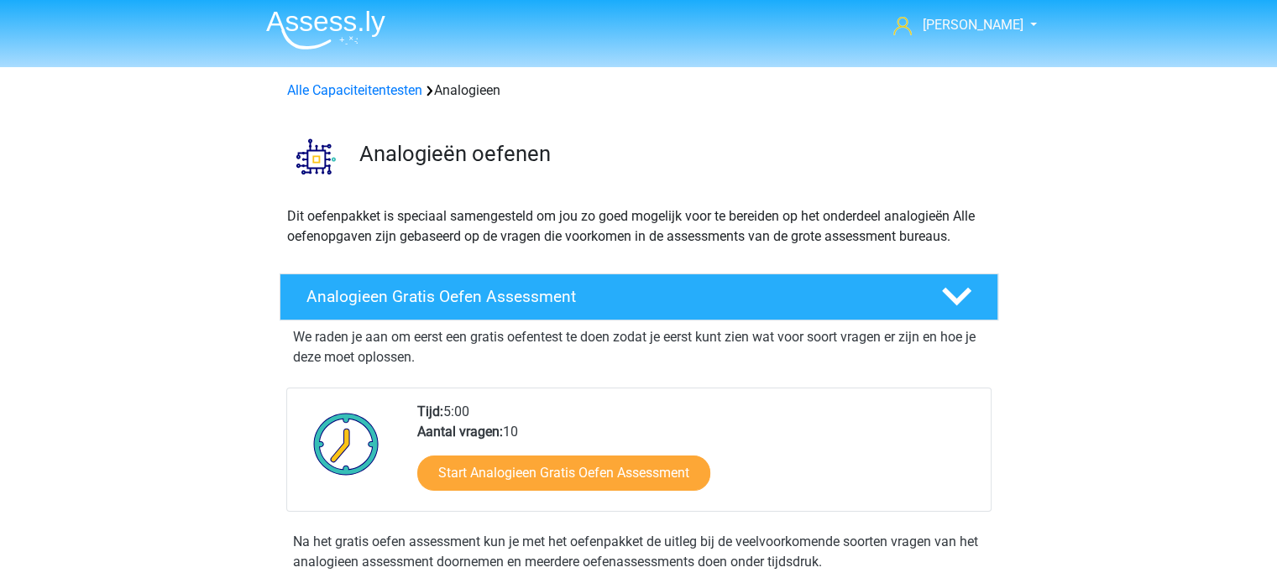
scroll to position [0, 0]
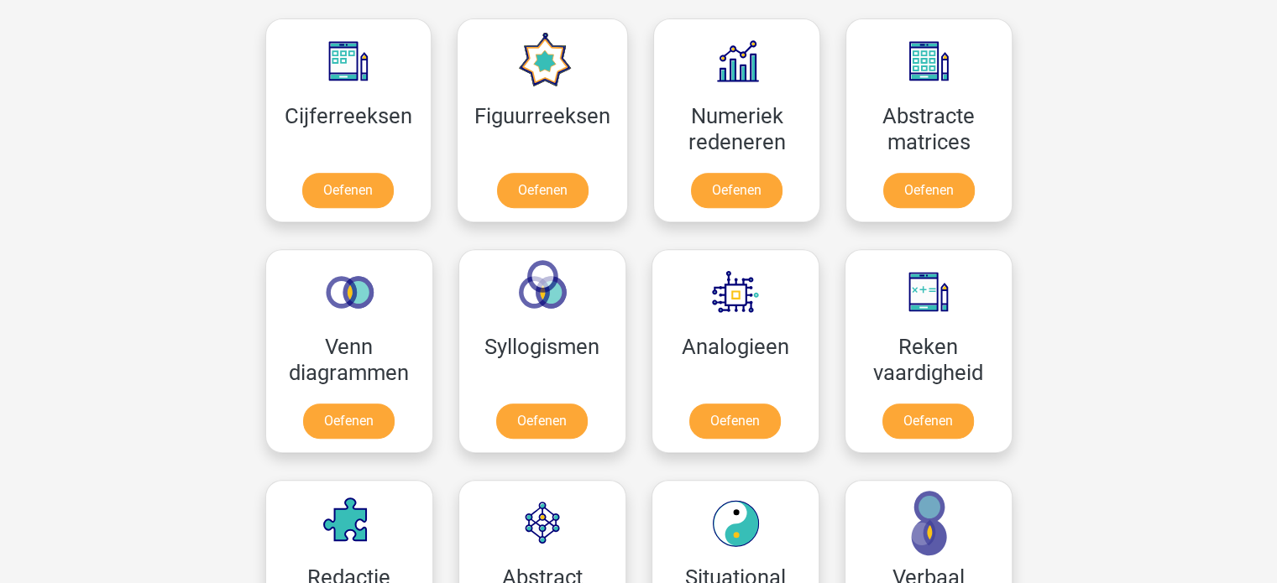
scroll to position [756, 0]
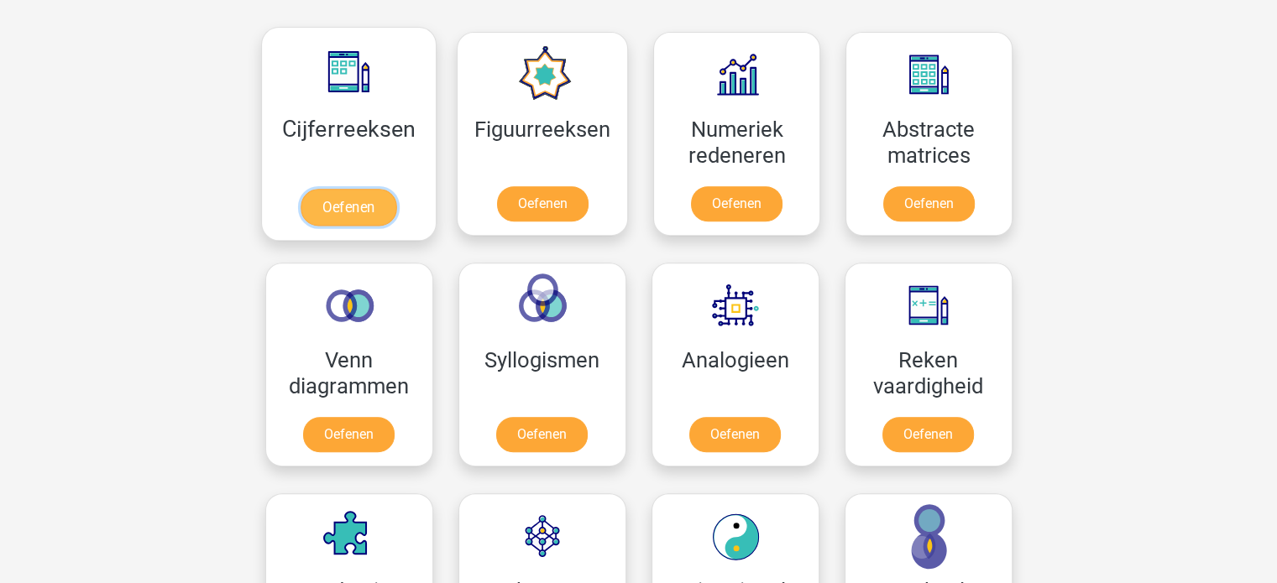
click at [346, 189] on link "Oefenen" at bounding box center [349, 207] width 96 height 37
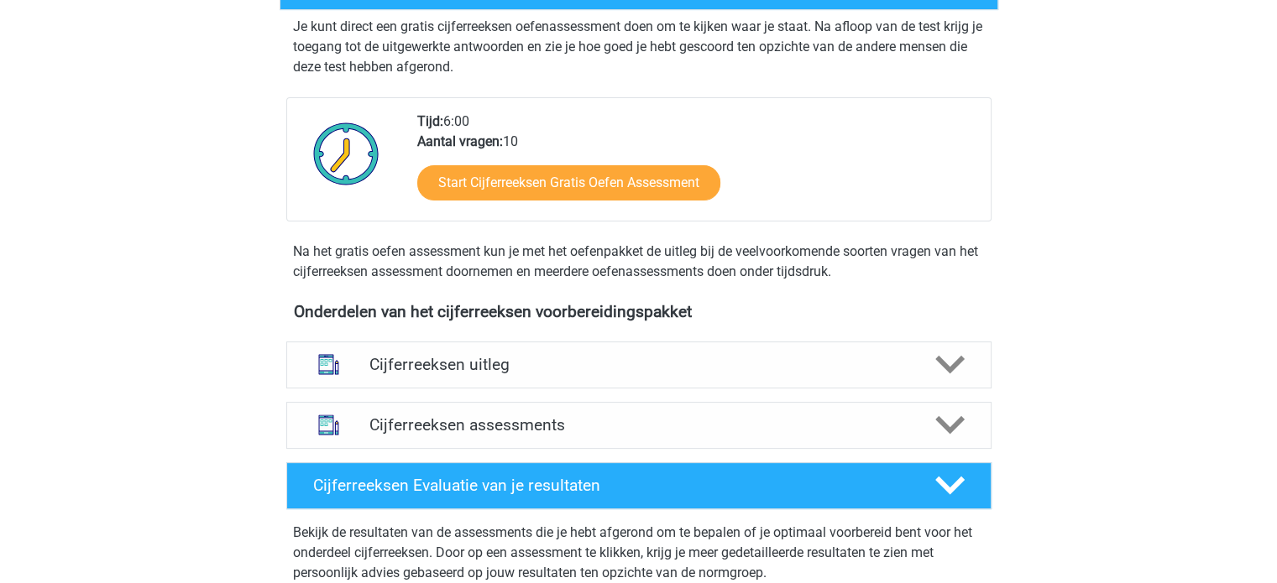
scroll to position [504, 0]
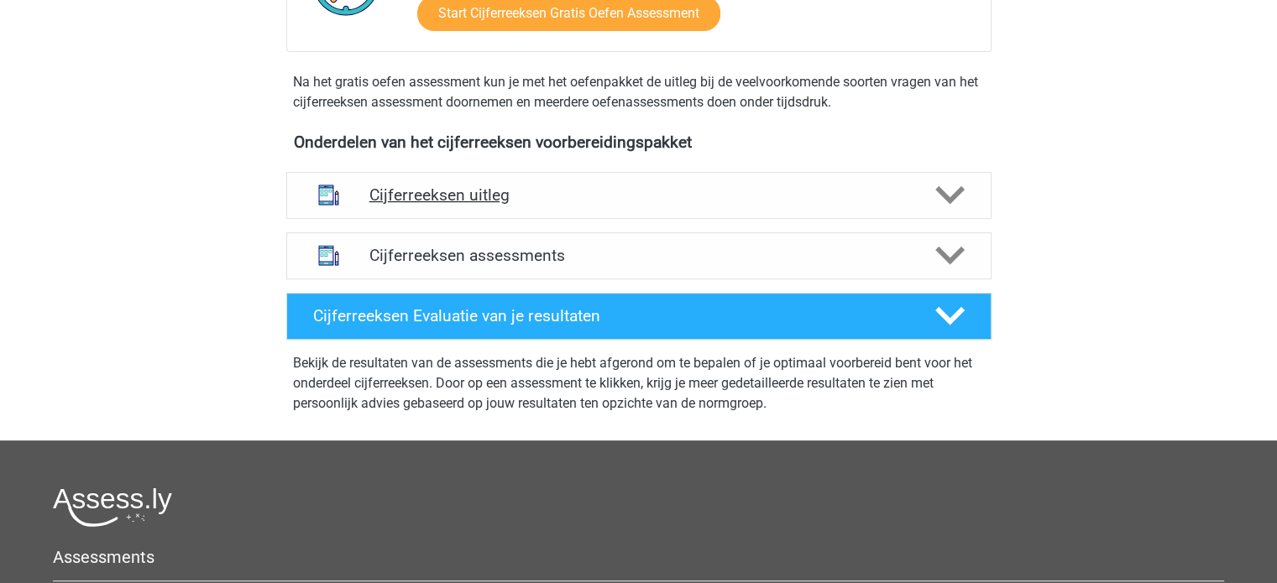
click at [443, 219] on div "Cijferreeksen uitleg" at bounding box center [638, 195] width 705 height 47
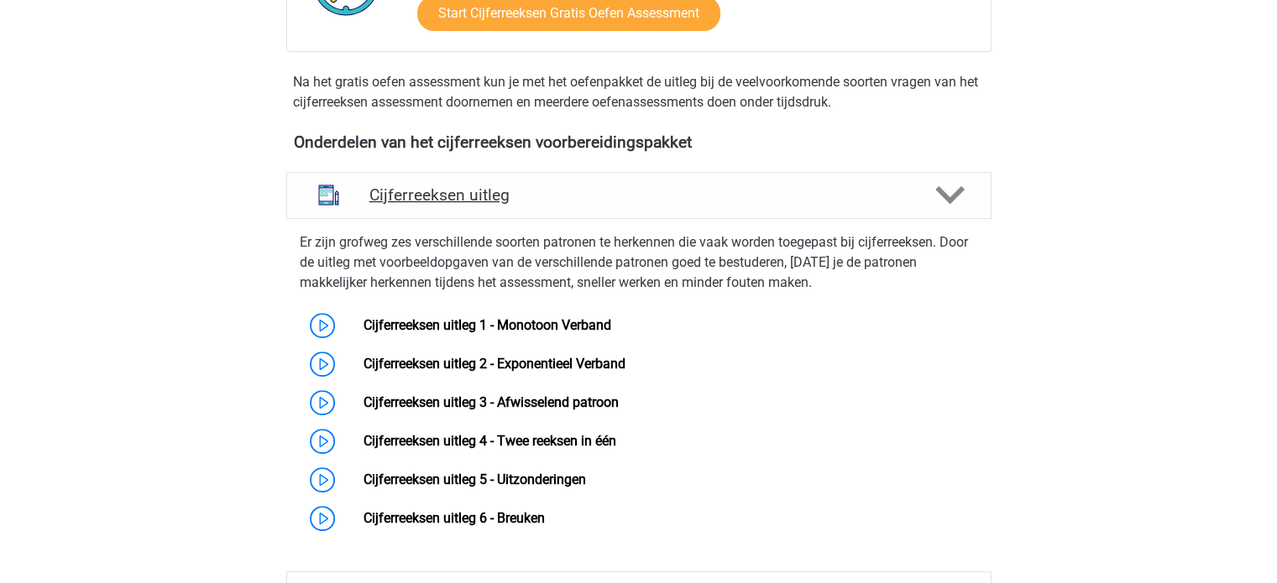
click at [443, 219] on div "Cijferreeksen uitleg" at bounding box center [638, 195] width 705 height 47
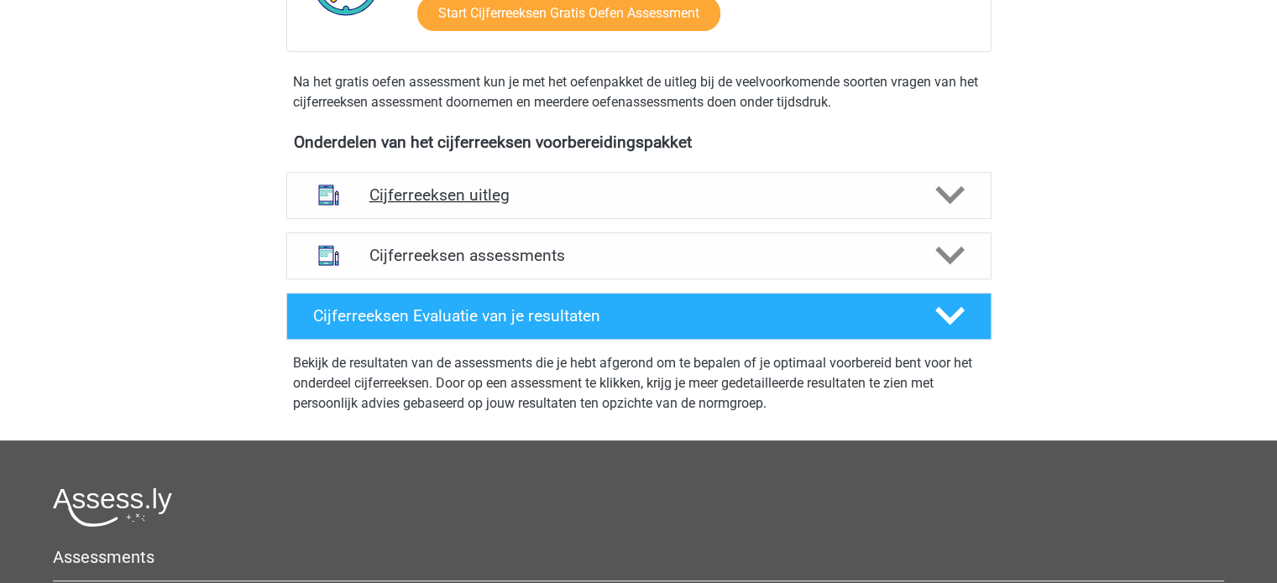
click at [441, 219] on div "Cijferreeksen uitleg" at bounding box center [638, 195] width 705 height 47
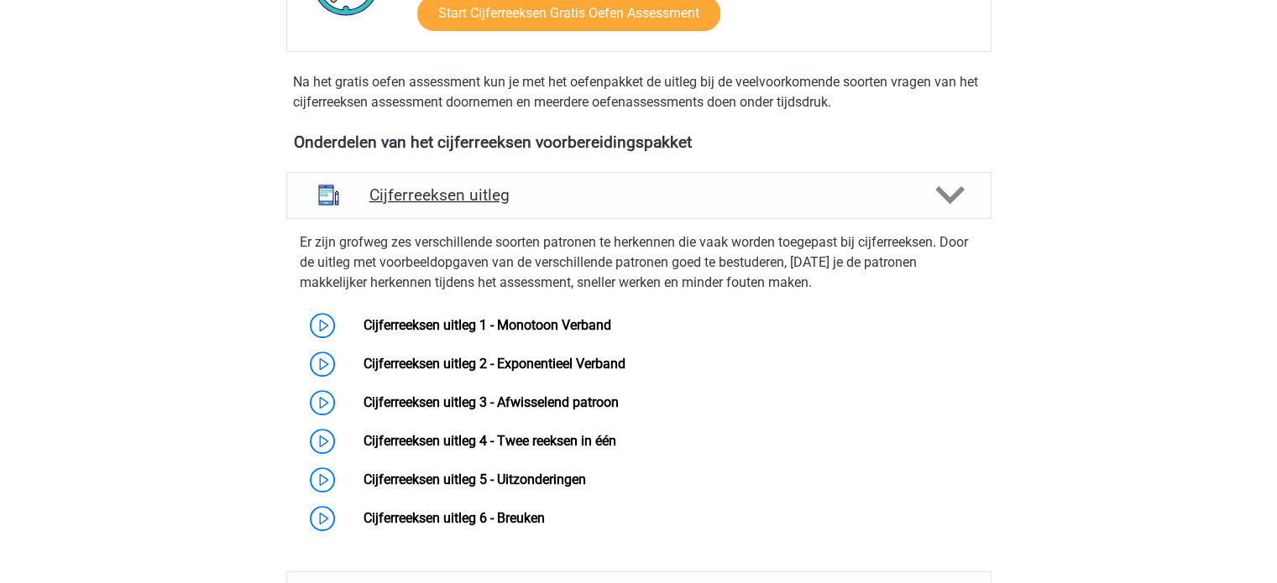
click at [441, 219] on div "Cijferreeksen uitleg" at bounding box center [638, 195] width 705 height 47
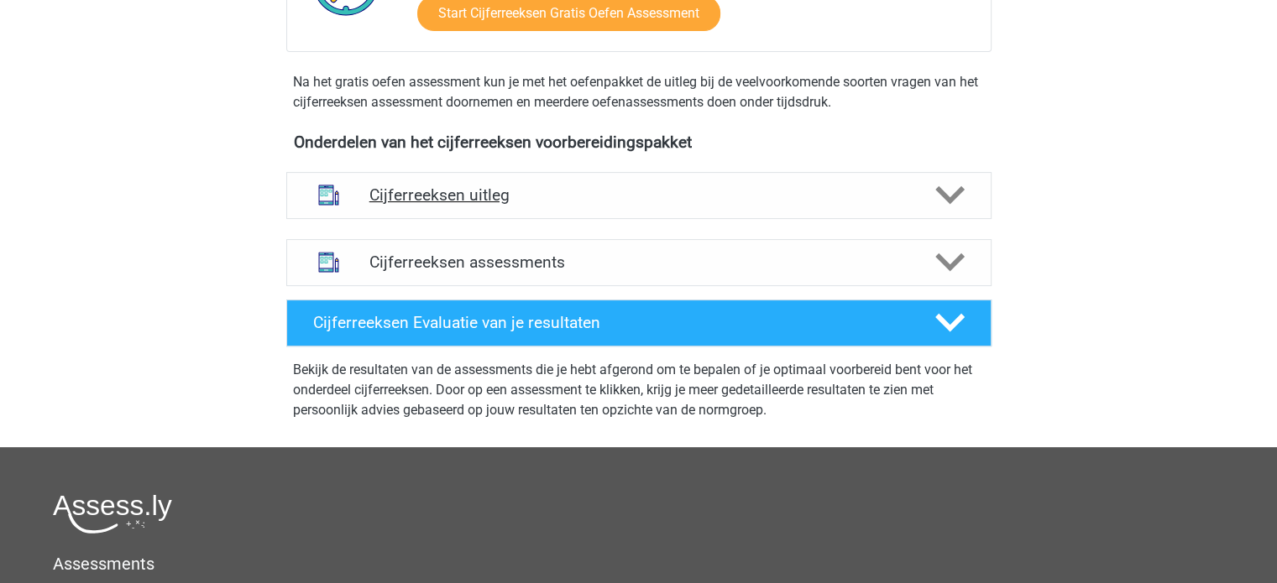
click at [441, 219] on div "Cijferreeksen uitleg" at bounding box center [638, 195] width 705 height 47
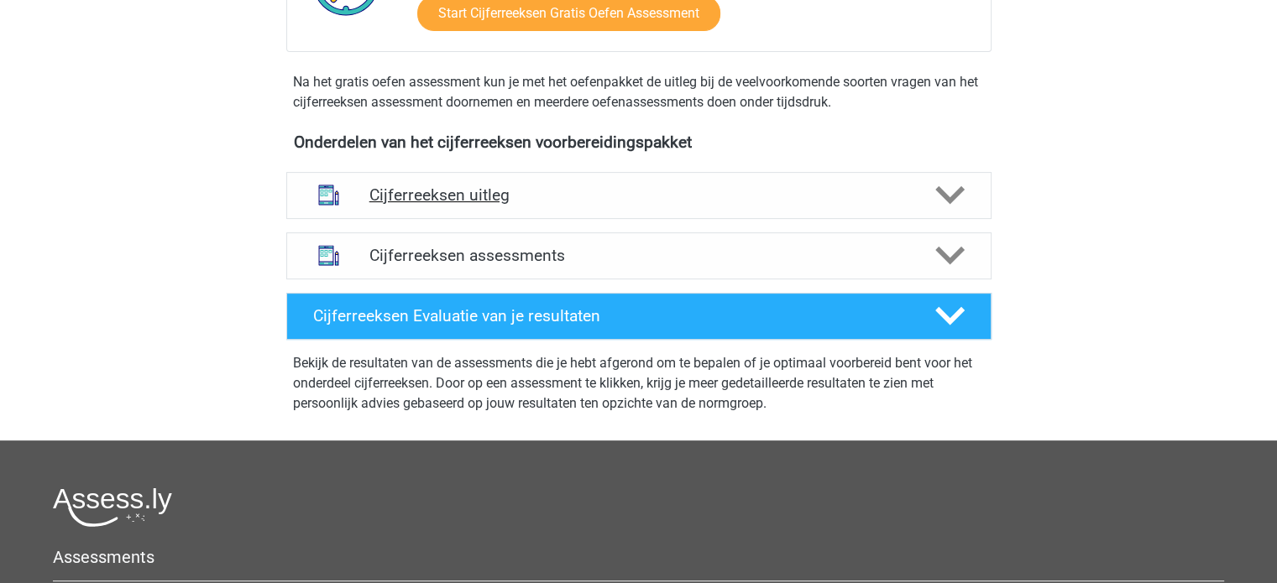
click at [441, 219] on div "Cijferreeksen uitleg" at bounding box center [638, 195] width 705 height 47
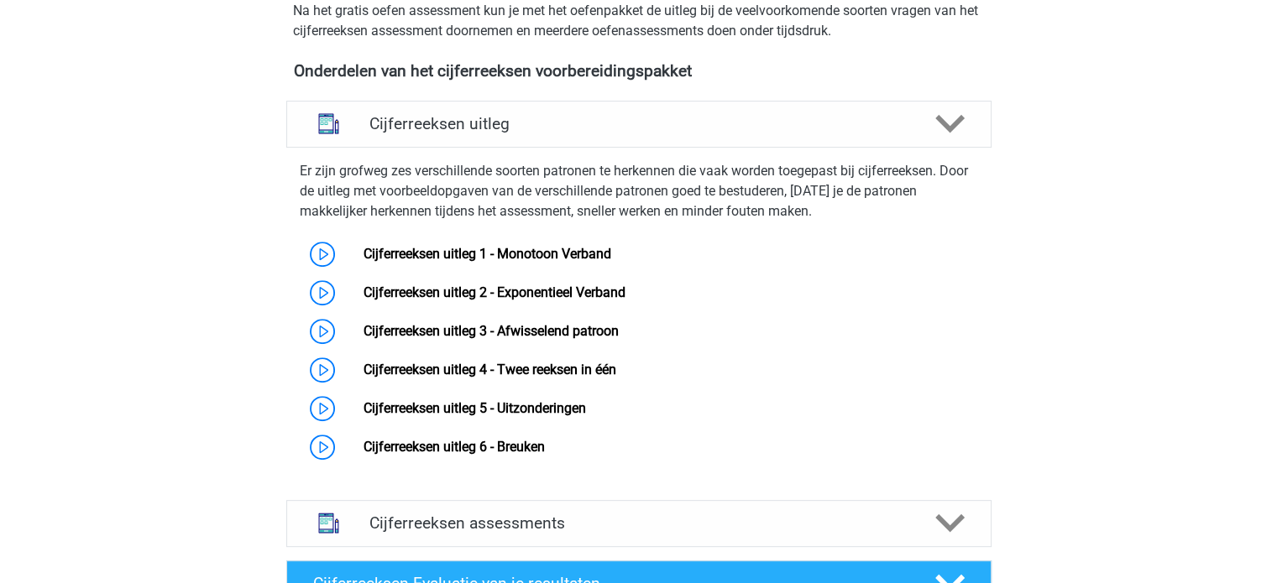
scroll to position [588, 0]
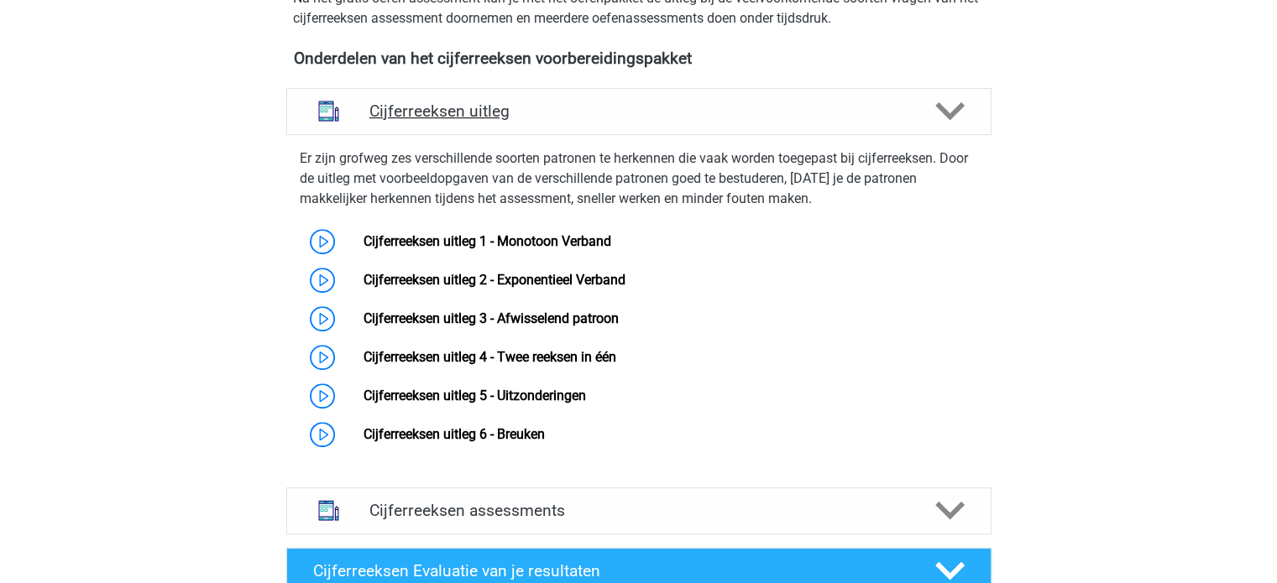
click at [420, 121] on h4 "Cijferreeksen uitleg" at bounding box center [638, 111] width 539 height 19
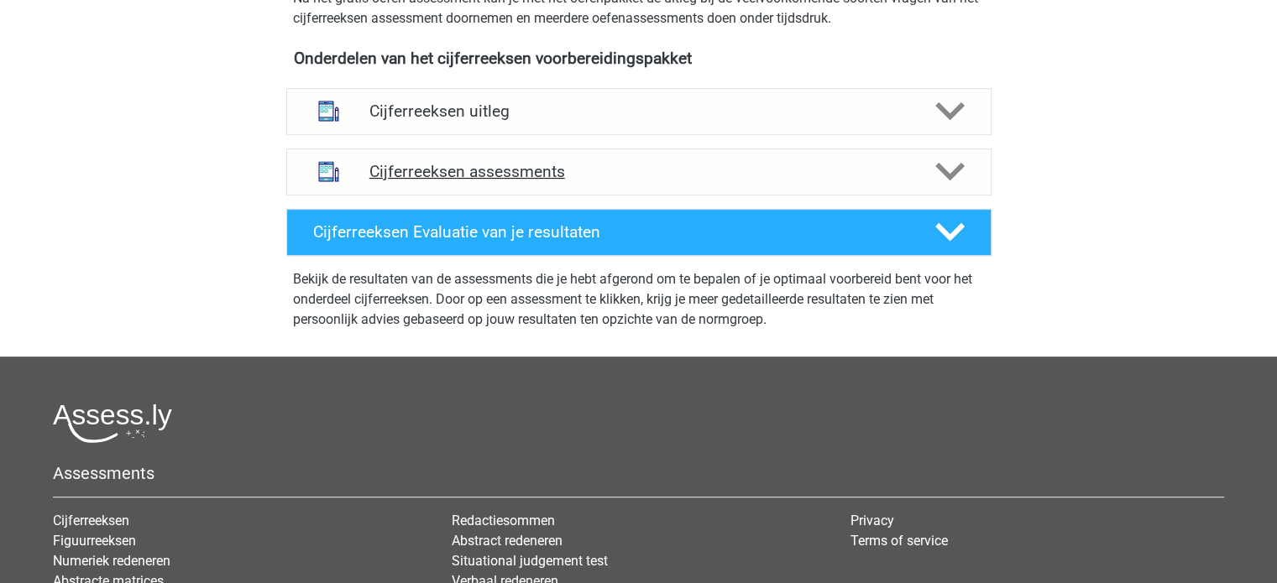
click at [420, 181] on h4 "Cijferreeksen assessments" at bounding box center [638, 171] width 539 height 19
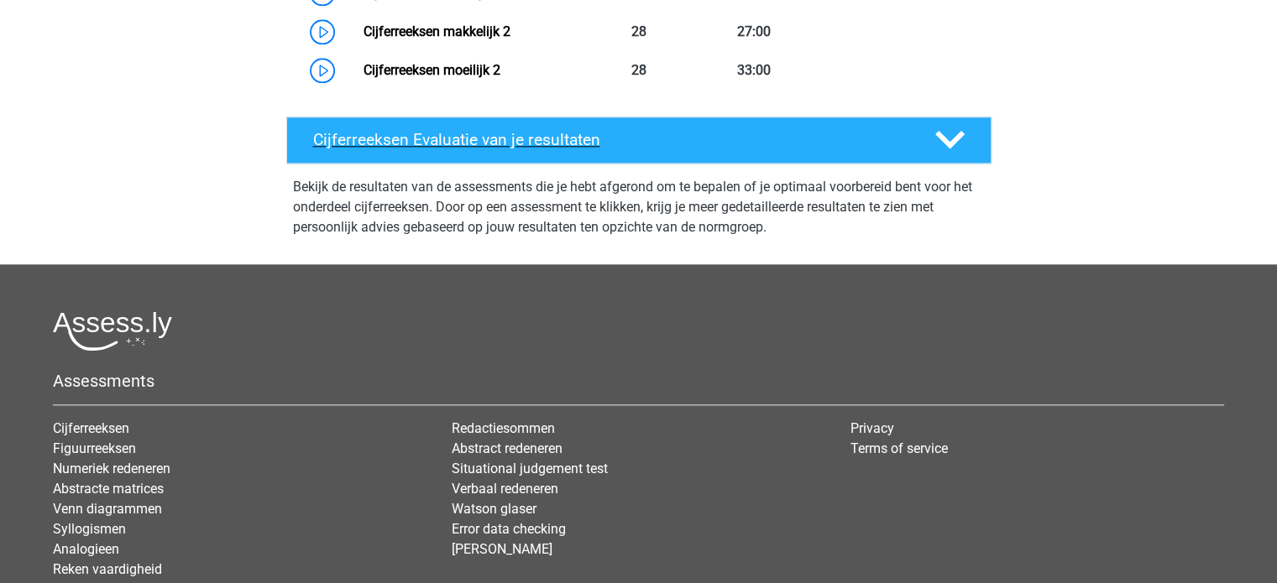
scroll to position [1847, 0]
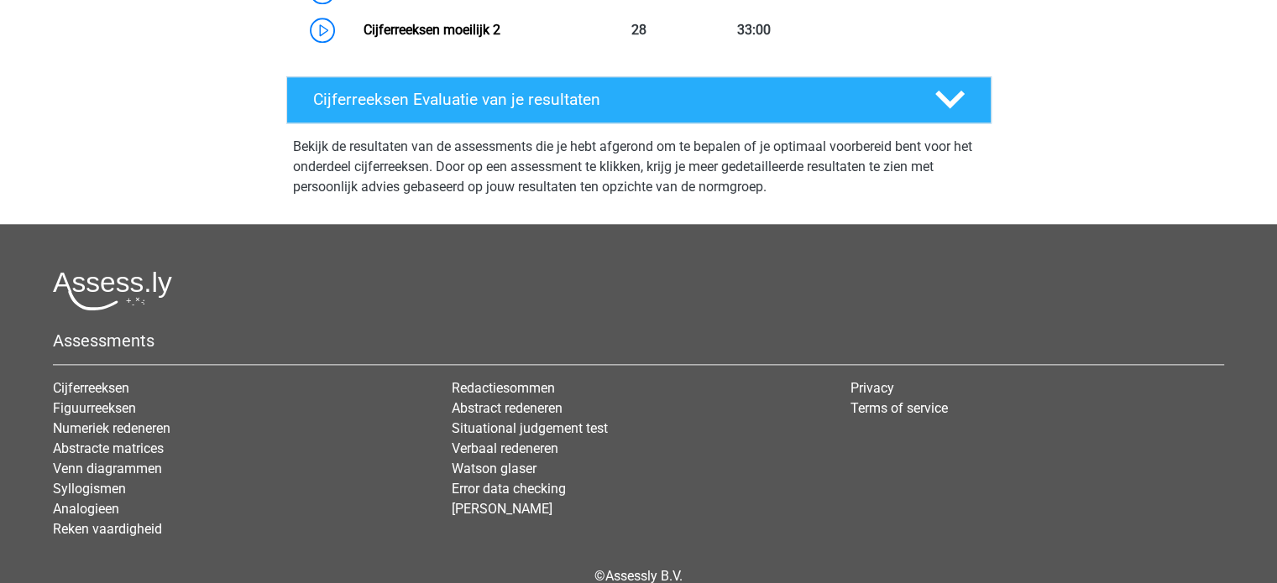
click at [431, 142] on div "Bekijk de resultaten van de assessments die je hebt afgerond om te bepalen of j…" at bounding box center [639, 170] width 719 height 94
click at [428, 109] on h4 "Cijferreeksen Evaluatie van je resultaten" at bounding box center [610, 99] width 595 height 19
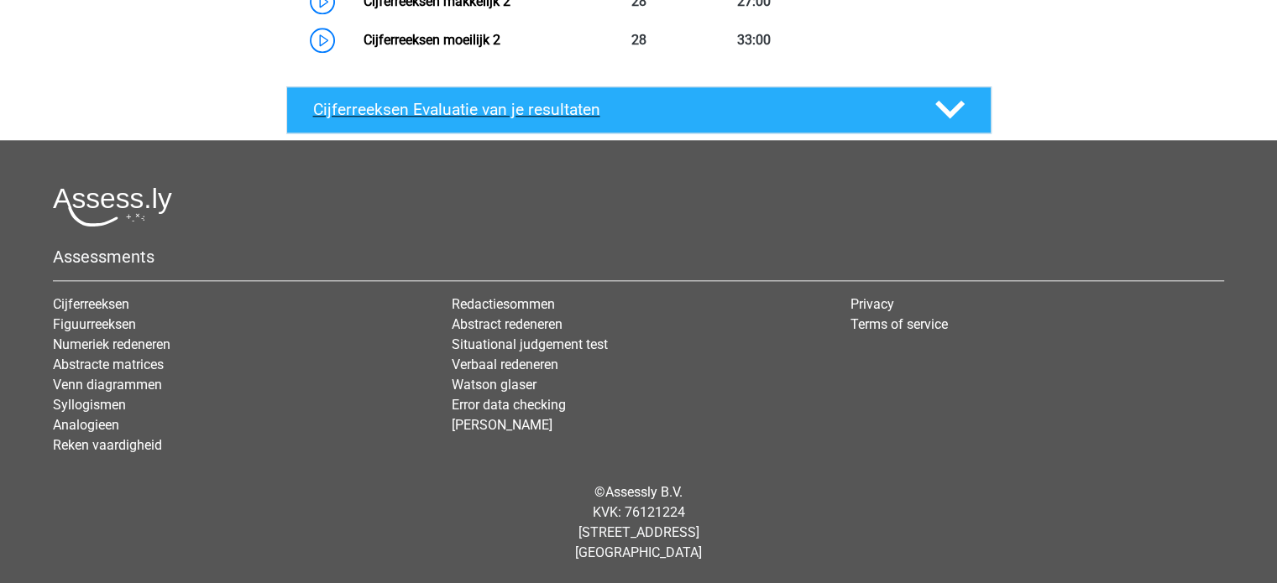
click at [425, 119] on h4 "Cijferreeksen Evaluatie van je resultaten" at bounding box center [610, 109] width 595 height 19
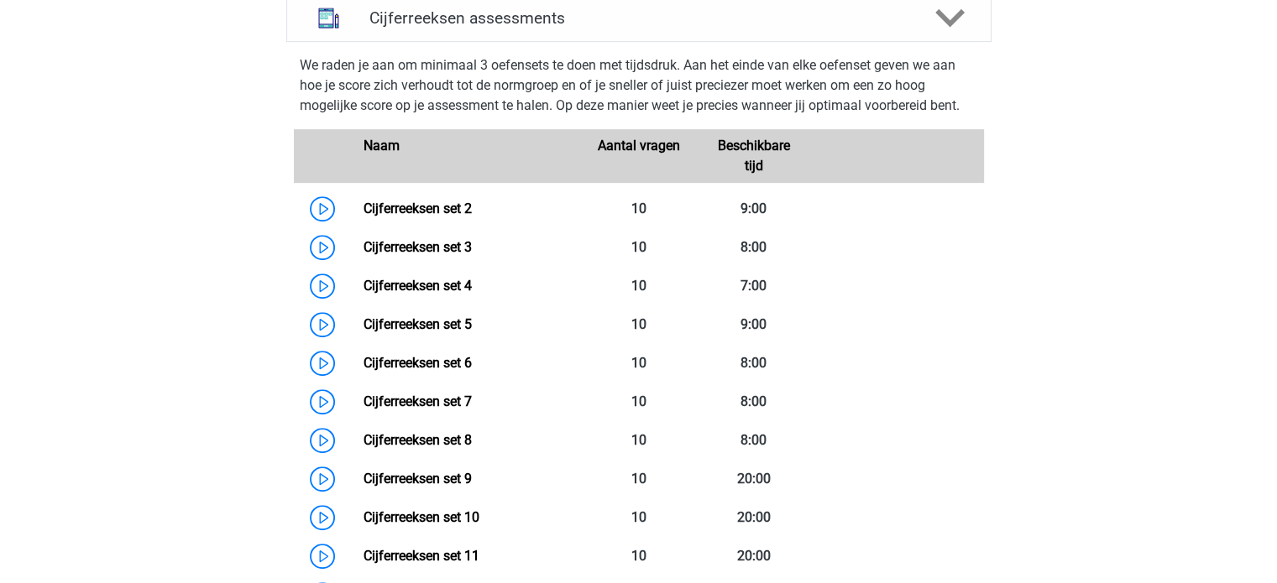
scroll to position [756, 0]
